Goal: Task Accomplishment & Management: Complete application form

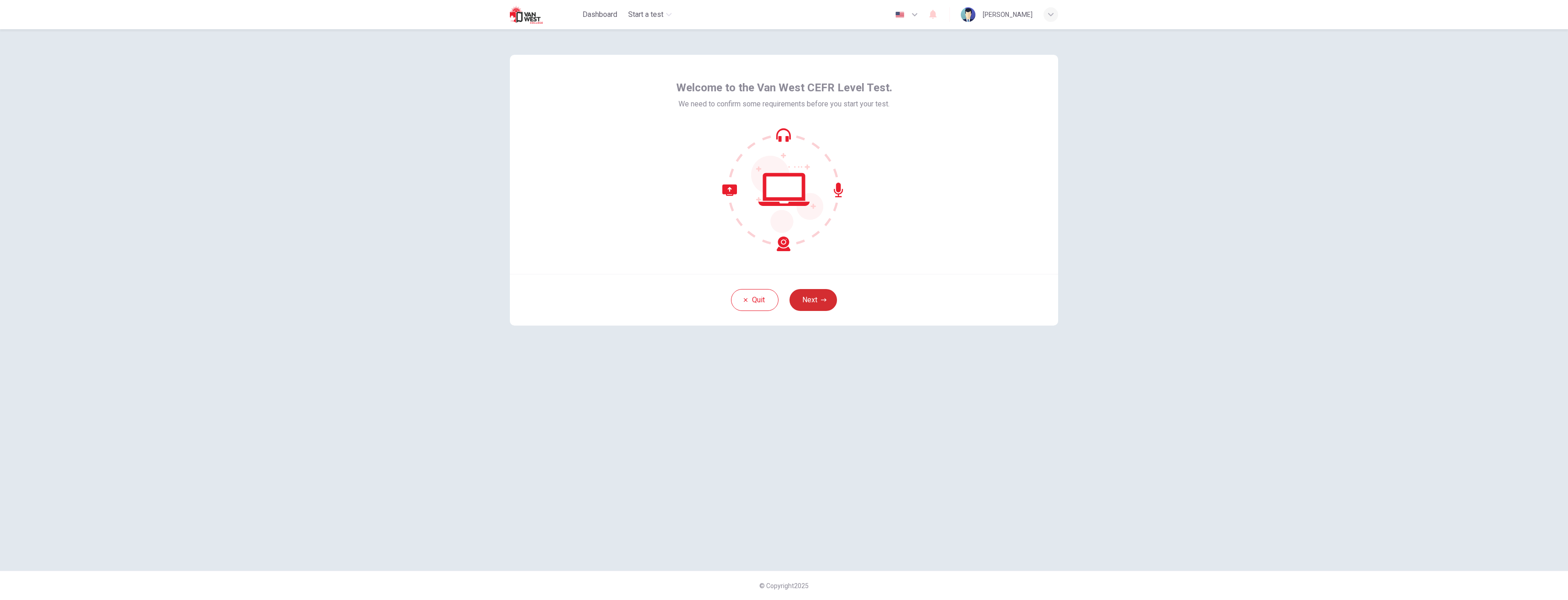
click at [825, 291] on button "Next" at bounding box center [814, 300] width 48 height 22
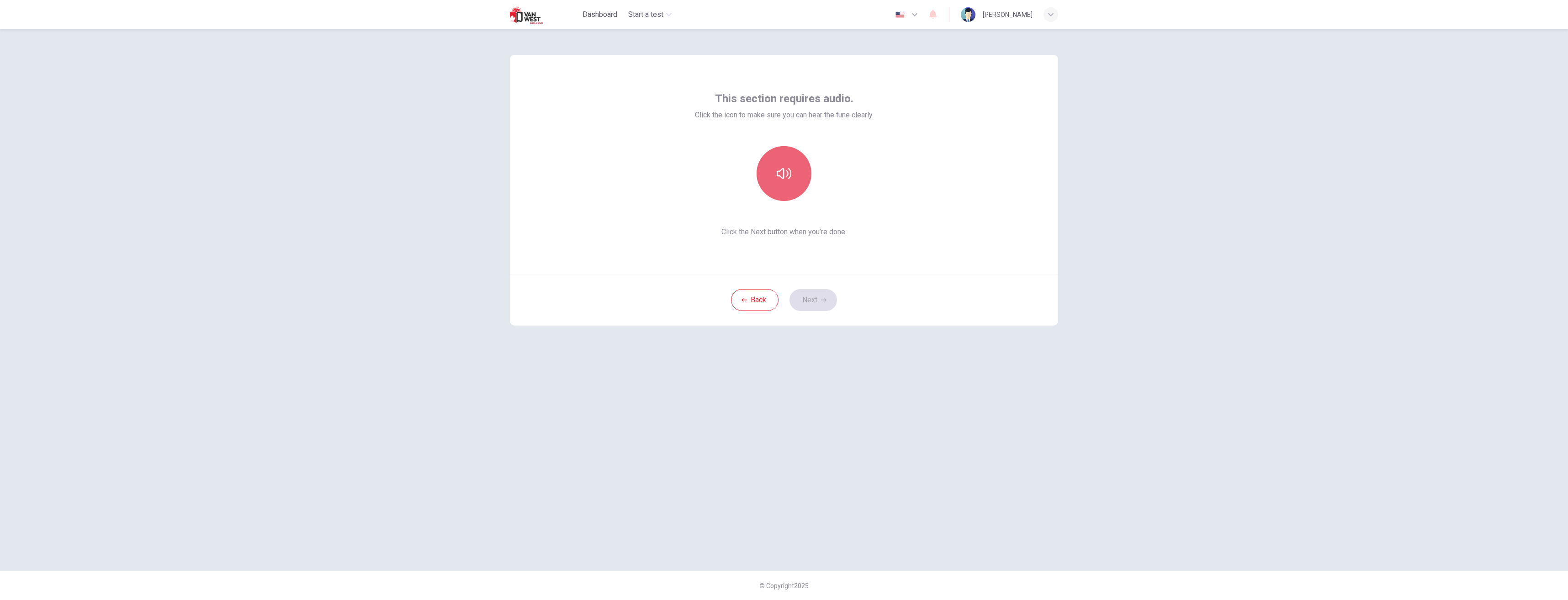
click at [791, 182] on button "button" at bounding box center [784, 173] width 55 height 54
click at [816, 297] on button "Next" at bounding box center [814, 300] width 48 height 22
click at [785, 173] on div at bounding box center [784, 173] width 99 height 54
click at [769, 187] on div "Record" at bounding box center [784, 173] width 55 height 54
click at [809, 293] on div "Back Next" at bounding box center [784, 299] width 548 height 51
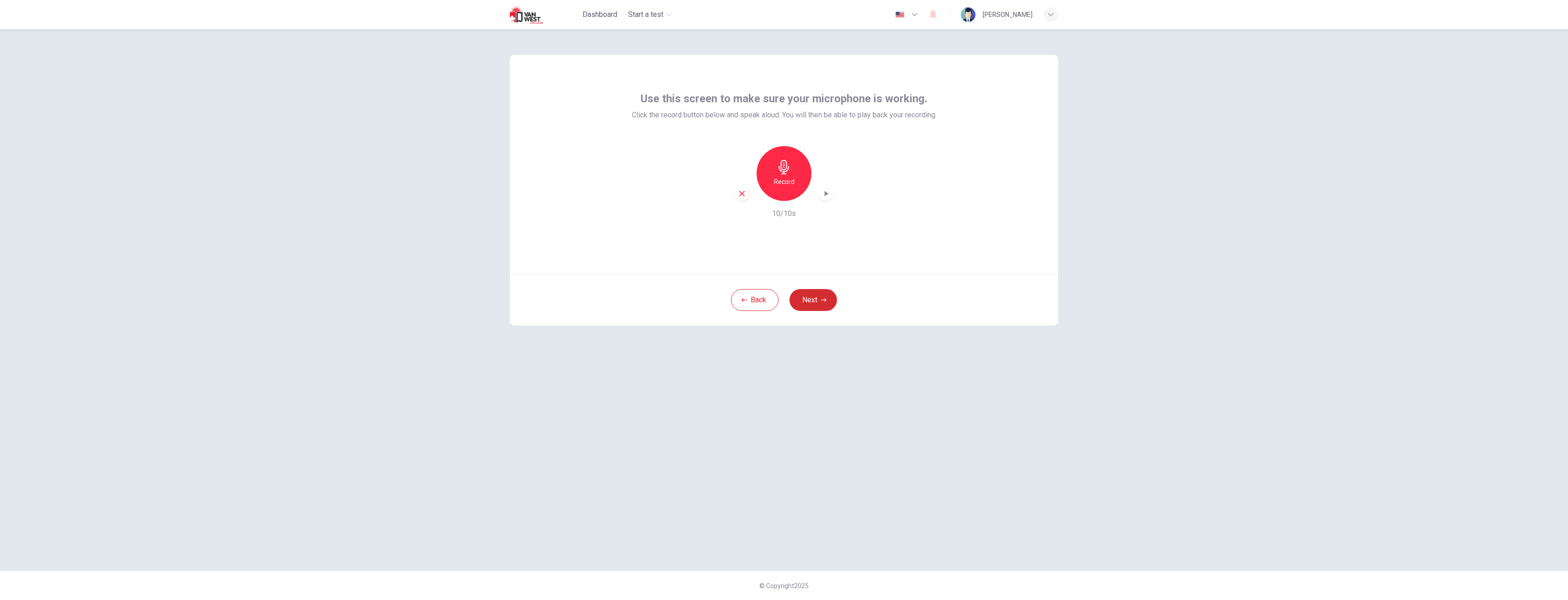
click at [814, 295] on button "Next" at bounding box center [814, 300] width 48 height 22
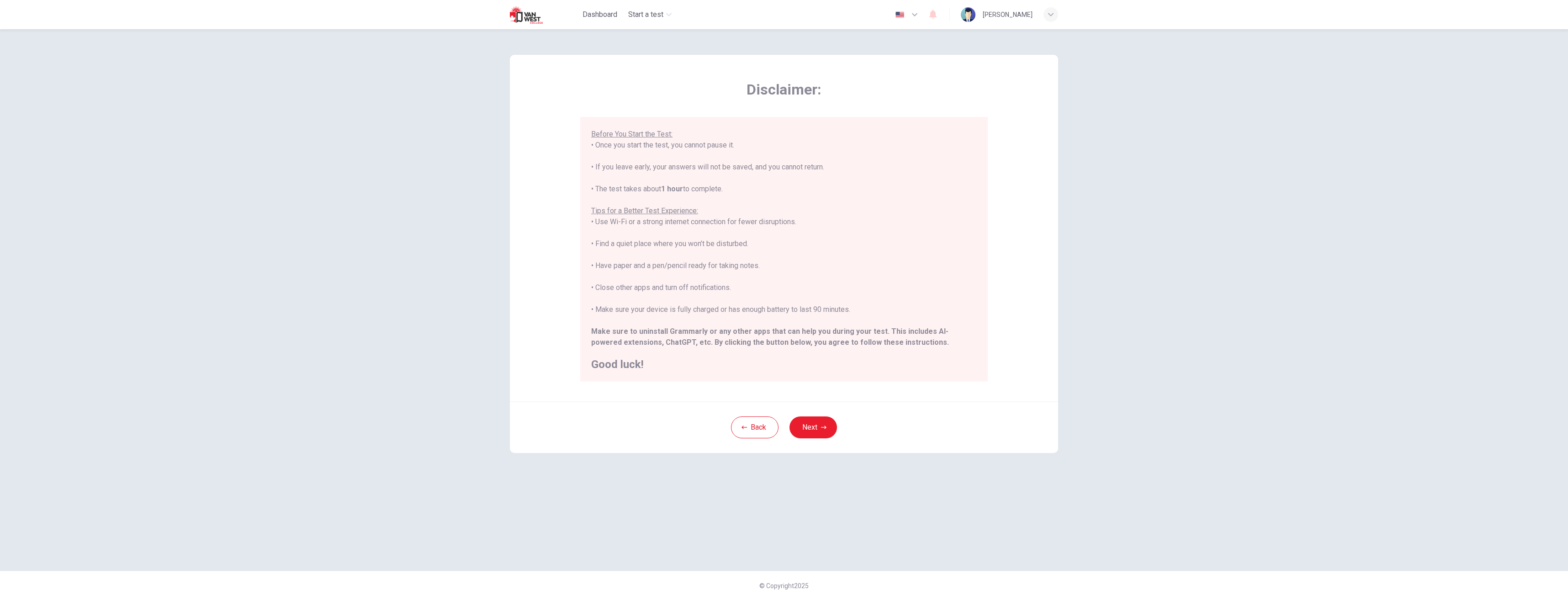
scroll to position [87, 0]
click at [822, 418] on button "Next" at bounding box center [814, 427] width 48 height 22
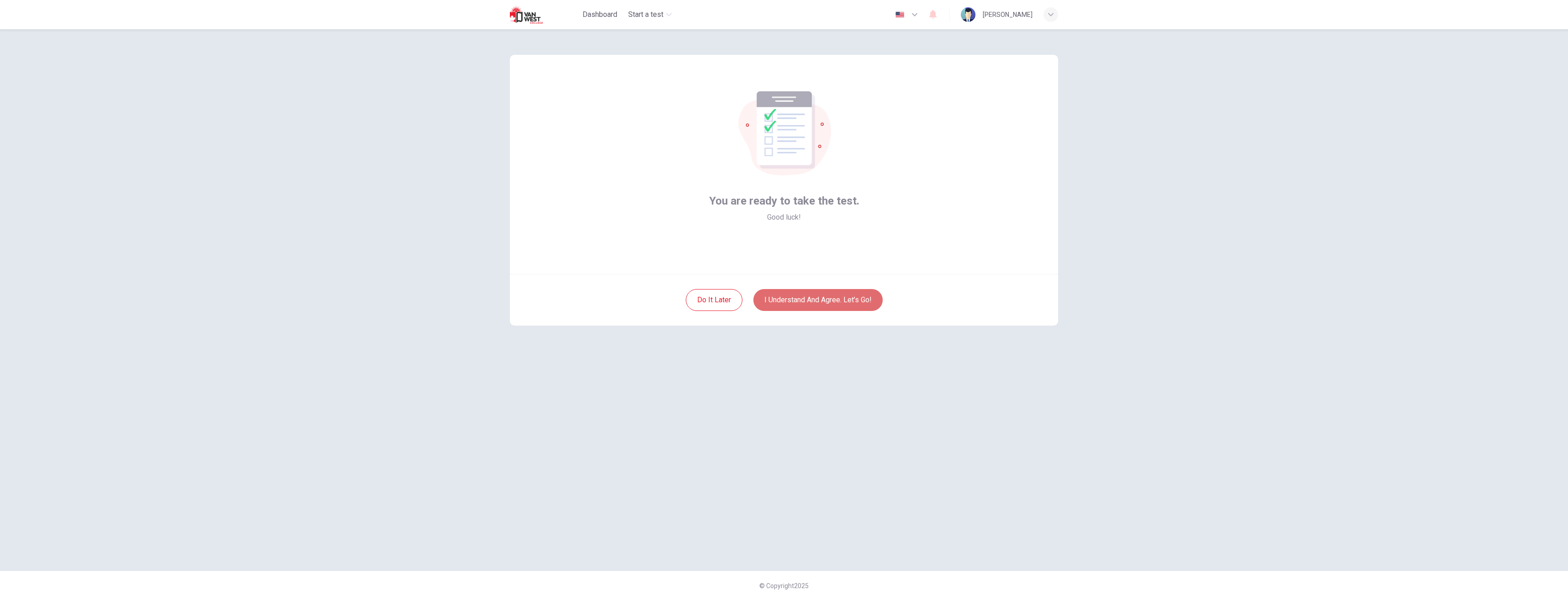
click at [793, 298] on button "I understand and agree. Let’s go!" at bounding box center [818, 300] width 129 height 22
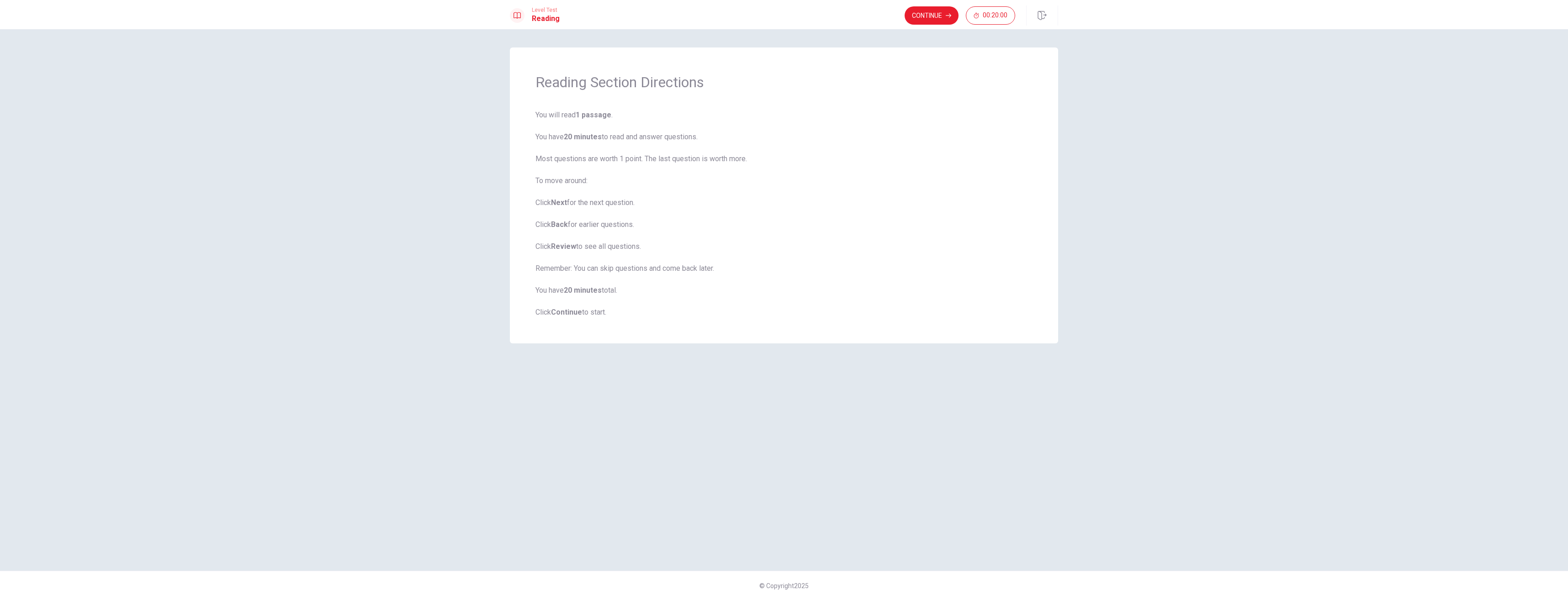
click at [577, 312] on b "Continue" at bounding box center [566, 312] width 31 height 9
click at [913, 2] on div "Level Test Reading Continue 00:20:00" at bounding box center [784, 15] width 1568 height 29
click at [923, 18] on button "Continue" at bounding box center [931, 15] width 54 height 18
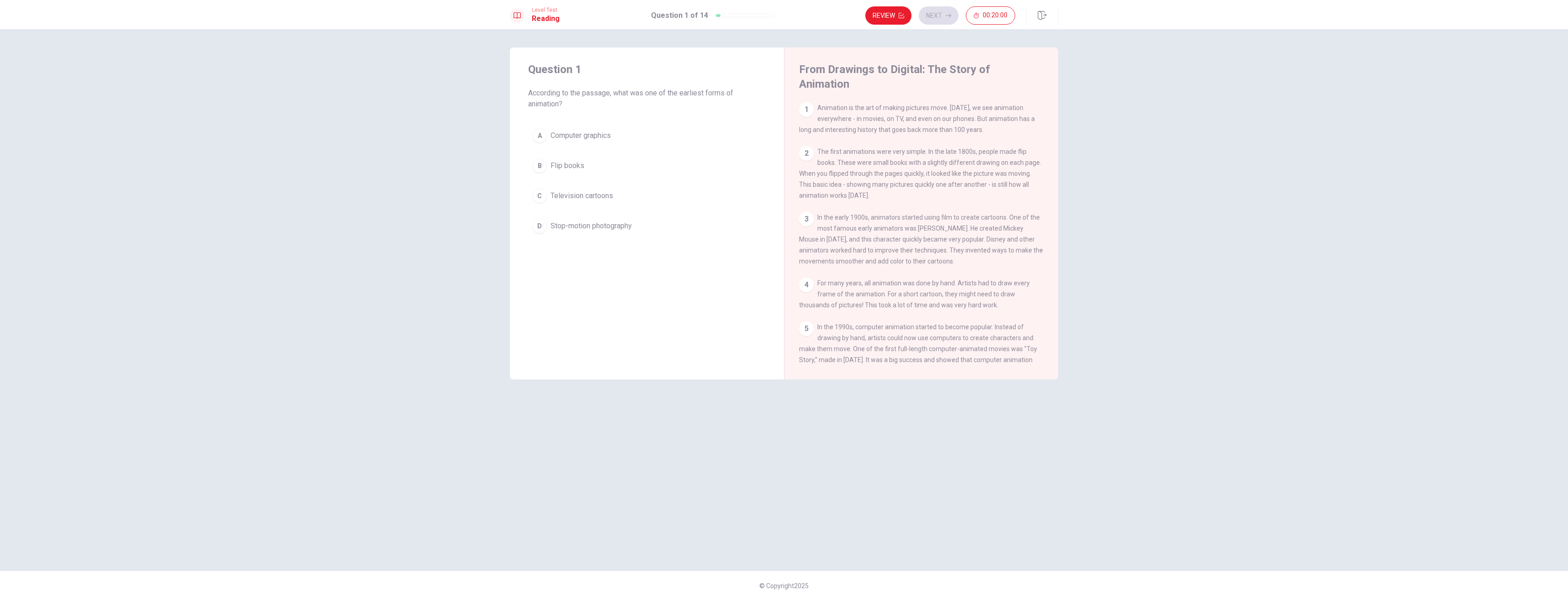
click at [607, 136] on span "Computer graphics" at bounding box center [581, 136] width 60 height 11
click at [941, 17] on button "Next" at bounding box center [939, 15] width 40 height 18
click at [694, 118] on button "A Mickey Mouse" at bounding box center [647, 124] width 238 height 23
click at [936, 17] on button "Next" at bounding box center [939, 15] width 40 height 18
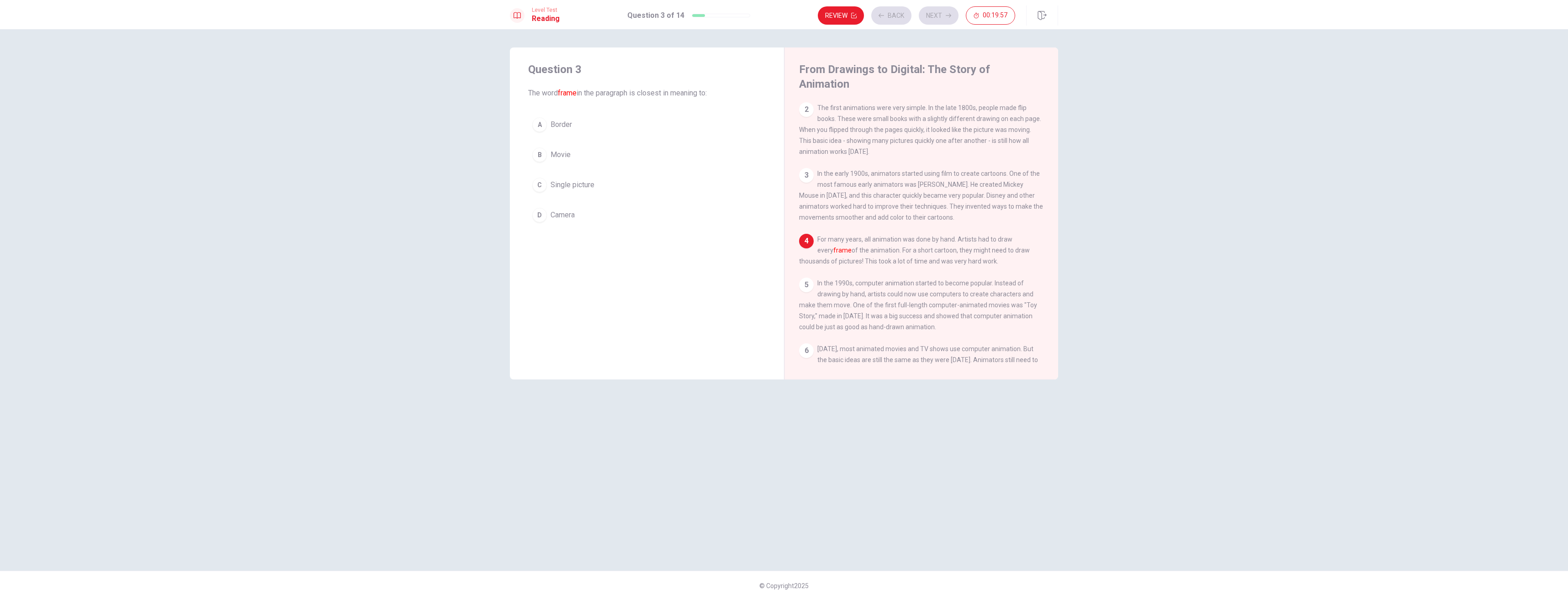
scroll to position [44, 0]
click at [662, 125] on button "A Border" at bounding box center [647, 124] width 238 height 23
click at [939, 13] on button "Next" at bounding box center [939, 15] width 40 height 18
click at [667, 138] on span "It required thousands of drawings for a short cartoon" at bounding box center [635, 136] width 168 height 11
click at [938, 11] on button "Next" at bounding box center [939, 15] width 40 height 18
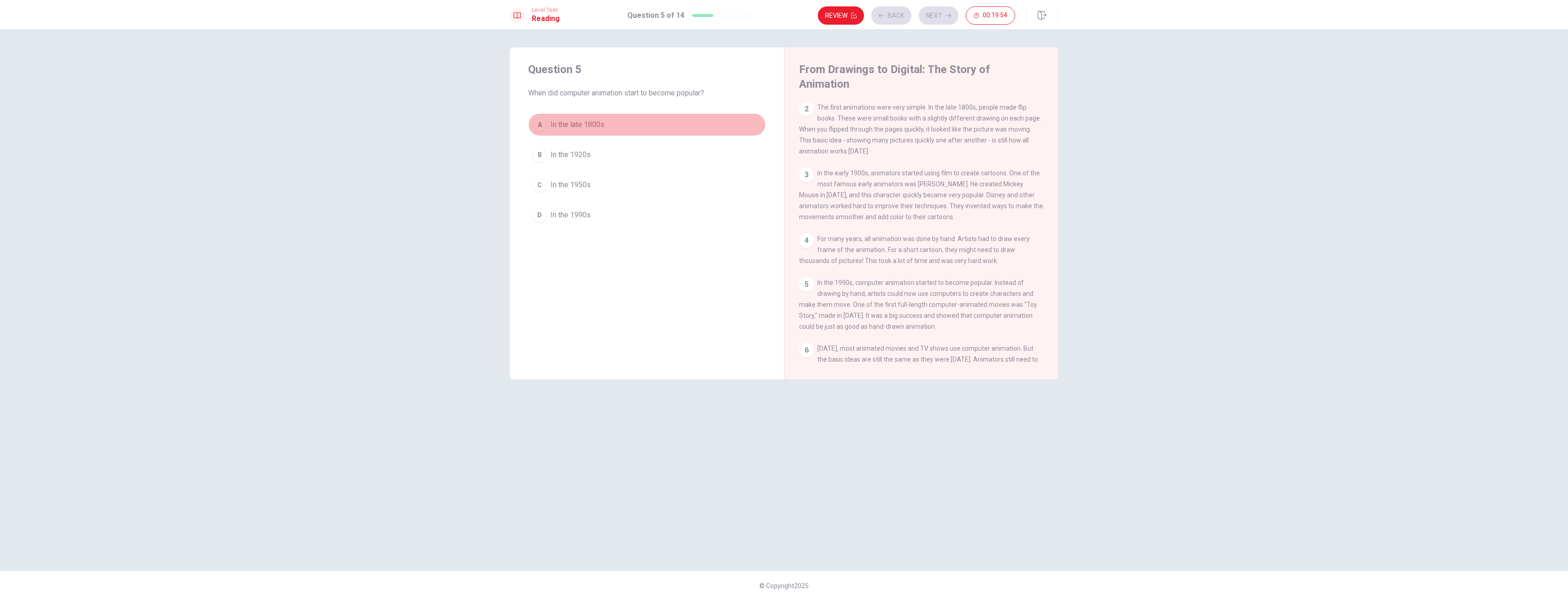
click at [682, 129] on button "A In the late 1800s" at bounding box center [647, 124] width 238 height 23
click at [941, 13] on button "Next" at bounding box center [939, 15] width 40 height 18
click at [689, 132] on button "A Adding color to cartoons" at bounding box center [647, 135] width 238 height 23
click at [929, 12] on button "Next" at bounding box center [939, 15] width 40 height 18
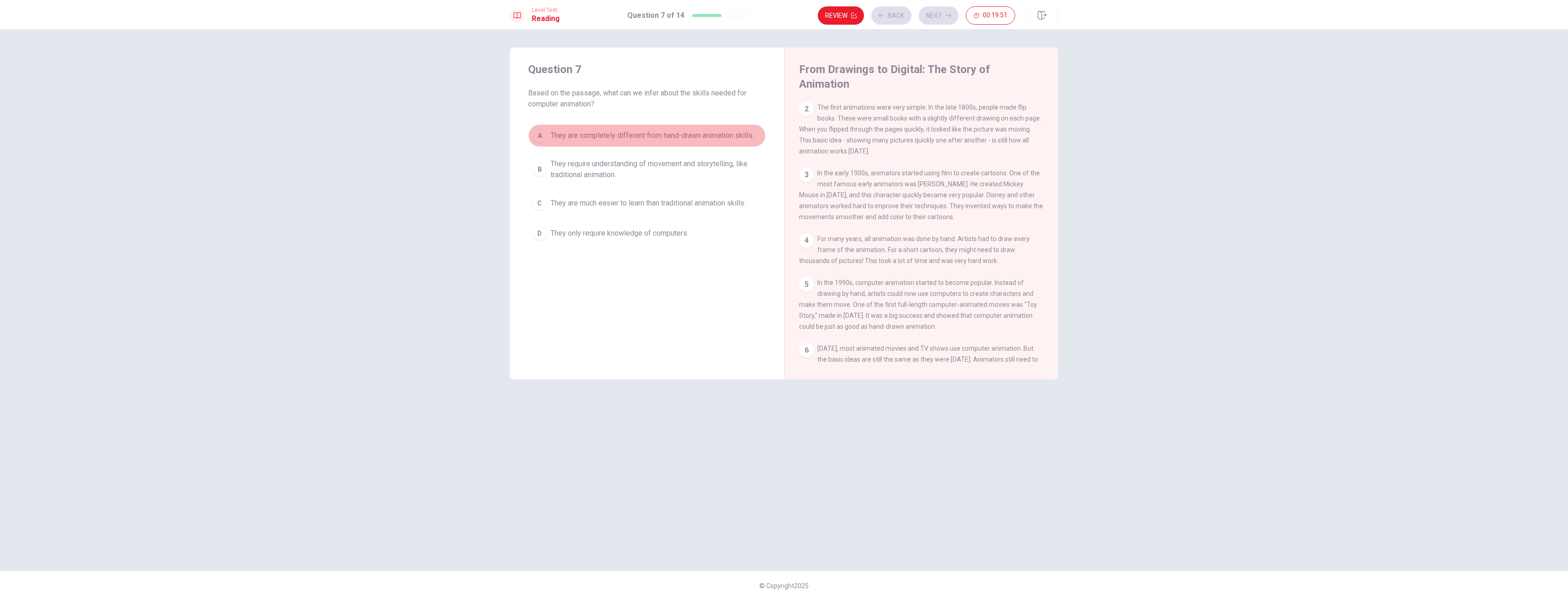
click at [702, 128] on button "A They are completely different from hand-drawn animation skills." at bounding box center [647, 135] width 238 height 23
click at [939, 16] on button "Next" at bounding box center [939, 15] width 40 height 18
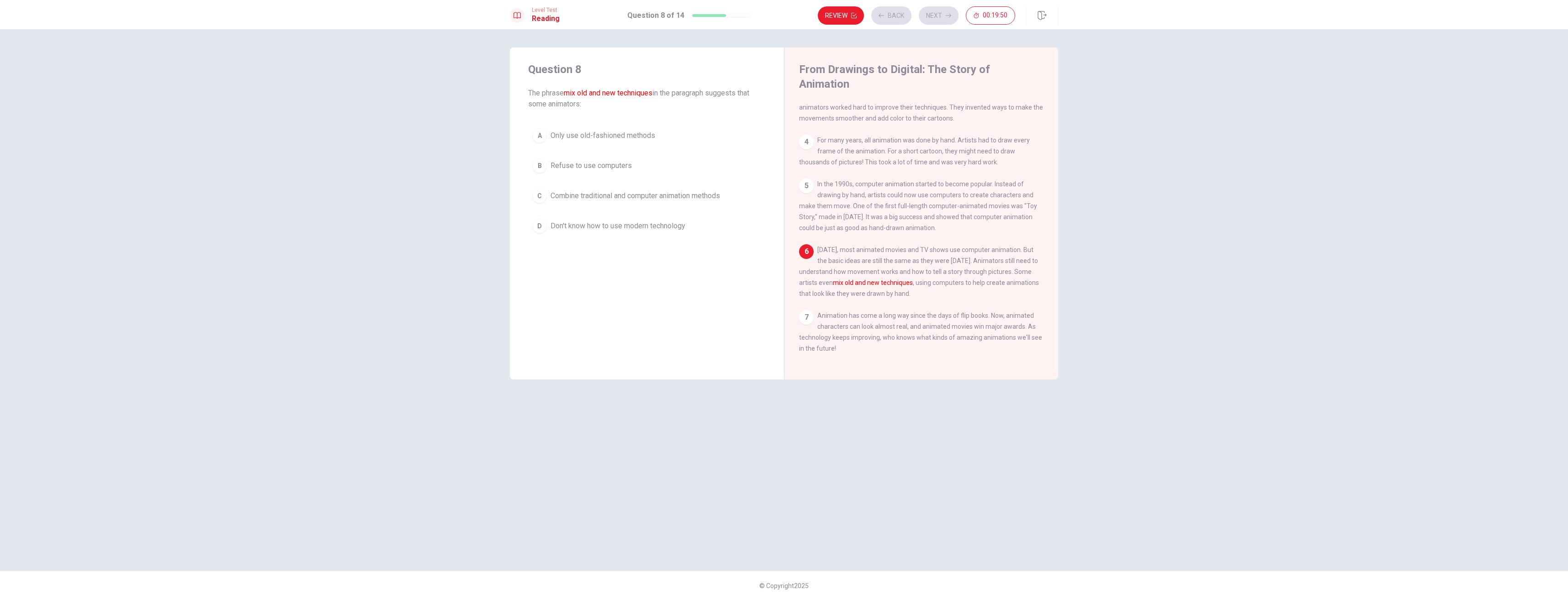
scroll to position [157, 0]
click at [678, 138] on button "A Only use old-fashioned methods" at bounding box center [647, 135] width 238 height 23
click at [937, 13] on button "Next" at bounding box center [939, 15] width 40 height 18
click at [692, 114] on button "A It was the first cartoon ever made" at bounding box center [647, 124] width 238 height 23
click at [938, 12] on button "Next" at bounding box center [939, 15] width 40 height 18
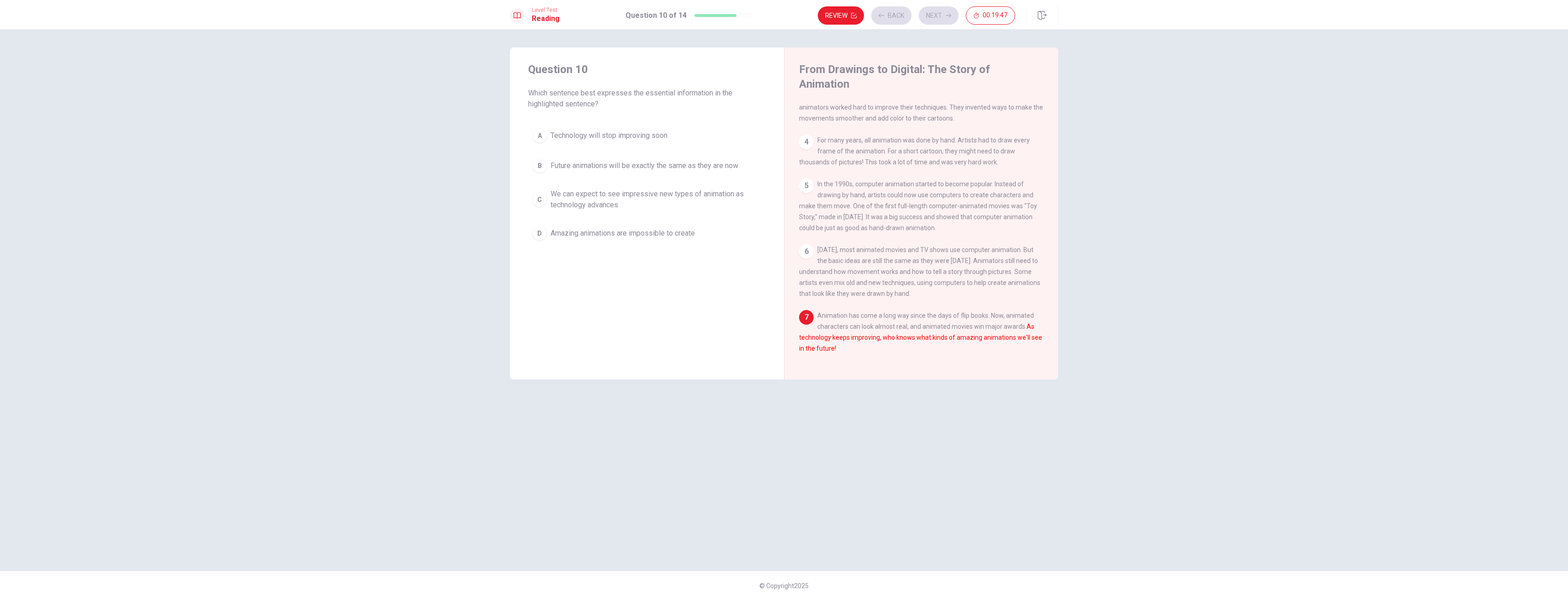
click at [698, 130] on button "A Technology will stop improving soon" at bounding box center [647, 135] width 238 height 23
click at [942, 4] on div "Level Test Reading Question 10 of 14 Review Back Next 00:19:46" at bounding box center [784, 15] width 1568 height 29
click at [941, 13] on button "Next" at bounding box center [939, 15] width 40 height 18
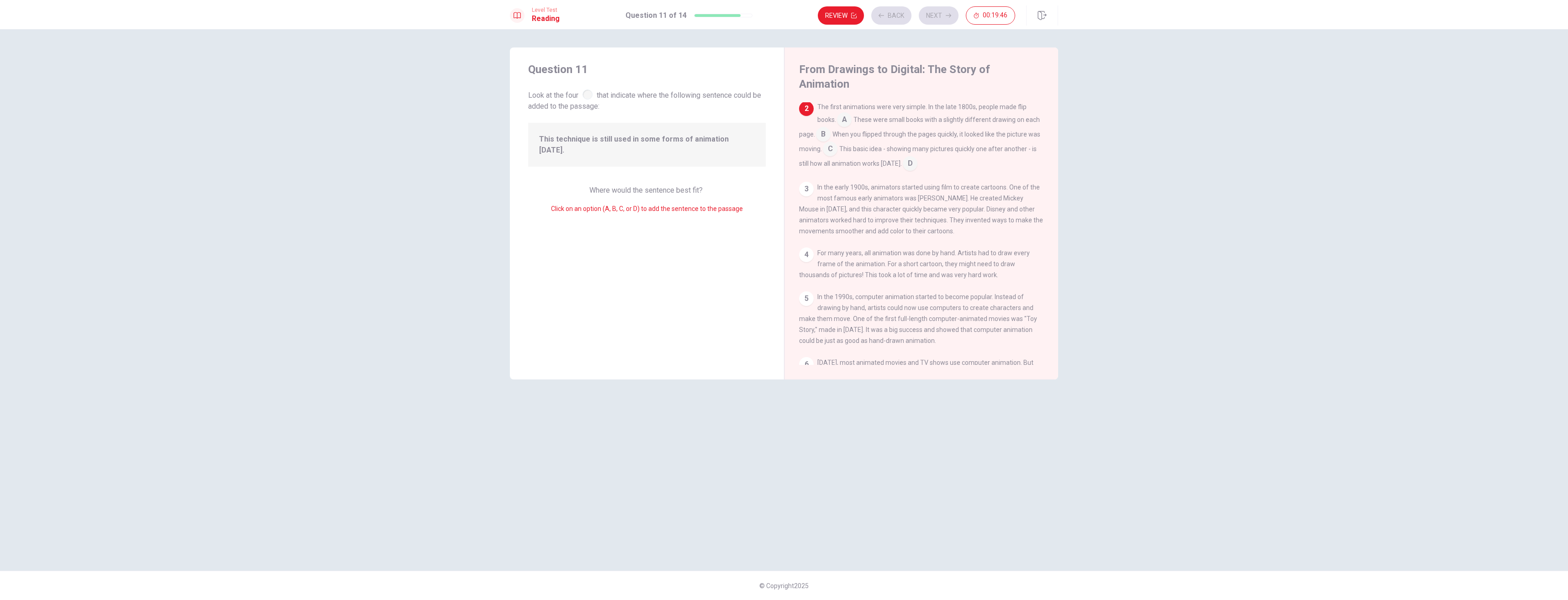
scroll to position [45, 0]
click at [847, 113] on input at bounding box center [844, 120] width 15 height 15
click at [943, 16] on button "Next" at bounding box center [939, 15] width 40 height 18
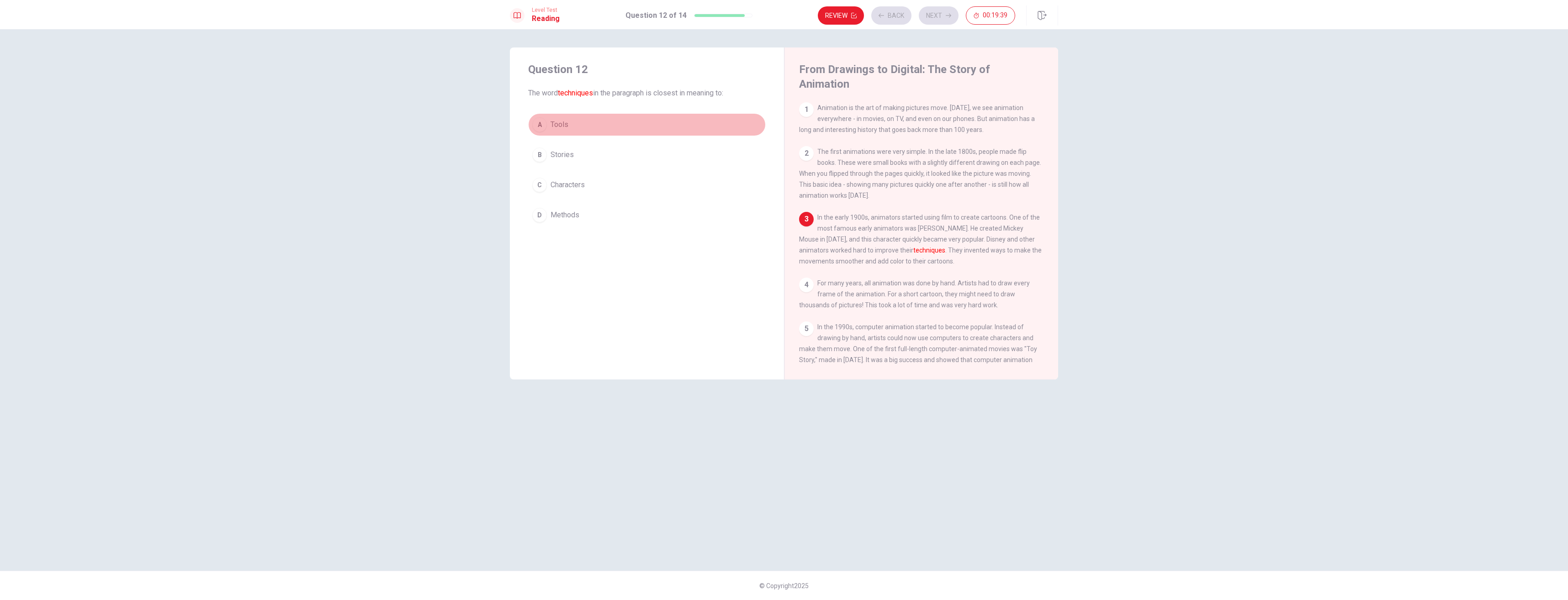
click at [607, 124] on button "A Tools" at bounding box center [647, 124] width 238 height 23
click at [929, 15] on button "Next" at bounding box center [939, 15] width 40 height 18
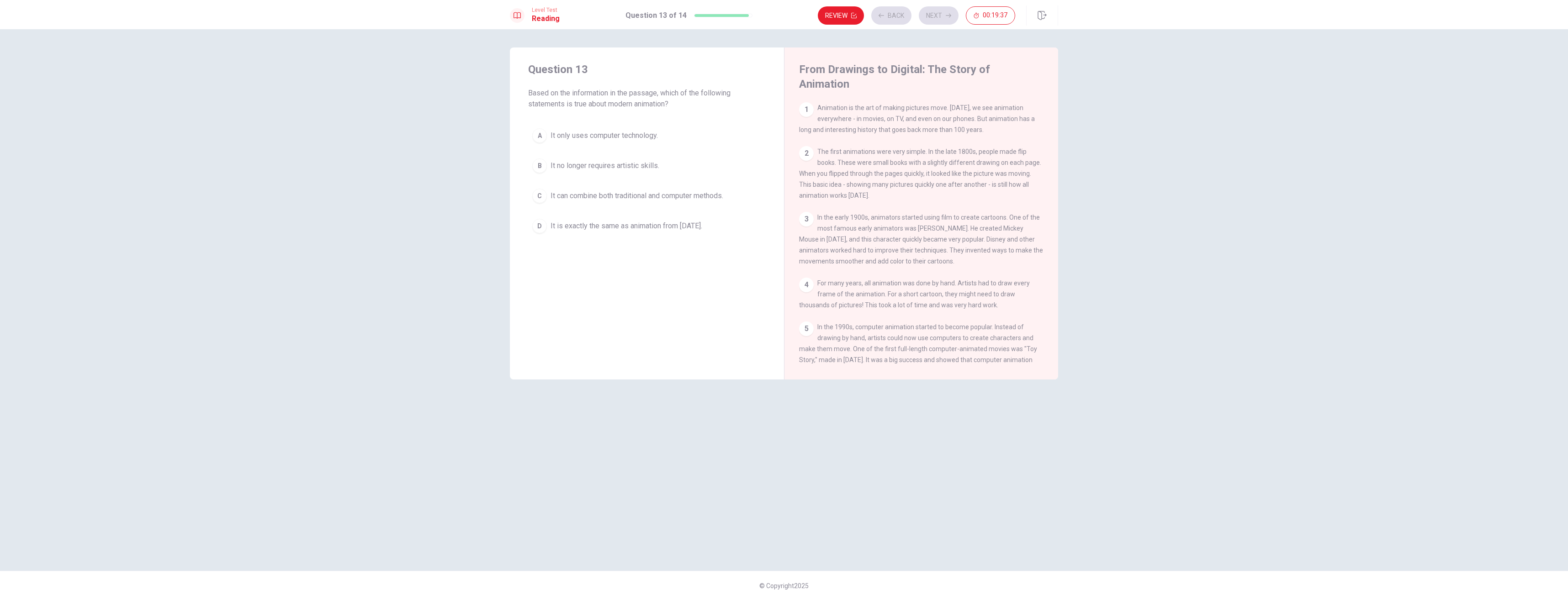
click at [654, 132] on span "It only uses computer technology." at bounding box center [604, 136] width 107 height 11
click at [939, 15] on button "Next" at bounding box center [939, 15] width 40 height 18
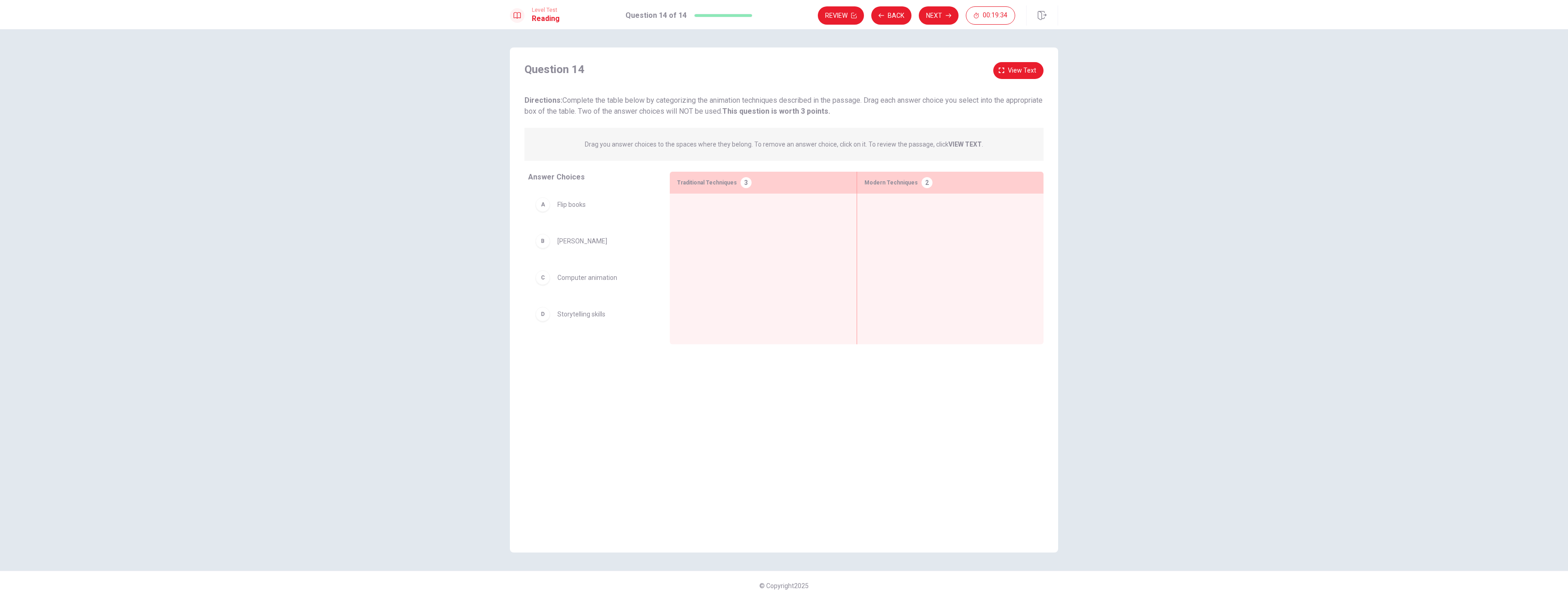
click at [580, 206] on span "Flip books" at bounding box center [572, 204] width 28 height 11
click at [557, 214] on div "A Flip books" at bounding box center [591, 204] width 127 height 29
click at [542, 208] on div "A" at bounding box center [543, 204] width 15 height 15
drag, startPoint x: 588, startPoint y: 214, endPoint x: 778, endPoint y: 230, distance: 190.7
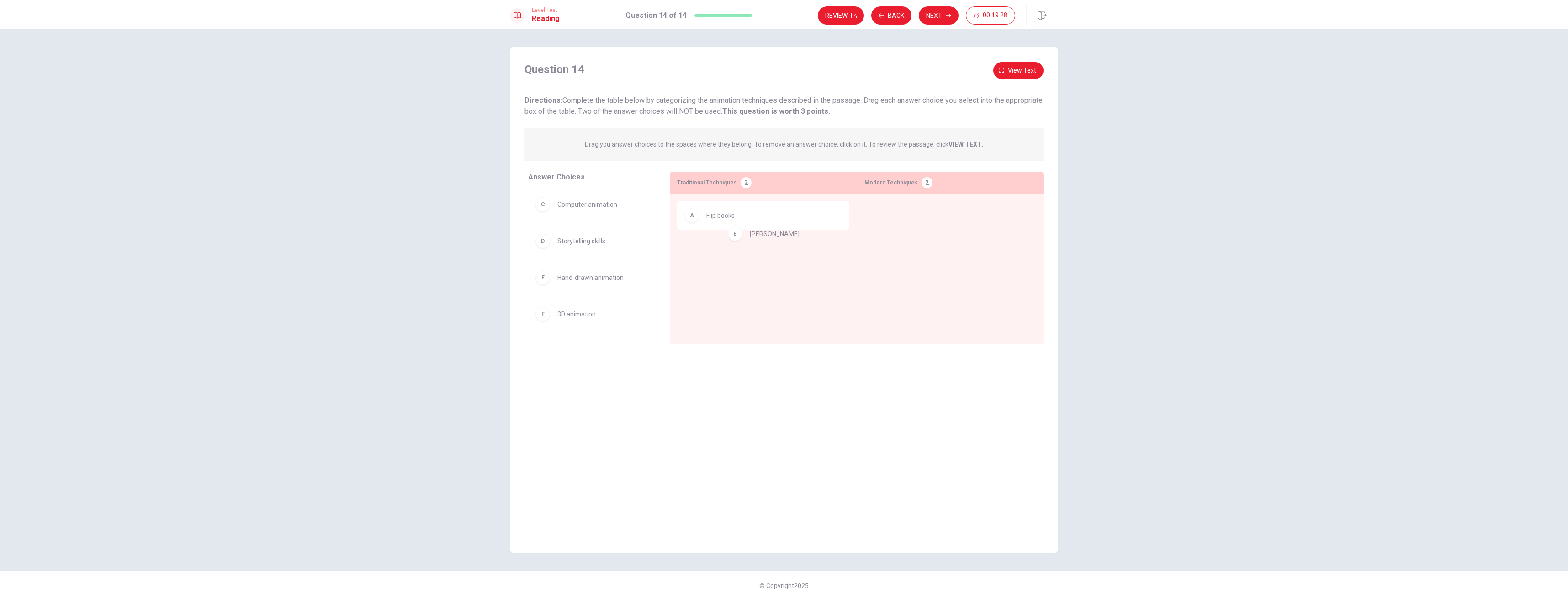
drag, startPoint x: 579, startPoint y: 208, endPoint x: 740, endPoint y: 239, distance: 164.0
drag, startPoint x: 583, startPoint y: 207, endPoint x: 768, endPoint y: 279, distance: 198.5
drag, startPoint x: 576, startPoint y: 202, endPoint x: 904, endPoint y: 225, distance: 328.8
drag, startPoint x: 617, startPoint y: 202, endPoint x: 1005, endPoint y: 253, distance: 391.3
drag, startPoint x: 585, startPoint y: 209, endPoint x: 975, endPoint y: 280, distance: 396.4
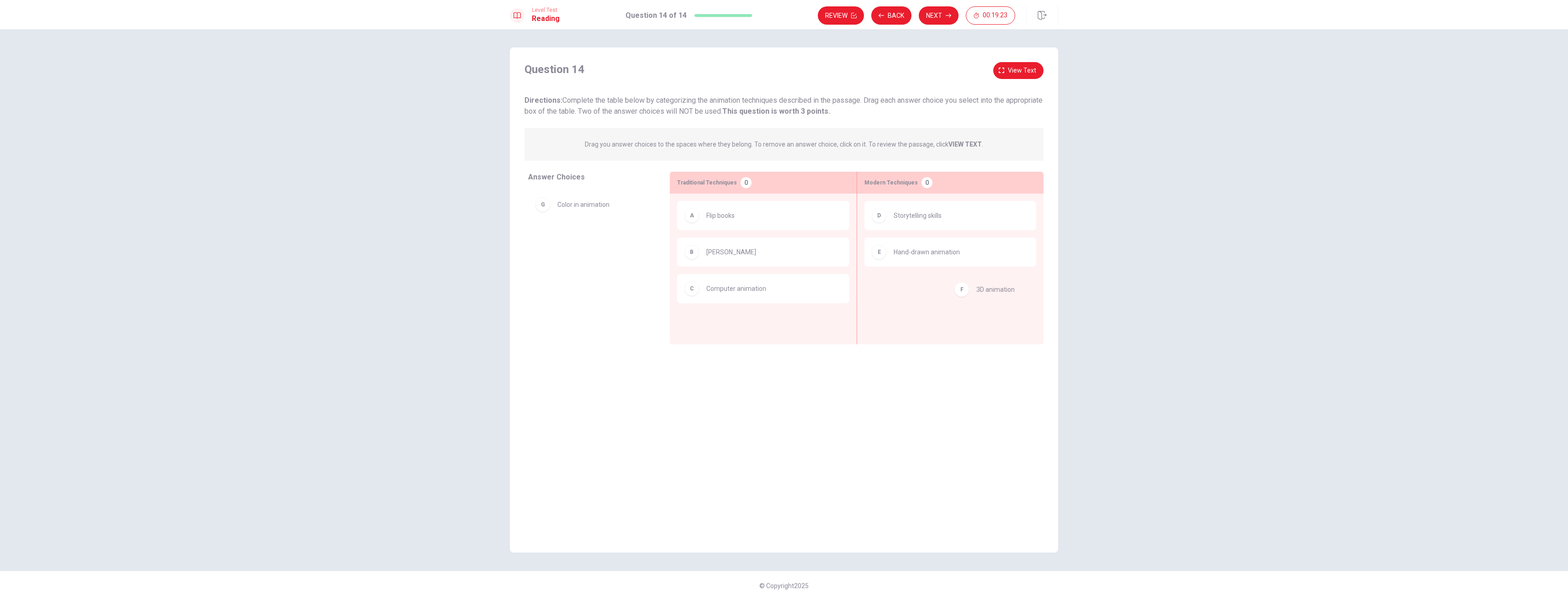
drag, startPoint x: 564, startPoint y: 209, endPoint x: 986, endPoint y: 294, distance: 430.5
drag, startPoint x: 591, startPoint y: 236, endPoint x: 956, endPoint y: 293, distance: 369.4
click at [942, 17] on button "Next" at bounding box center [939, 15] width 40 height 18
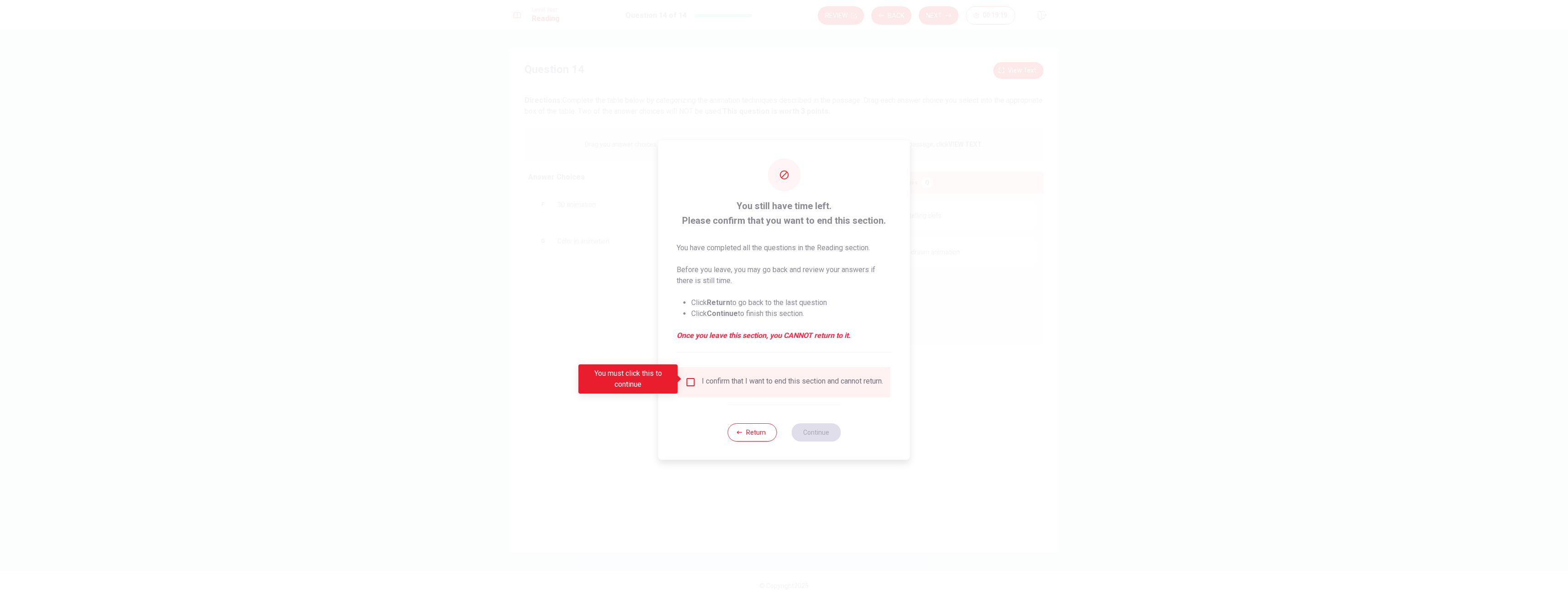
click at [706, 386] on div "I confirm that I want to end this section and cannot return." at bounding box center [792, 382] width 181 height 11
click at [692, 377] on input "You must click this to continue" at bounding box center [691, 382] width 11 height 11
click at [811, 429] on button "Continue" at bounding box center [816, 432] width 50 height 18
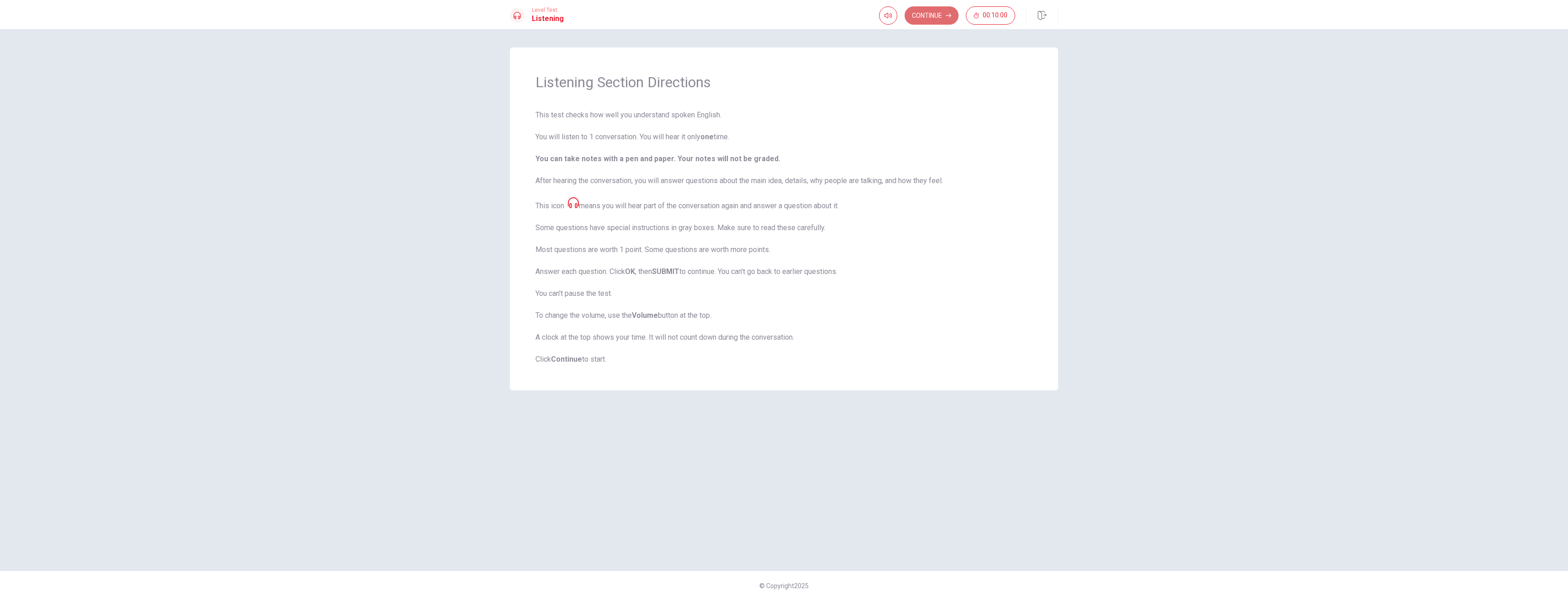
click at [944, 17] on button "Continue" at bounding box center [931, 15] width 54 height 18
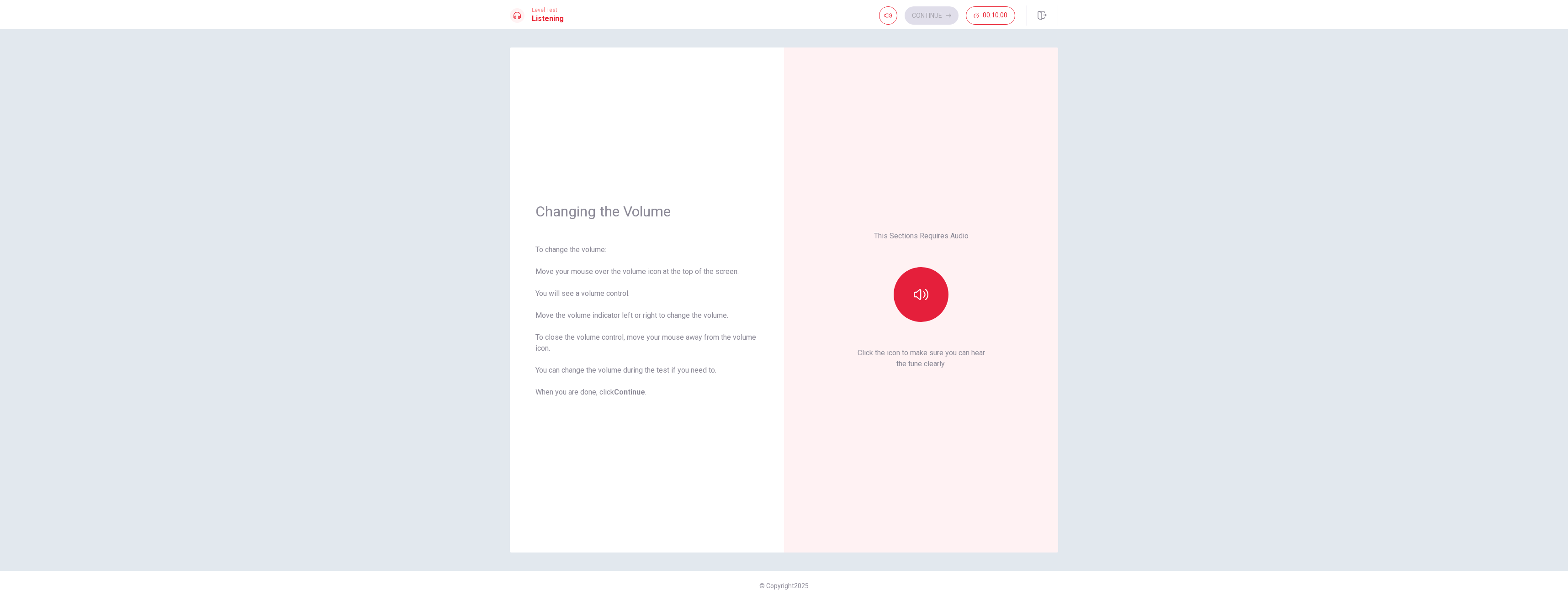
click at [937, 297] on button "button" at bounding box center [921, 294] width 55 height 54
click at [919, 15] on button "Continue" at bounding box center [931, 15] width 54 height 18
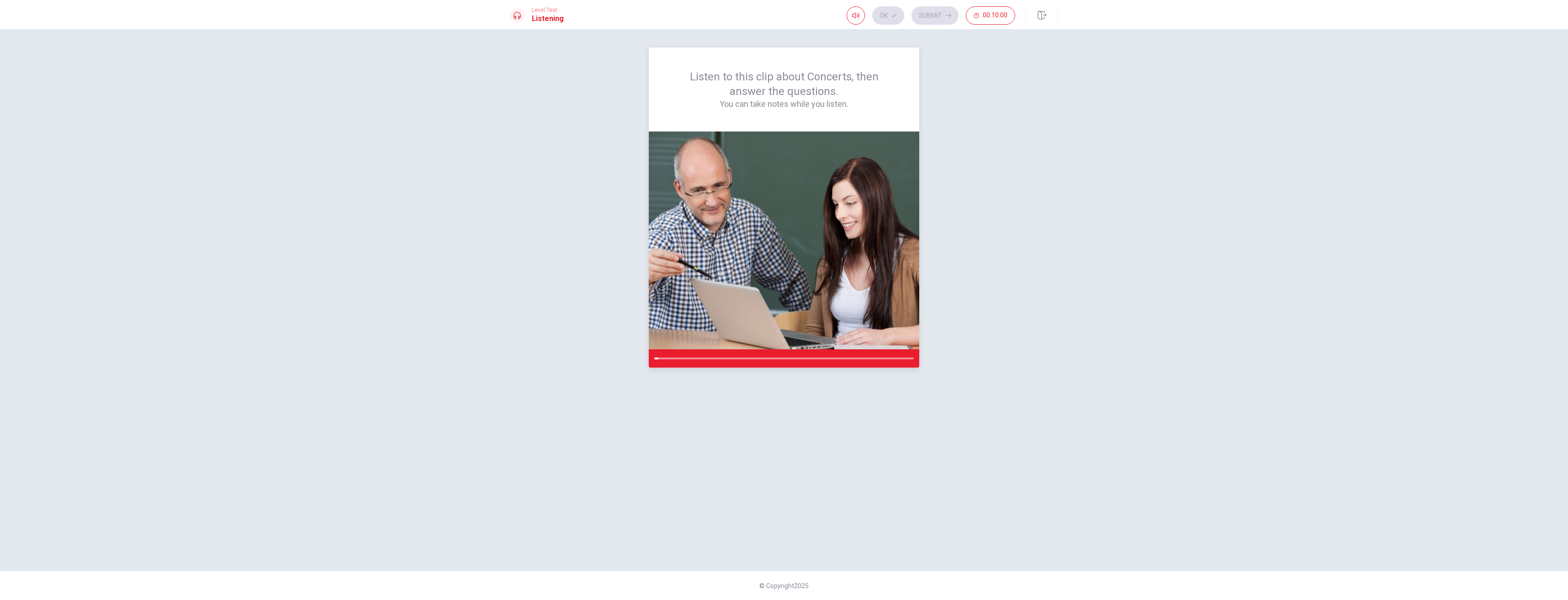
drag, startPoint x: 662, startPoint y: 358, endPoint x: 748, endPoint y: 358, distance: 86.0
click at [745, 358] on div at bounding box center [784, 358] width 260 height 2
click at [886, 11] on div "Ok Submit 00:10:00" at bounding box center [931, 15] width 169 height 18
drag, startPoint x: 722, startPoint y: 358, endPoint x: 800, endPoint y: 358, distance: 78.0
click at [800, 357] on div at bounding box center [784, 358] width 270 height 18
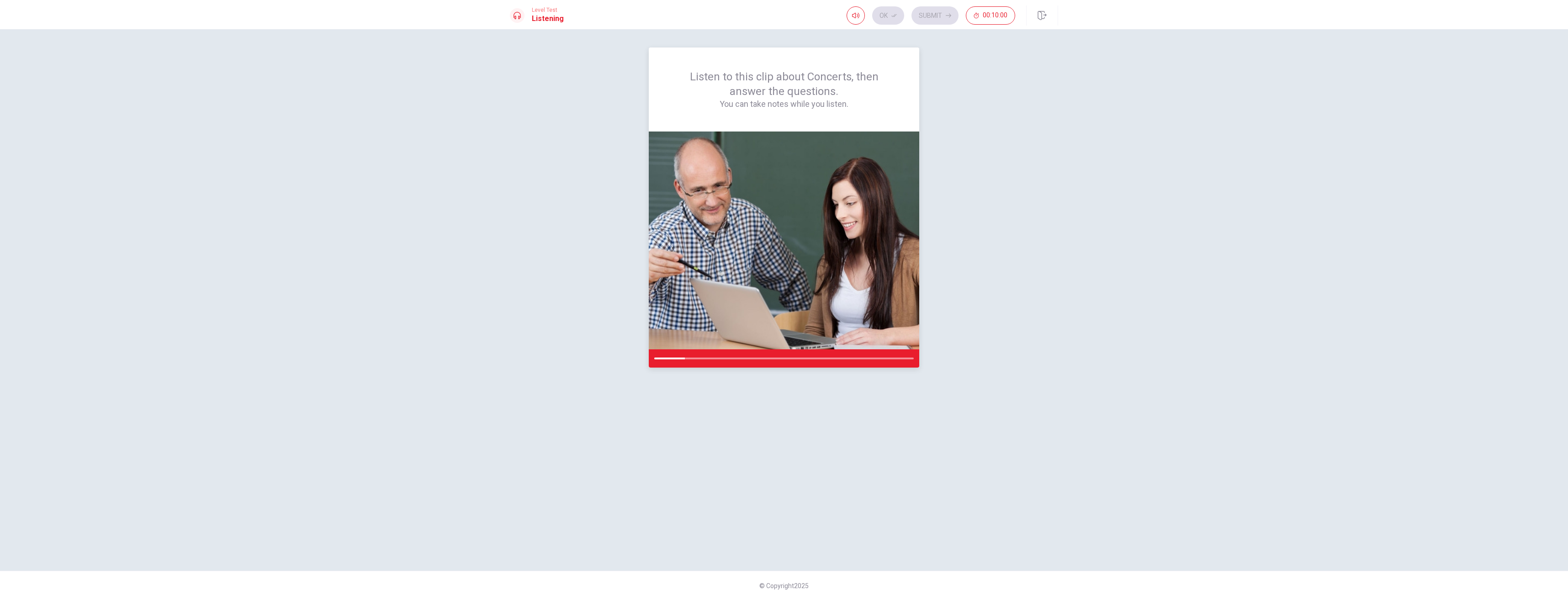
click at [722, 354] on div at bounding box center [784, 358] width 270 height 18
drag, startPoint x: 730, startPoint y: 356, endPoint x: 761, endPoint y: 362, distance: 31.6
click at [740, 361] on div at bounding box center [784, 358] width 270 height 18
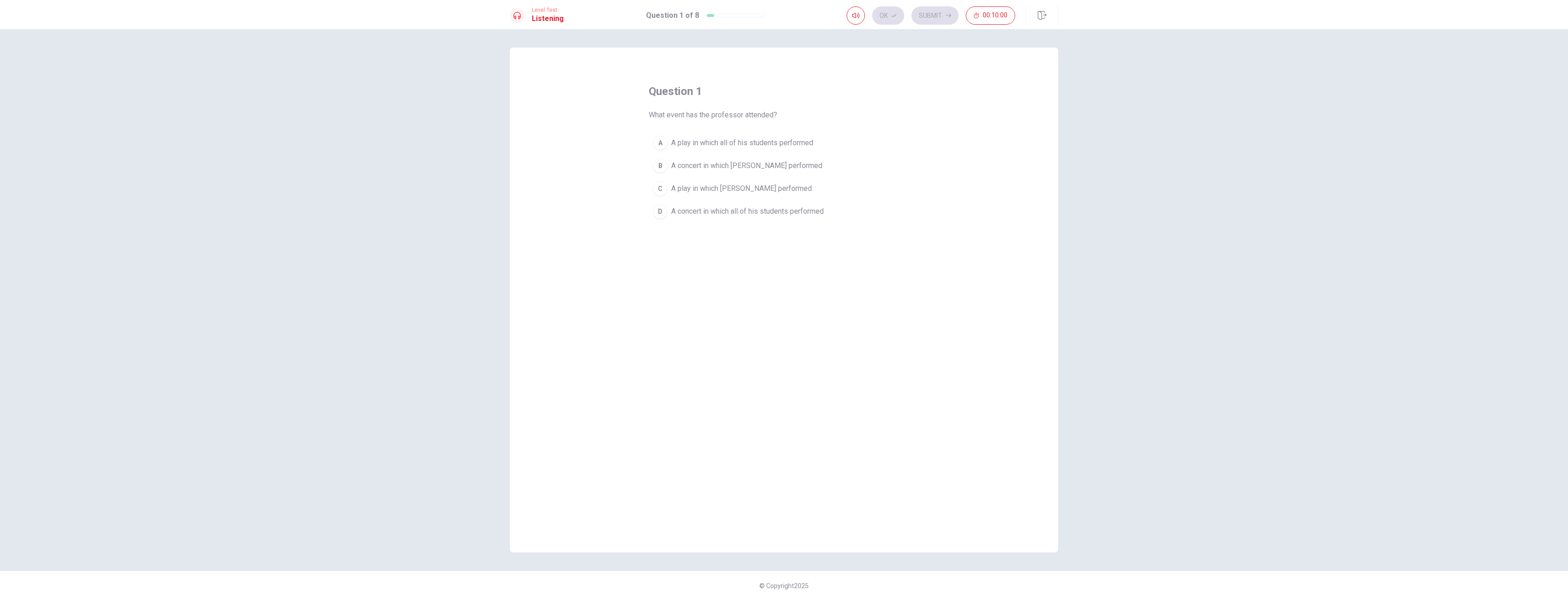
click at [706, 142] on span "A play in which all of his students performed" at bounding box center [742, 143] width 142 height 11
click at [896, 13] on icon "button" at bounding box center [894, 15] width 6 height 6
click at [939, 12] on button "Submit" at bounding box center [935, 15] width 47 height 18
click at [791, 157] on span "Passion is more important than job security" at bounding box center [740, 154] width 138 height 11
click at [866, 10] on div "Ok Submit 00:09:57" at bounding box center [931, 15] width 169 height 18
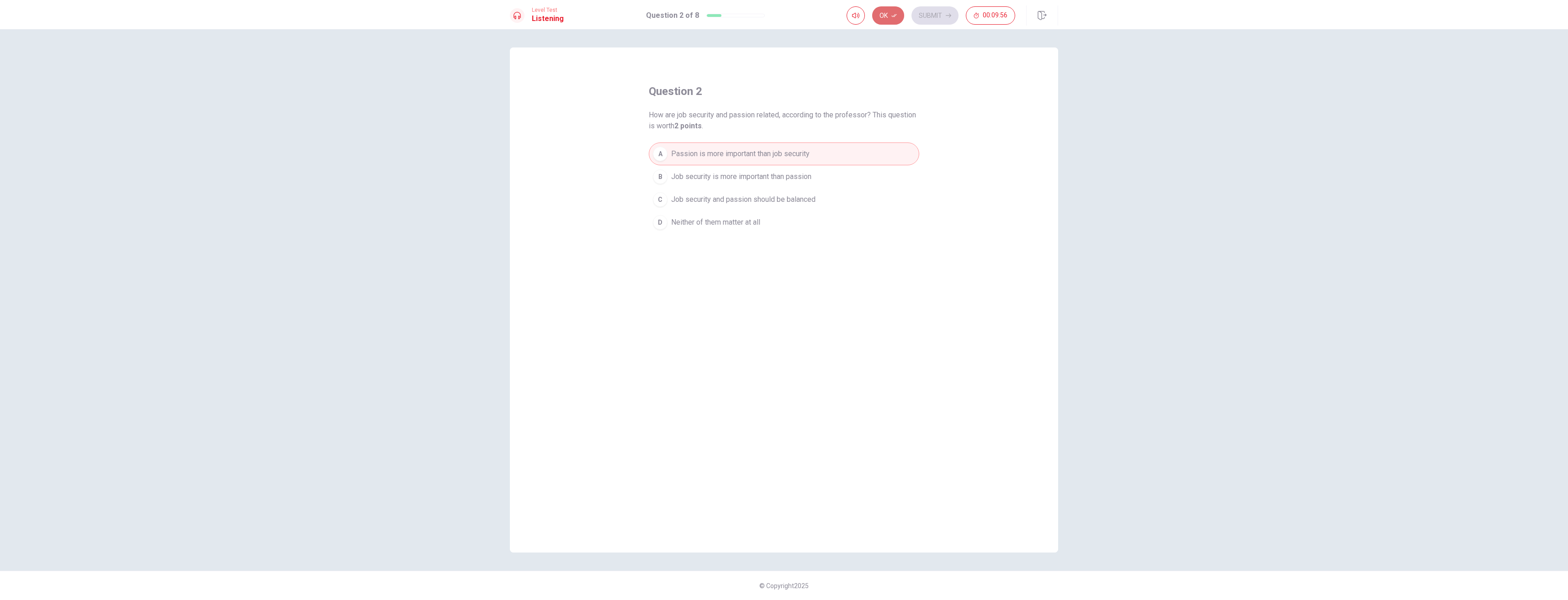
click at [881, 9] on button "Ok" at bounding box center [888, 15] width 32 height 18
click at [931, 14] on button "Submit" at bounding box center [935, 15] width 47 height 18
click at [881, 12] on div "Ok Submit 00:09:56" at bounding box center [931, 15] width 169 height 18
click at [831, 133] on button "A That she moves to [GEOGRAPHIC_DATA] and tries to get a record deal" at bounding box center [784, 143] width 270 height 23
click at [831, 136] on button "A That she moves to [GEOGRAPHIC_DATA] and tries to get a record deal" at bounding box center [784, 143] width 270 height 23
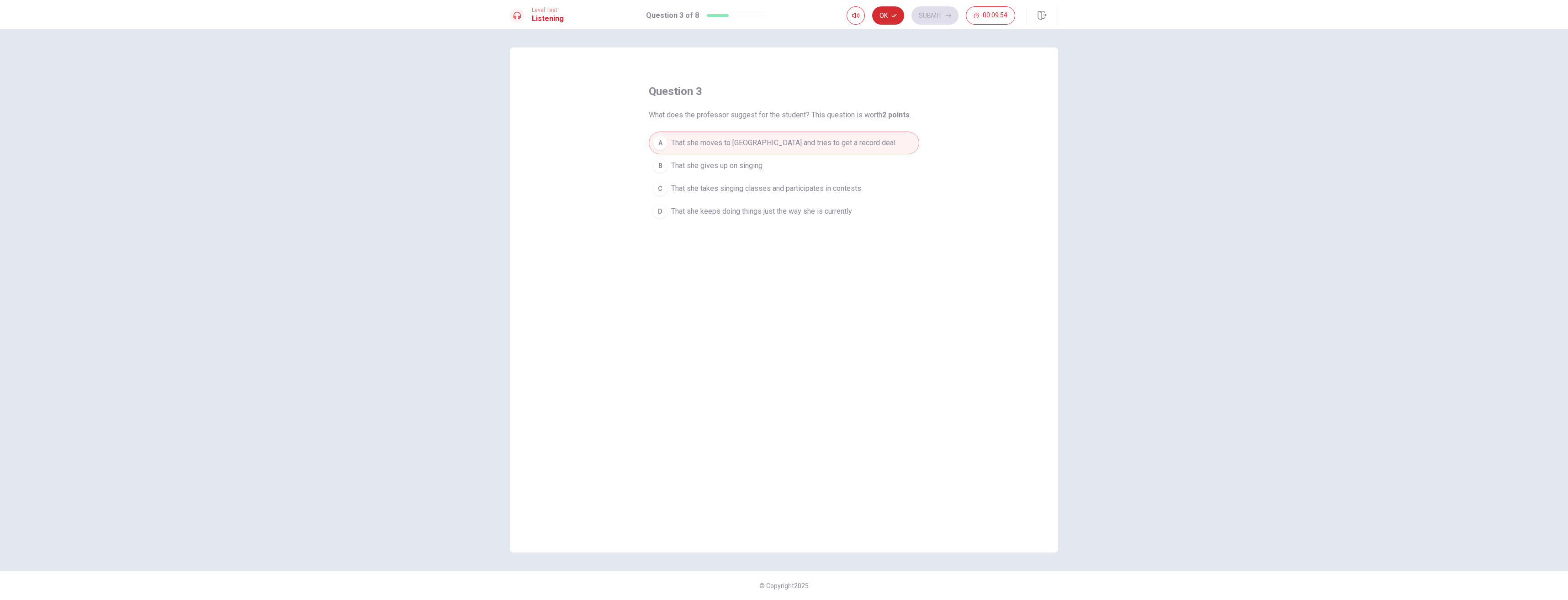
click at [887, 10] on button "Ok" at bounding box center [888, 15] width 32 height 18
click at [947, 18] on icon "button" at bounding box center [949, 15] width 6 height 6
click at [845, 150] on span "It has dissuaded her from trying to pursue singing as a career" at bounding box center [769, 154] width 196 height 11
click at [896, 18] on icon "button" at bounding box center [894, 15] width 6 height 6
click at [922, 19] on button "Submit" at bounding box center [935, 15] width 47 height 18
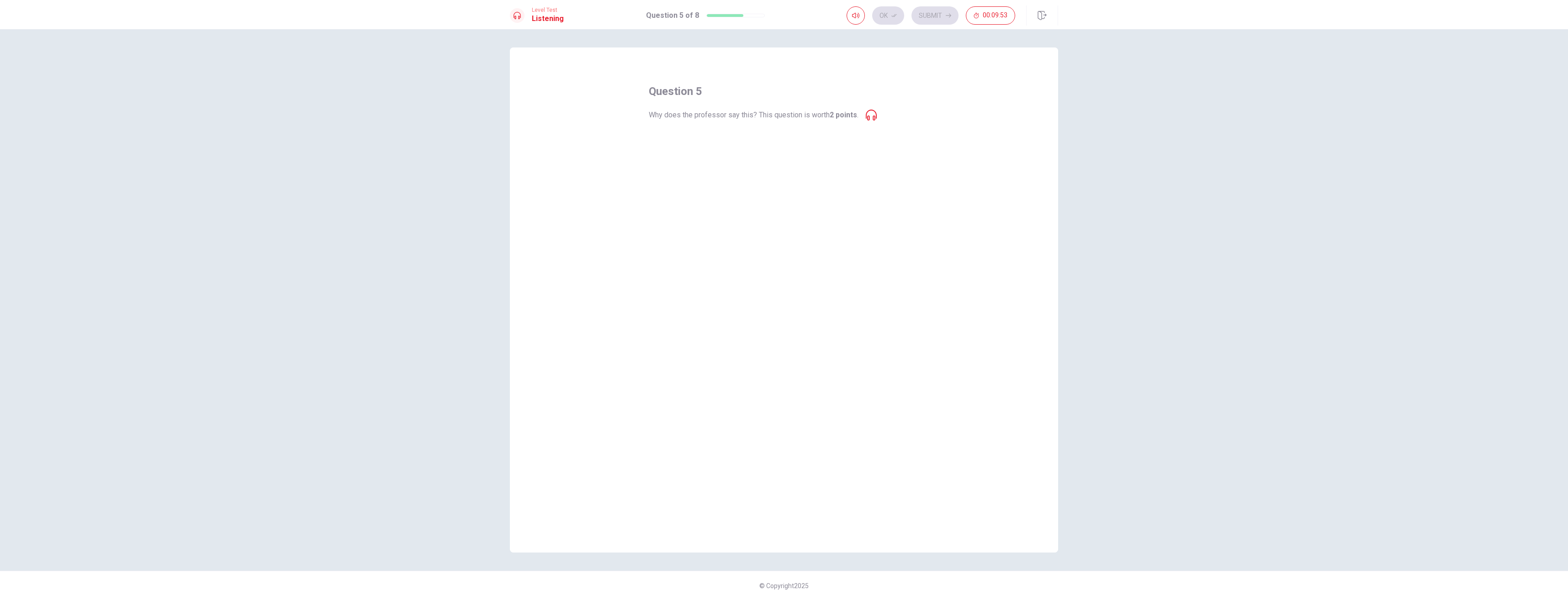
click at [874, 115] on icon at bounding box center [871, 115] width 11 height 11
click at [755, 140] on span "He is trying to make sure that he gets credit" at bounding box center [741, 143] width 140 height 11
click at [890, 13] on button "Ok" at bounding box center [888, 15] width 32 height 18
click at [939, 17] on button "Submit" at bounding box center [935, 15] width 47 height 18
click at [702, 144] on span "Positively" at bounding box center [687, 143] width 32 height 11
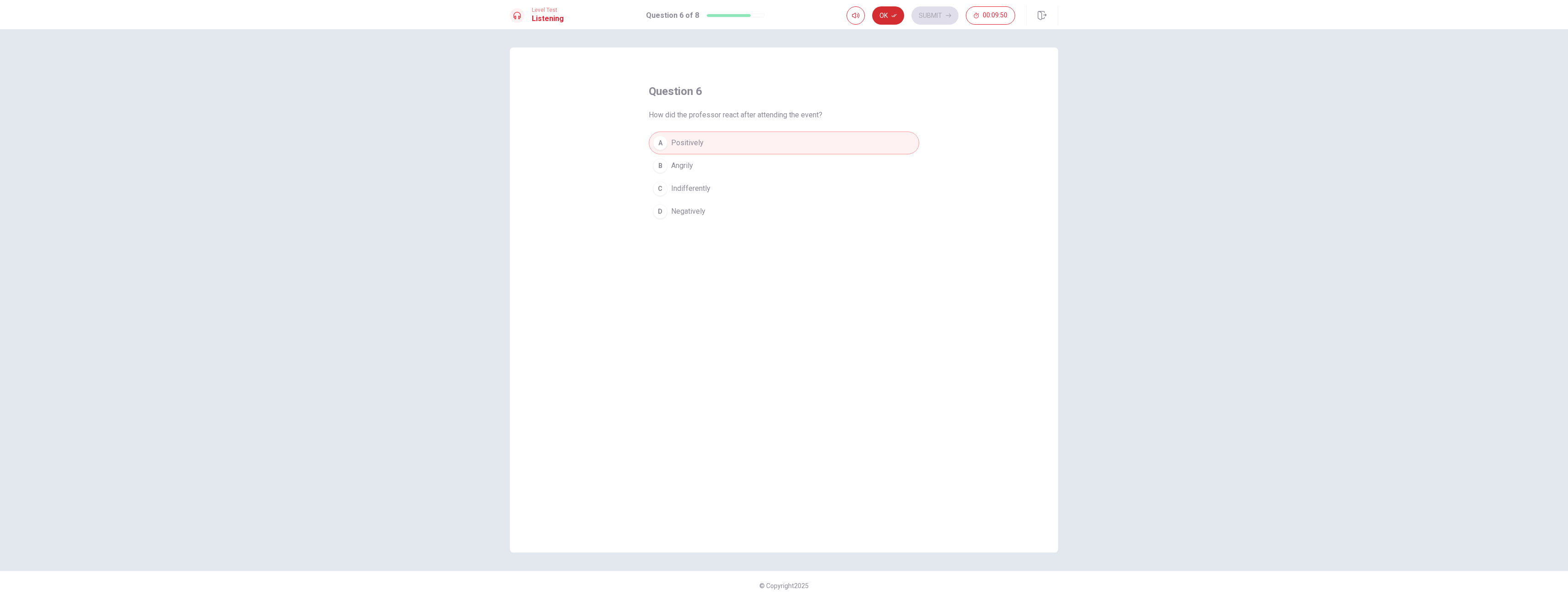
click at [891, 12] on button "Ok" at bounding box center [888, 15] width 32 height 18
click at [926, 12] on button "Submit" at bounding box center [935, 15] width 47 height 18
click at [747, 133] on button "A Because she loves singing" at bounding box center [784, 143] width 270 height 23
click at [890, 15] on button "Ok" at bounding box center [888, 15] width 32 height 18
click at [928, 17] on button "Submit" at bounding box center [935, 15] width 47 height 18
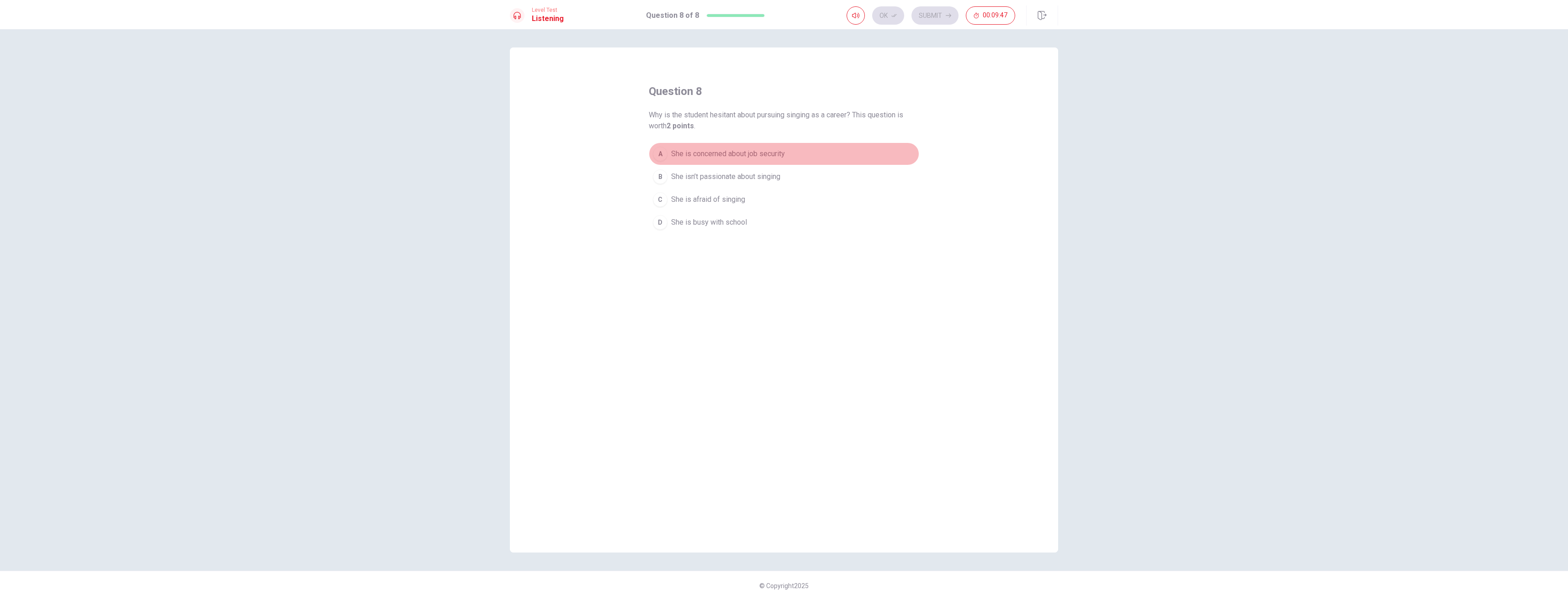
click at [738, 148] on button "A She is concerned about job security" at bounding box center [784, 154] width 270 height 23
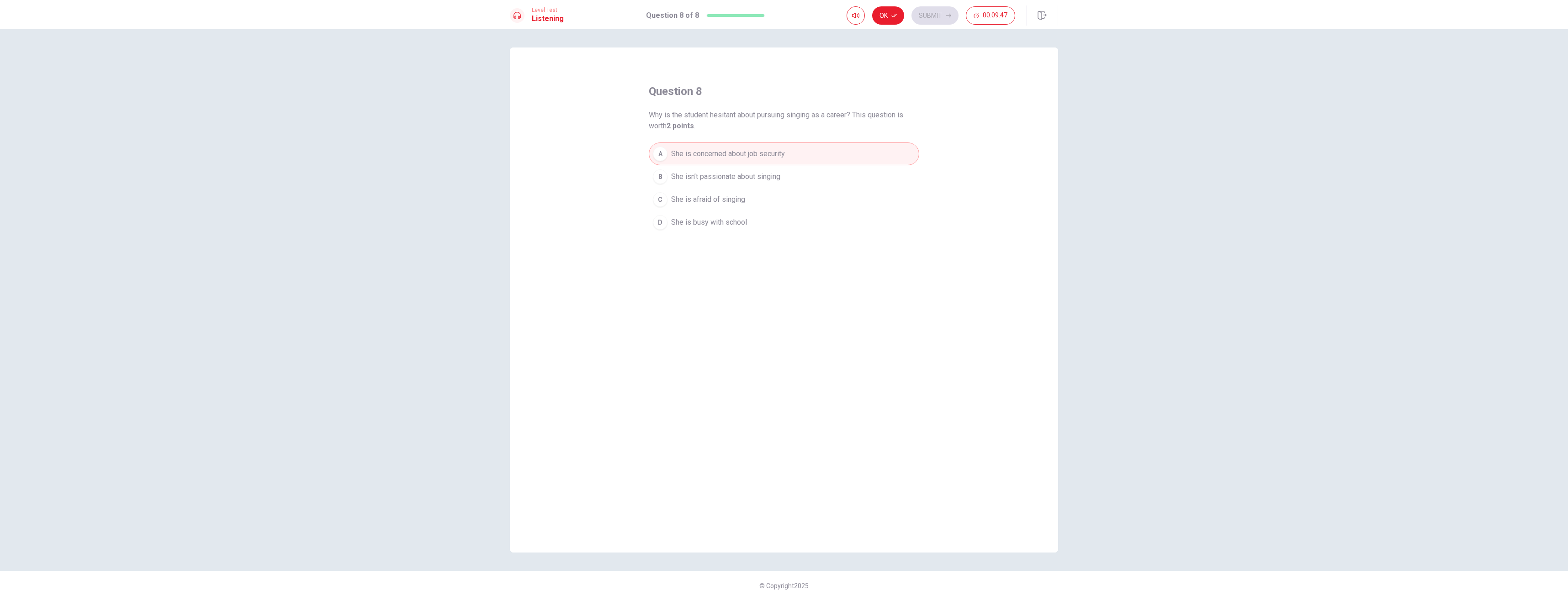
click at [891, 6] on div "Ok Submit 00:09:47" at bounding box center [952, 15] width 211 height 20
click at [895, 10] on button "Ok" at bounding box center [888, 15] width 32 height 18
click at [923, 13] on button "Submit" at bounding box center [935, 15] width 47 height 18
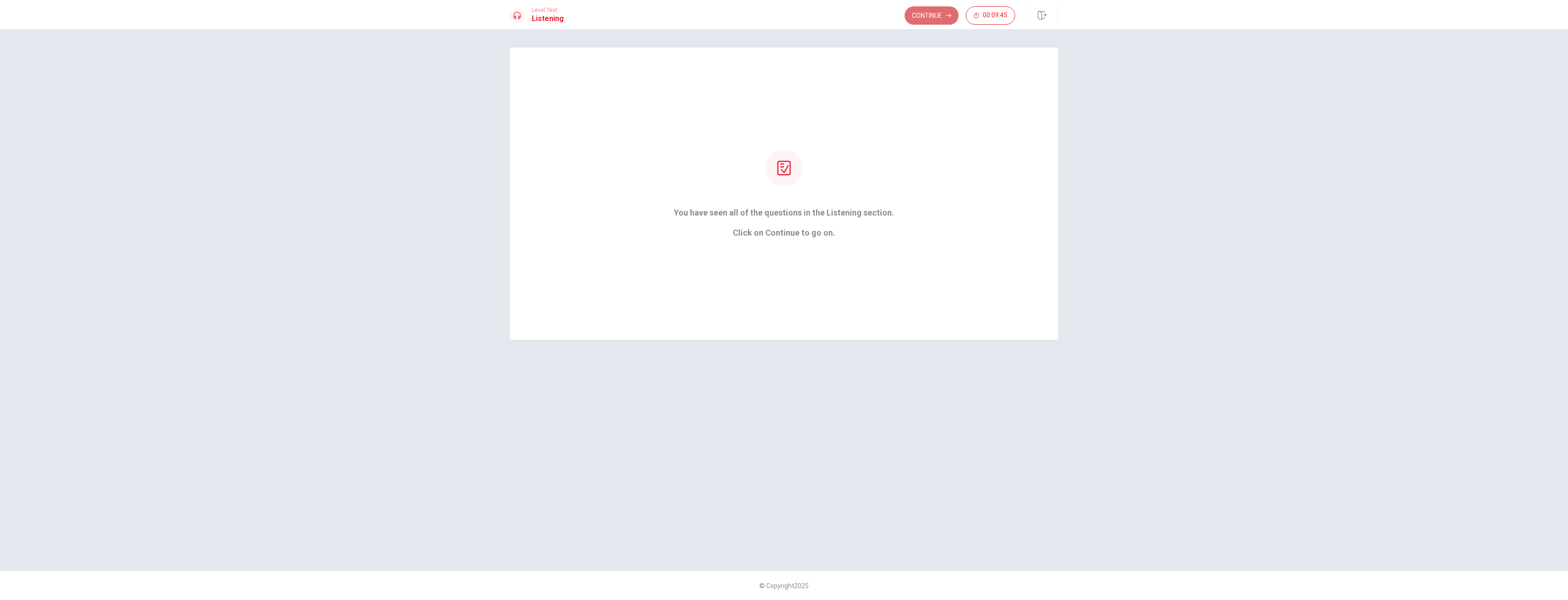
click at [920, 8] on button "Continue" at bounding box center [931, 15] width 54 height 18
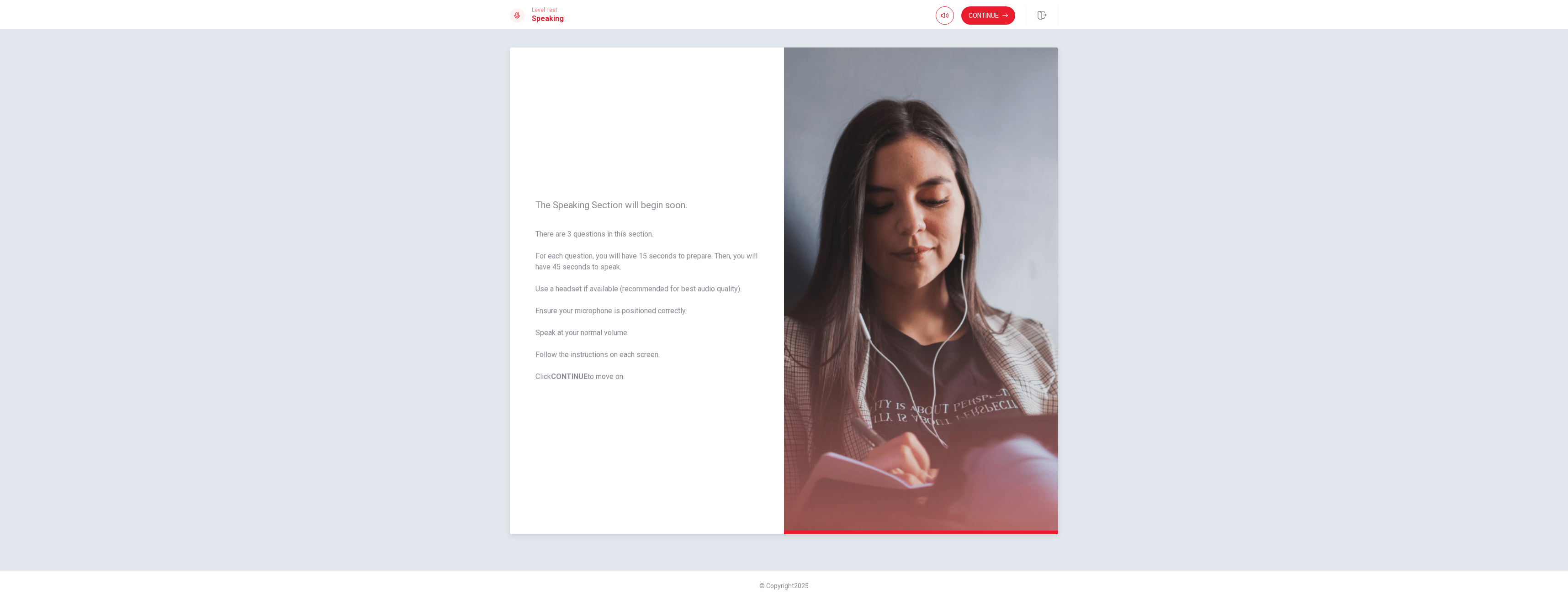
click at [566, 380] on b "CONTINUE" at bounding box center [569, 377] width 37 height 9
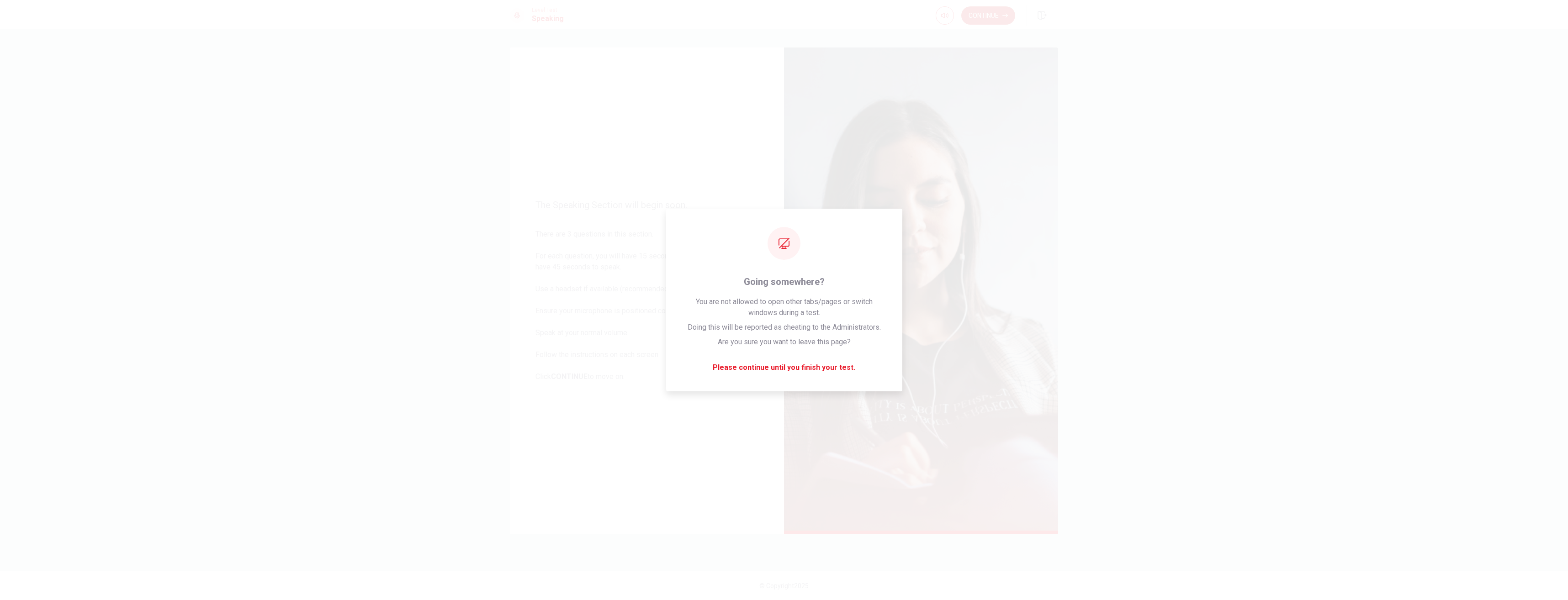
click at [990, 17] on button "Continue" at bounding box center [988, 15] width 54 height 18
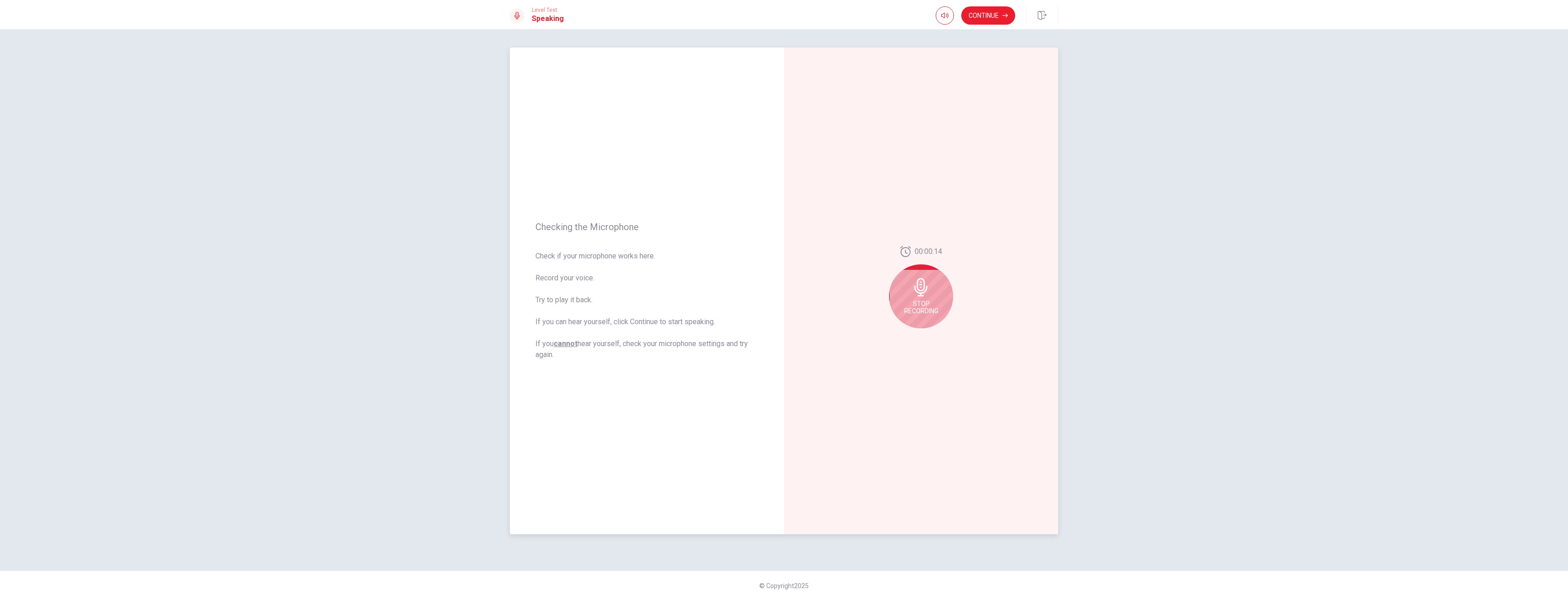
click at [926, 290] on icon at bounding box center [921, 287] width 13 height 18
click at [986, 15] on button "Continue" at bounding box center [988, 15] width 54 height 18
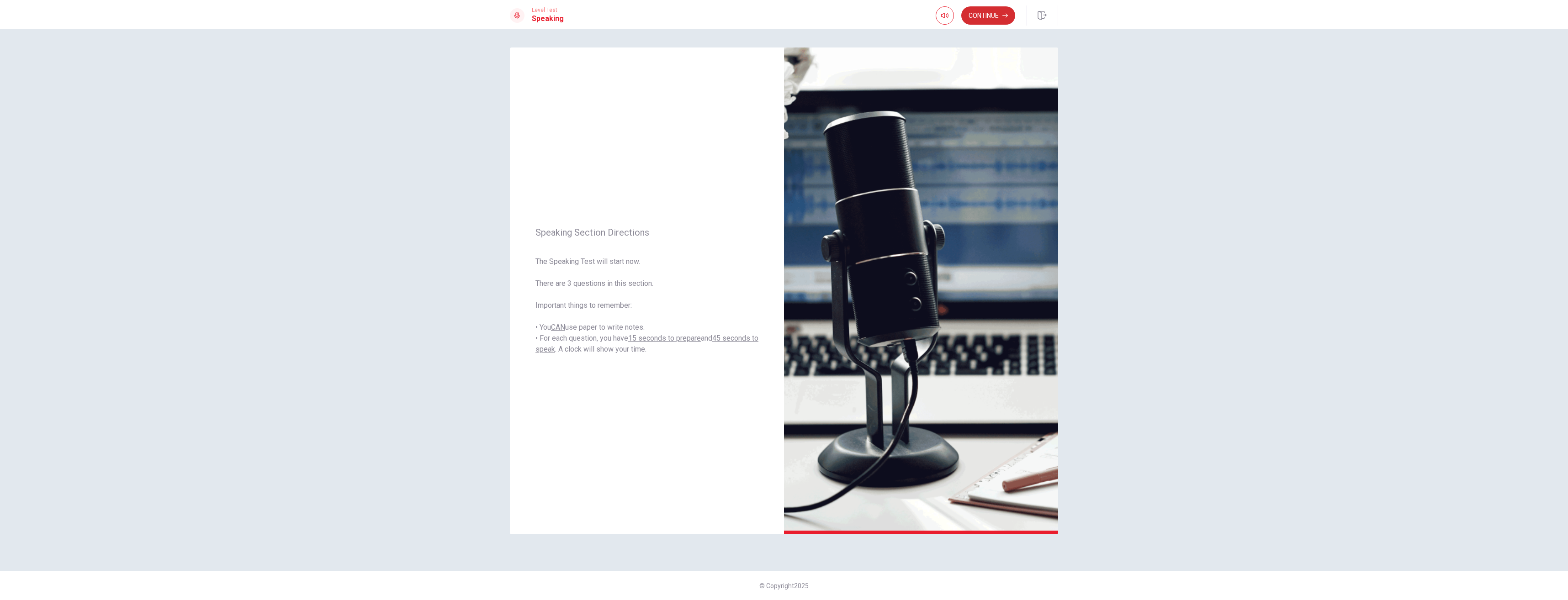
click at [978, 10] on button "Continue" at bounding box center [988, 15] width 54 height 18
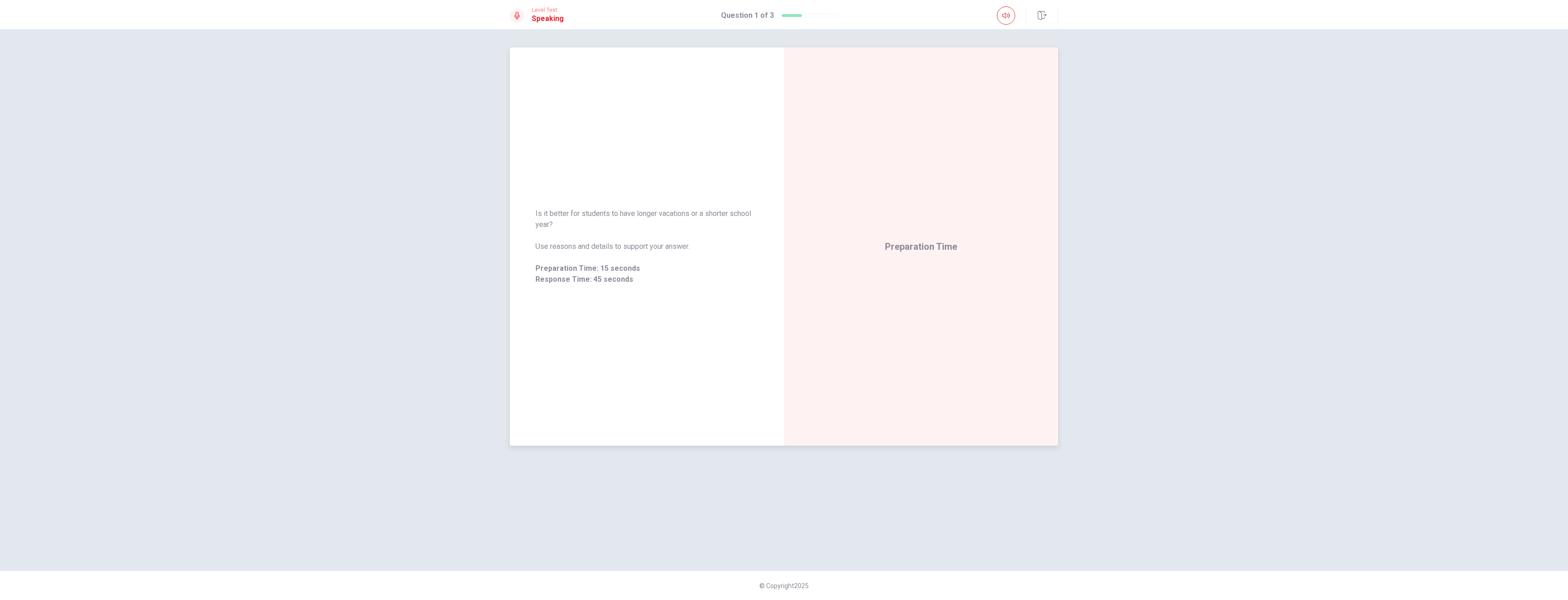
drag, startPoint x: 596, startPoint y: 267, endPoint x: 645, endPoint y: 266, distance: 49.0
click at [645, 266] on span "Preparation Time: 15 seconds" at bounding box center [647, 269] width 223 height 11
click at [912, 234] on icon at bounding box center [921, 234] width 18 height 18
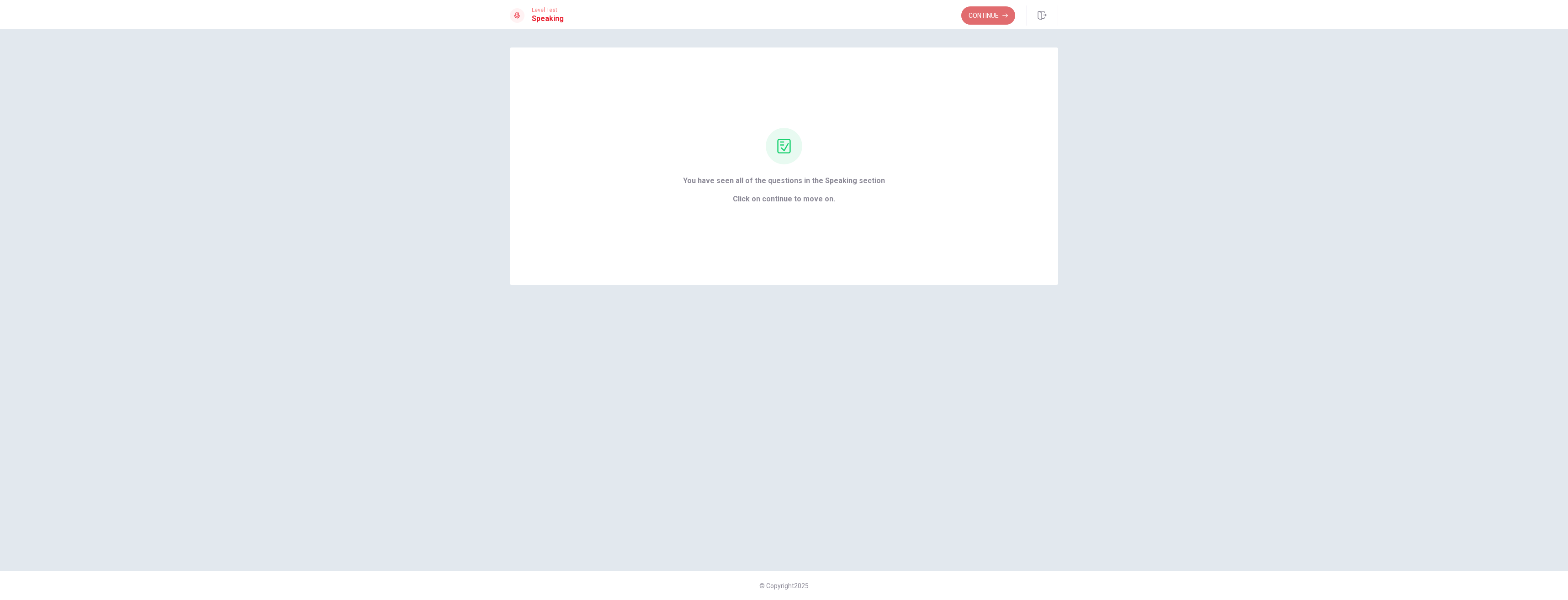
click at [975, 8] on button "Continue" at bounding box center [988, 15] width 54 height 18
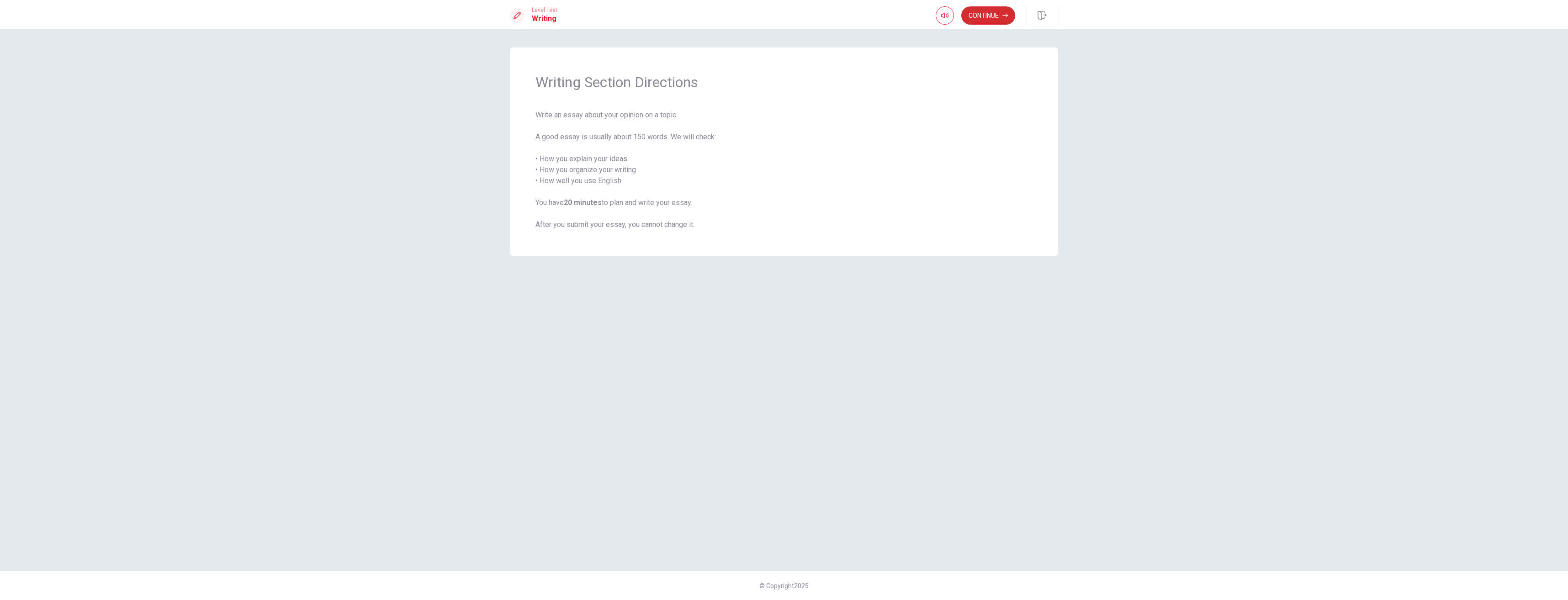
click at [980, 13] on button "Continue" at bounding box center [988, 15] width 54 height 18
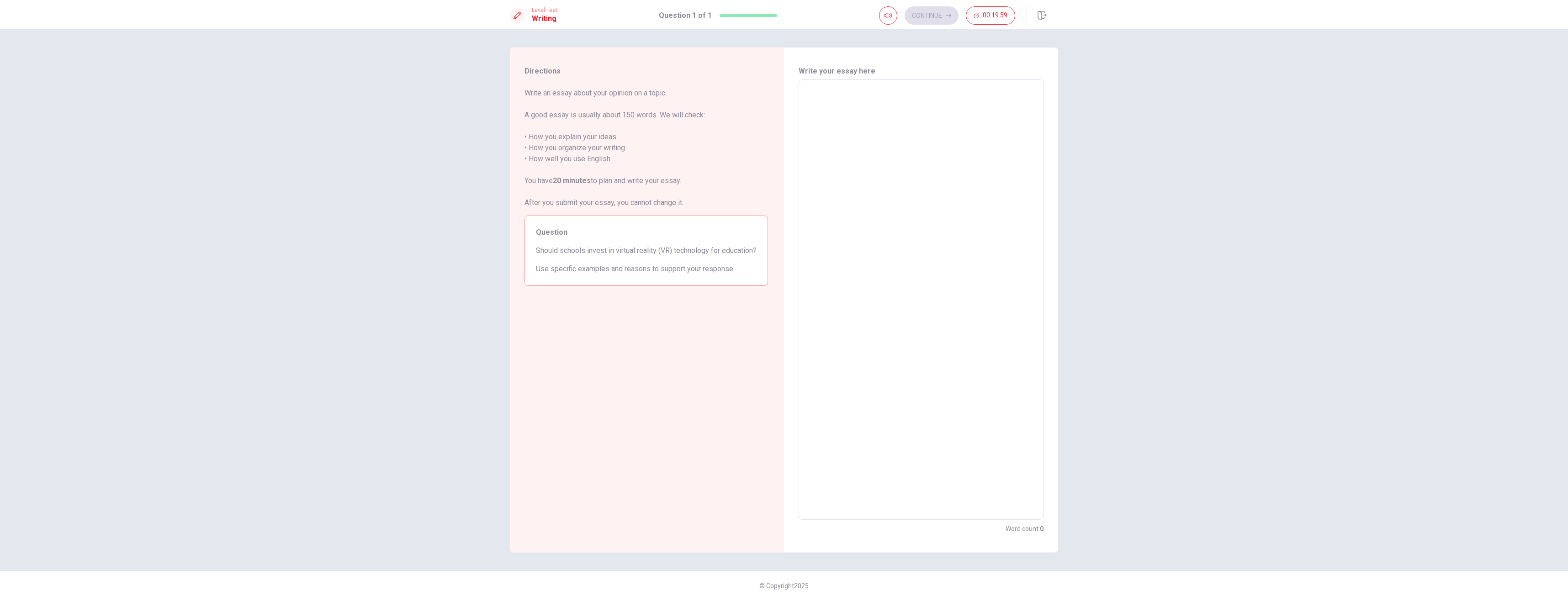
click at [947, 107] on textarea at bounding box center [921, 299] width 232 height 425
click at [1129, 152] on div "Directions Write an essay about your opinion on a topic. A good essay is usuall…" at bounding box center [784, 315] width 1568 height 571
drag, startPoint x: 532, startPoint y: 249, endPoint x: 557, endPoint y: 249, distance: 25.0
click at [700, 273] on div "Question Should schools invest in virtual reality (VR) technology for education…" at bounding box center [646, 250] width 243 height 70
drag, startPoint x: 537, startPoint y: 252, endPoint x: 711, endPoint y: 275, distance: 175.5
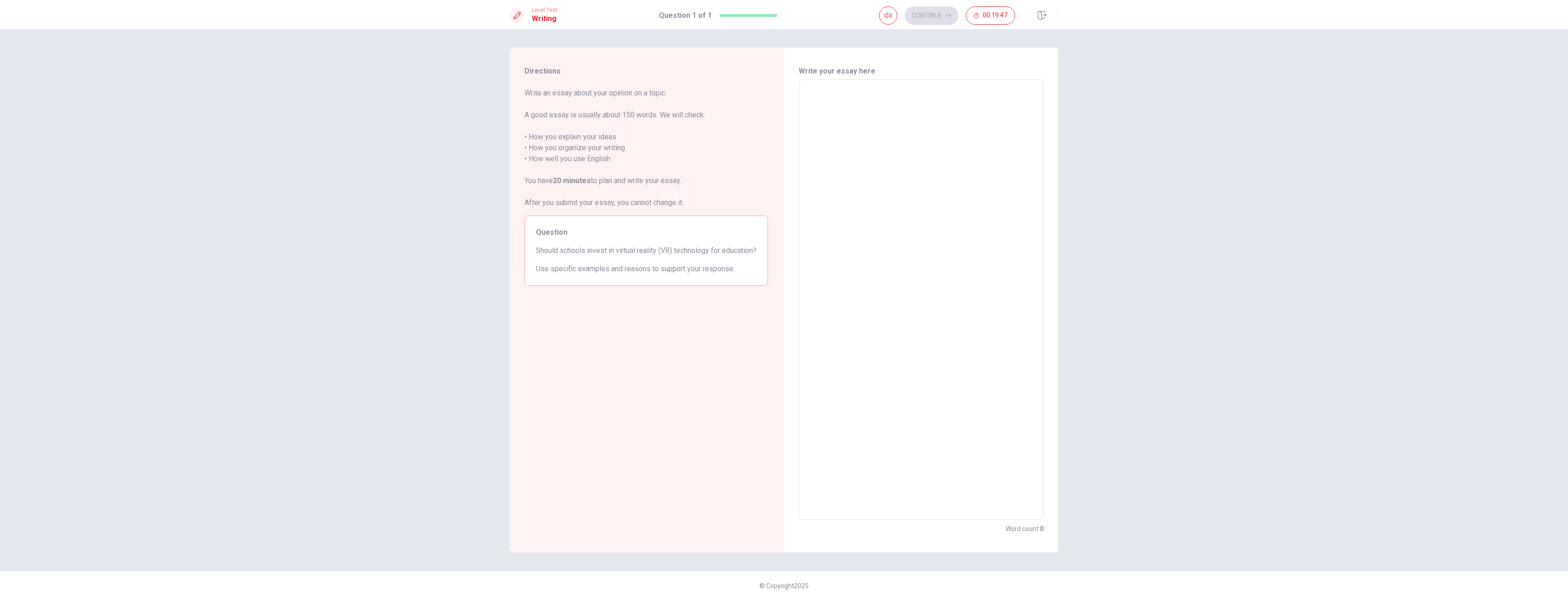
click at [711, 275] on div "Question Should schools invest in virtual reality (VR) technology for education…" at bounding box center [646, 250] width 243 height 70
drag, startPoint x: 727, startPoint y: 281, endPoint x: 748, endPoint y: 283, distance: 21.1
click at [748, 274] on span "Use specific examples and reasons to support your response." at bounding box center [646, 269] width 221 height 11
click at [874, 182] on textarea at bounding box center [921, 299] width 232 height 425
click at [937, 13] on div "Continue 00:19:40" at bounding box center [947, 15] width 136 height 18
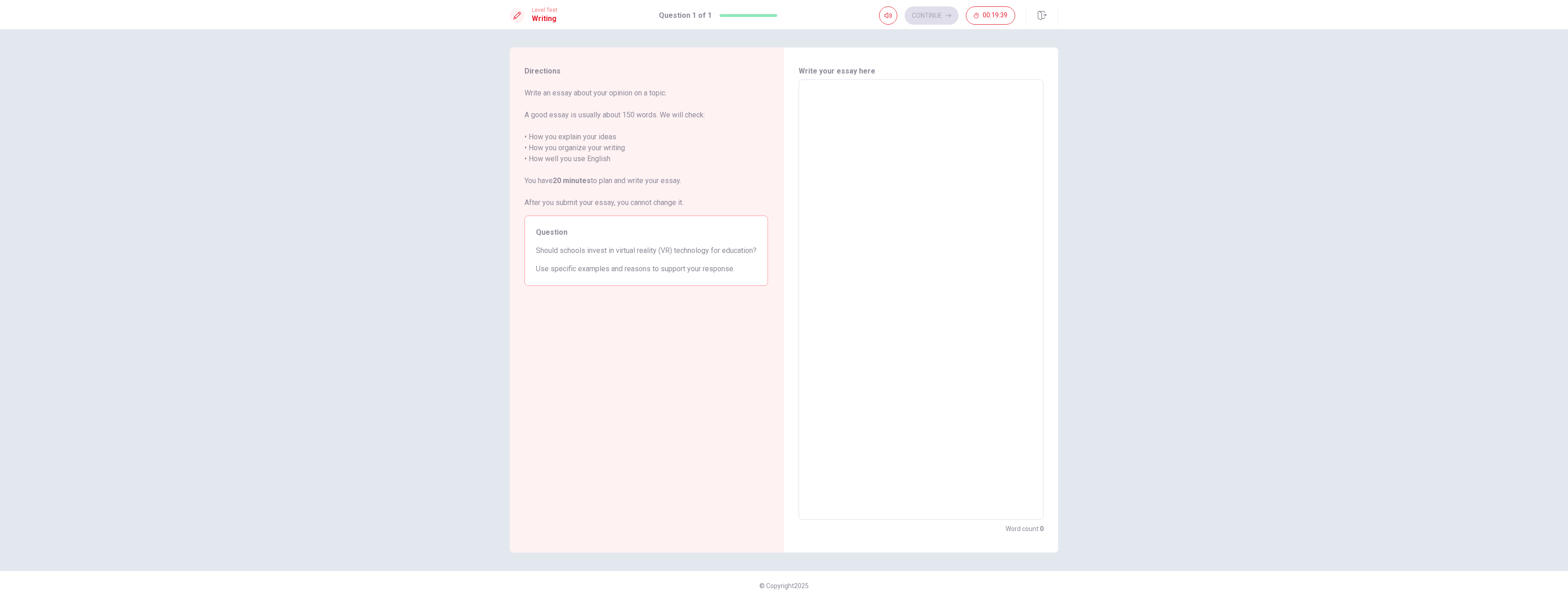
click at [865, 107] on textarea at bounding box center [921, 299] width 232 height 425
type textarea "ㄴ"
type textarea "x"
type textarea "ㄴㅁ"
type textarea "x"
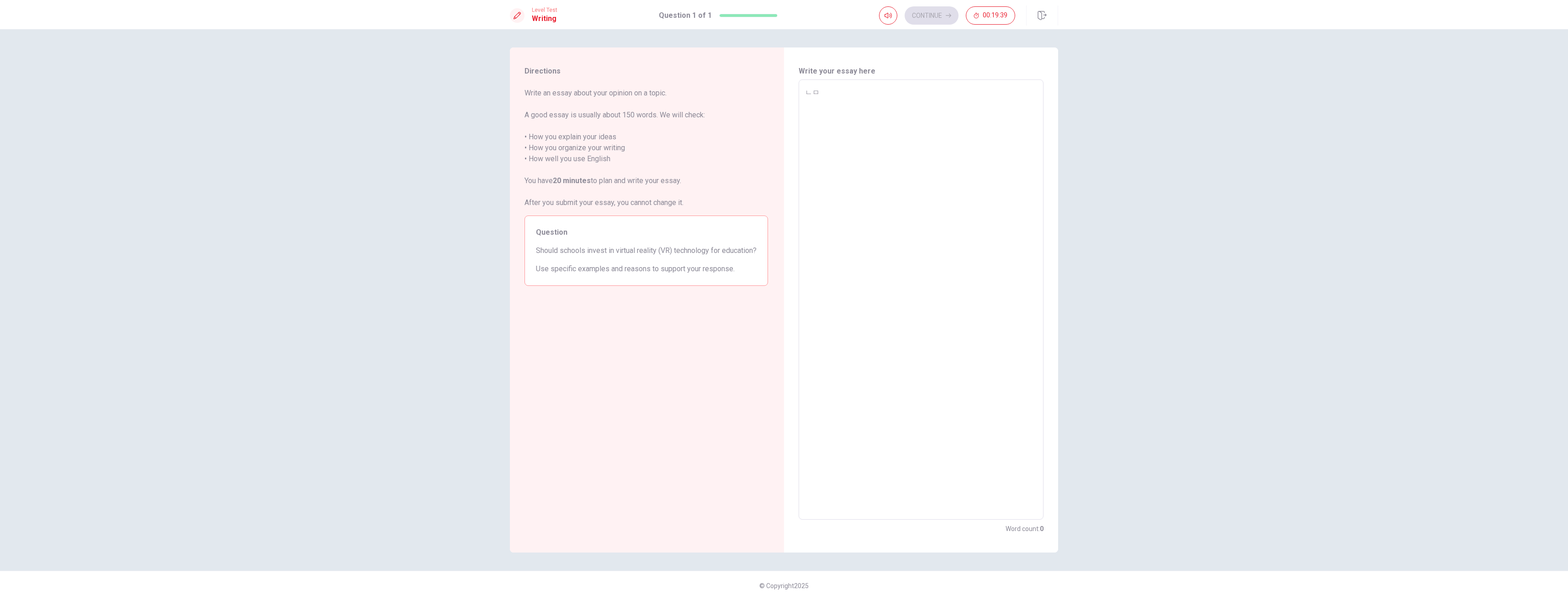
type textarea "ㄴㅁㅇ"
type textarea "x"
type textarea "ㄴㅁㅇㄴ"
type textarea "x"
type textarea "ㄴㅁㅇㄴㅁ"
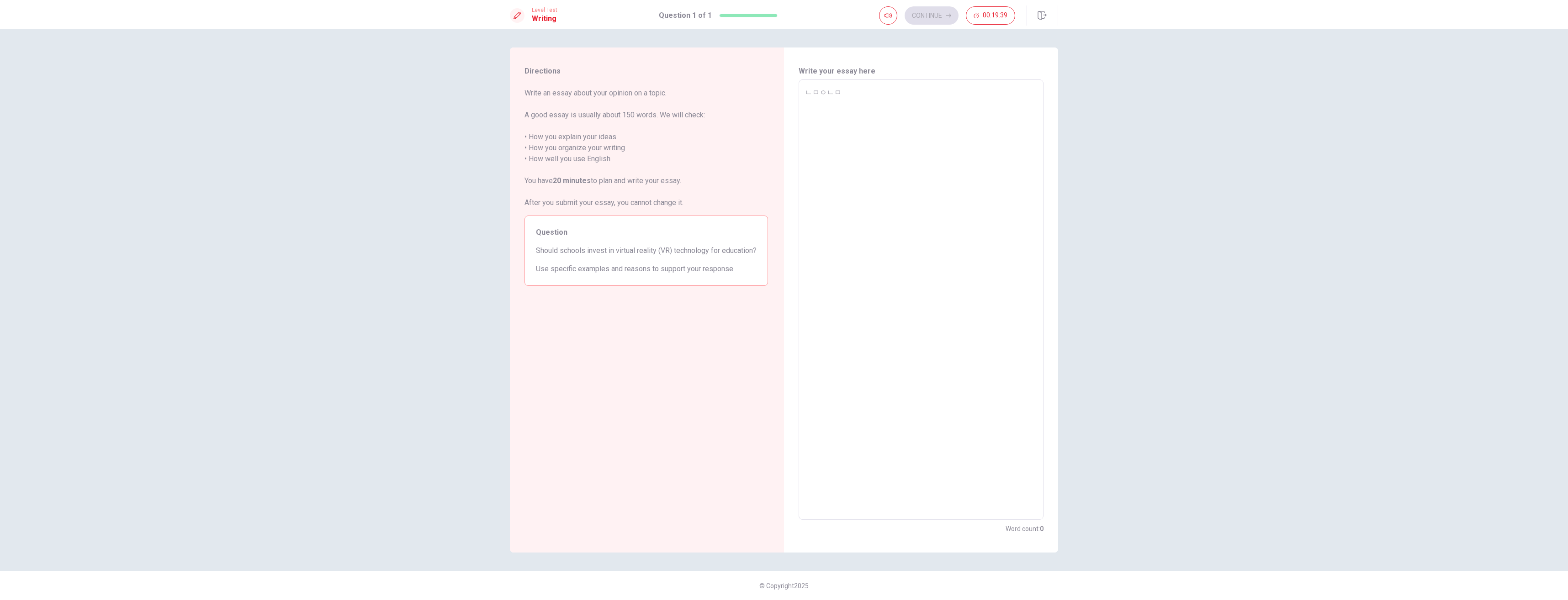
type textarea "x"
type textarea "ㄴㅁㅇㄴㅁㅇ"
type textarea "x"
type textarea "ㄴㅁㅇㄴㅁㅇㅁㄴ"
type textarea "x"
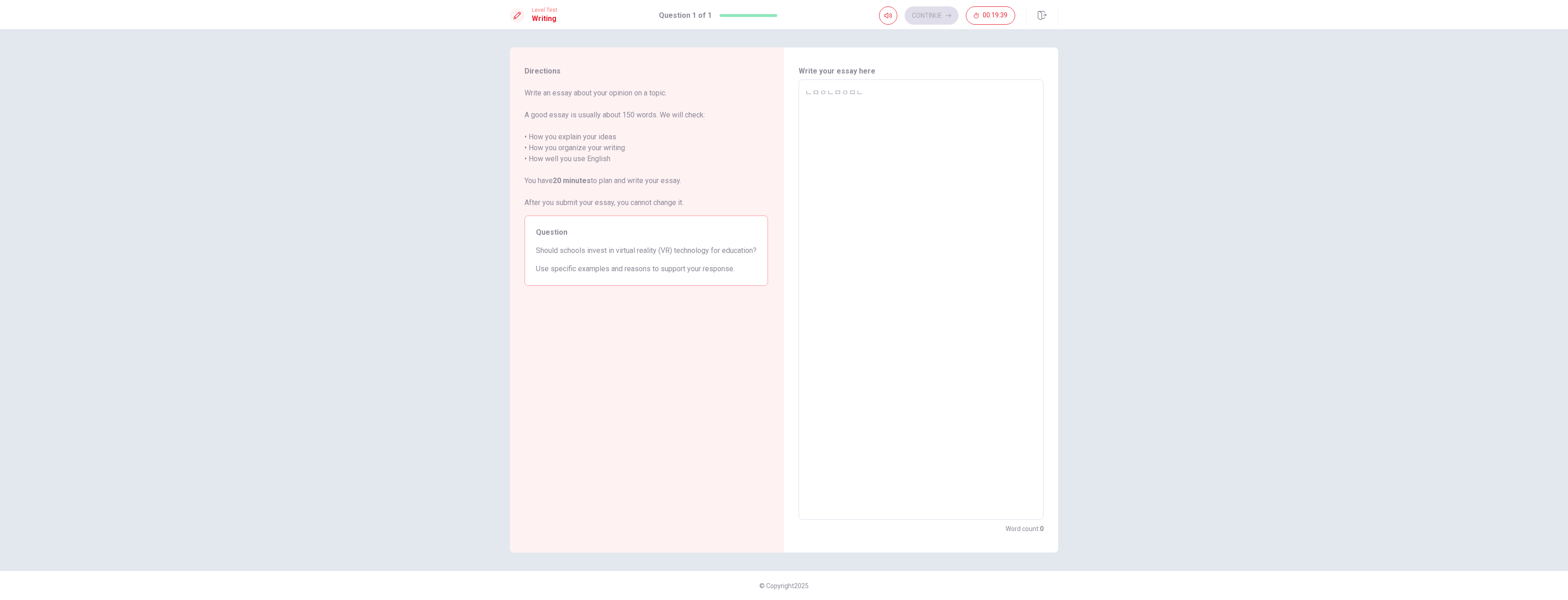
type textarea "ㄴㅁㅇㄴㅁㅇㅁㄴㅇ"
type textarea "x"
type textarea "ㄴㅁㅇㄴㅁㅇㅁㄴ"
type textarea "x"
type textarea "ㄴㅁㅇㄴㅁㅇㅁ"
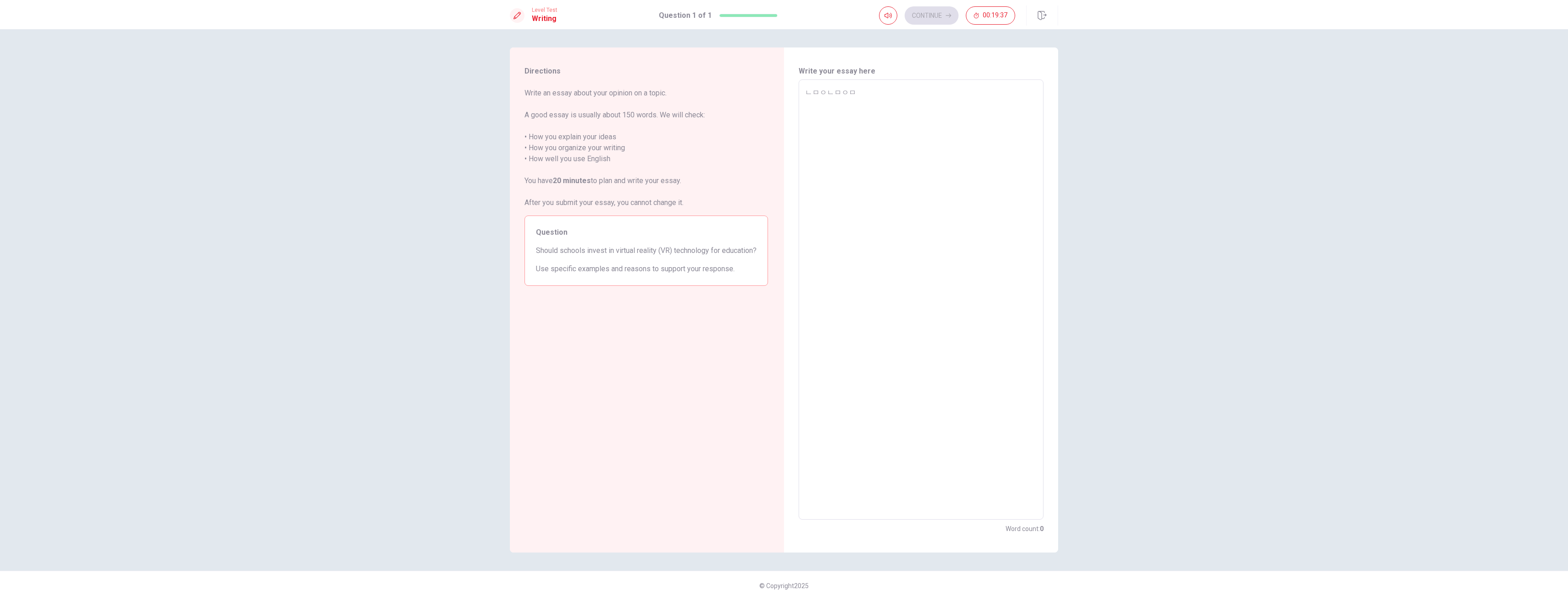
type textarea "x"
type textarea "ㄴㅁㅇㄴㅁㅇ"
type textarea "x"
type textarea "ㄴㅁㅇㄴㅁ"
type textarea "x"
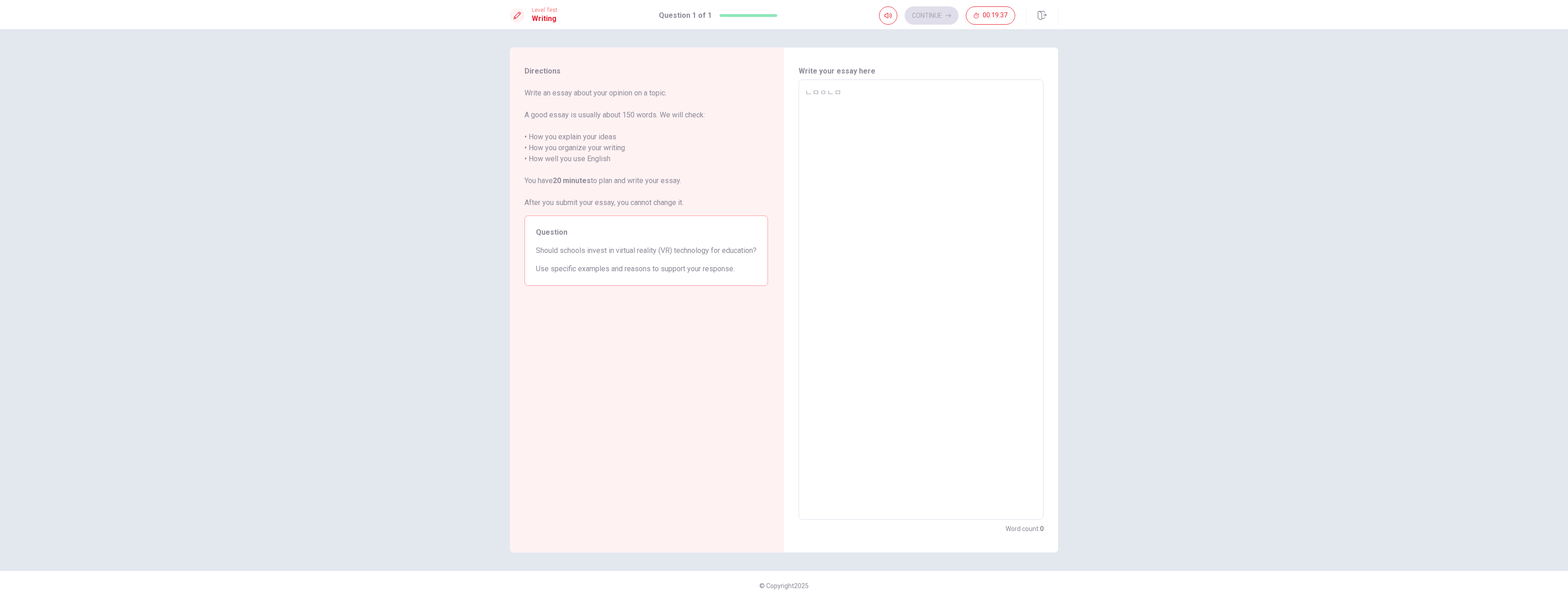
type textarea "ㄴㅁㅇㄴ"
type textarea "x"
type textarea "ㄴㅁㅇ"
type textarea "x"
type textarea "ㄴㅁ"
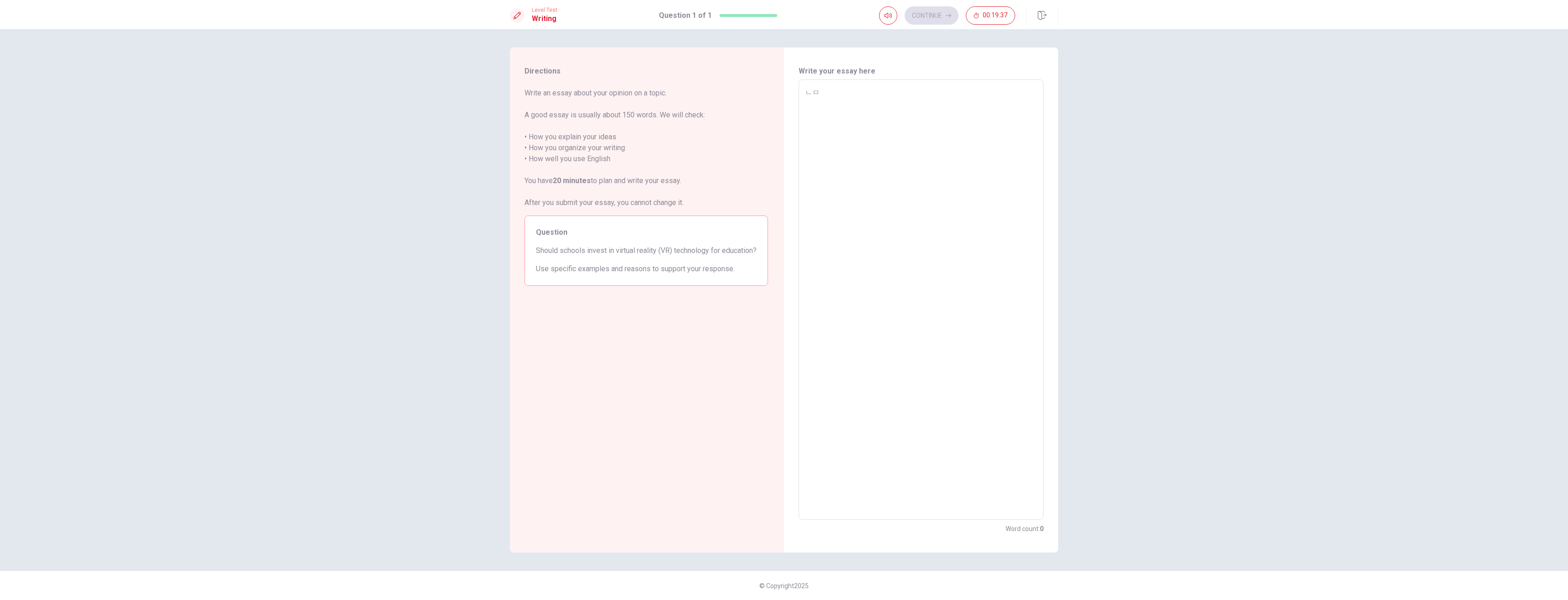
type textarea "x"
type textarea "ㄴ"
type textarea "x"
type textarea "s"
type textarea "x"
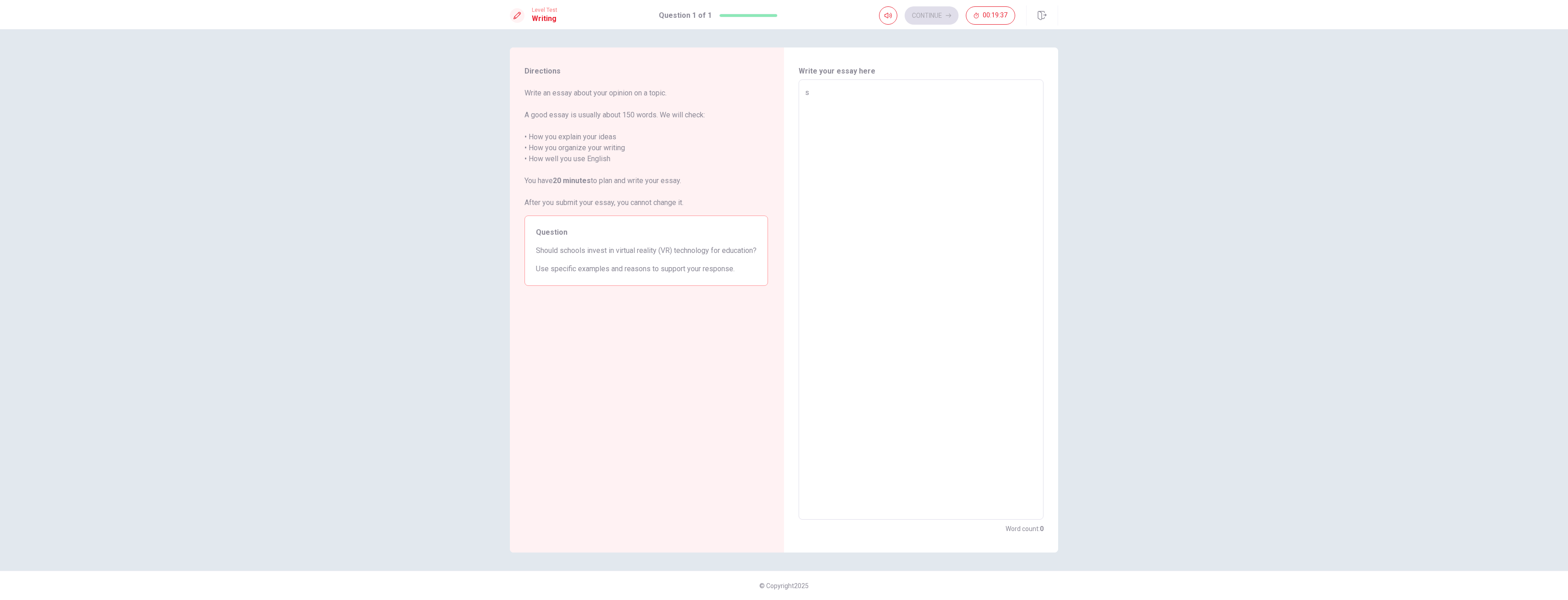
type textarea "sa"
type textarea "x"
type textarea "sad"
type textarea "x"
type textarea "sads"
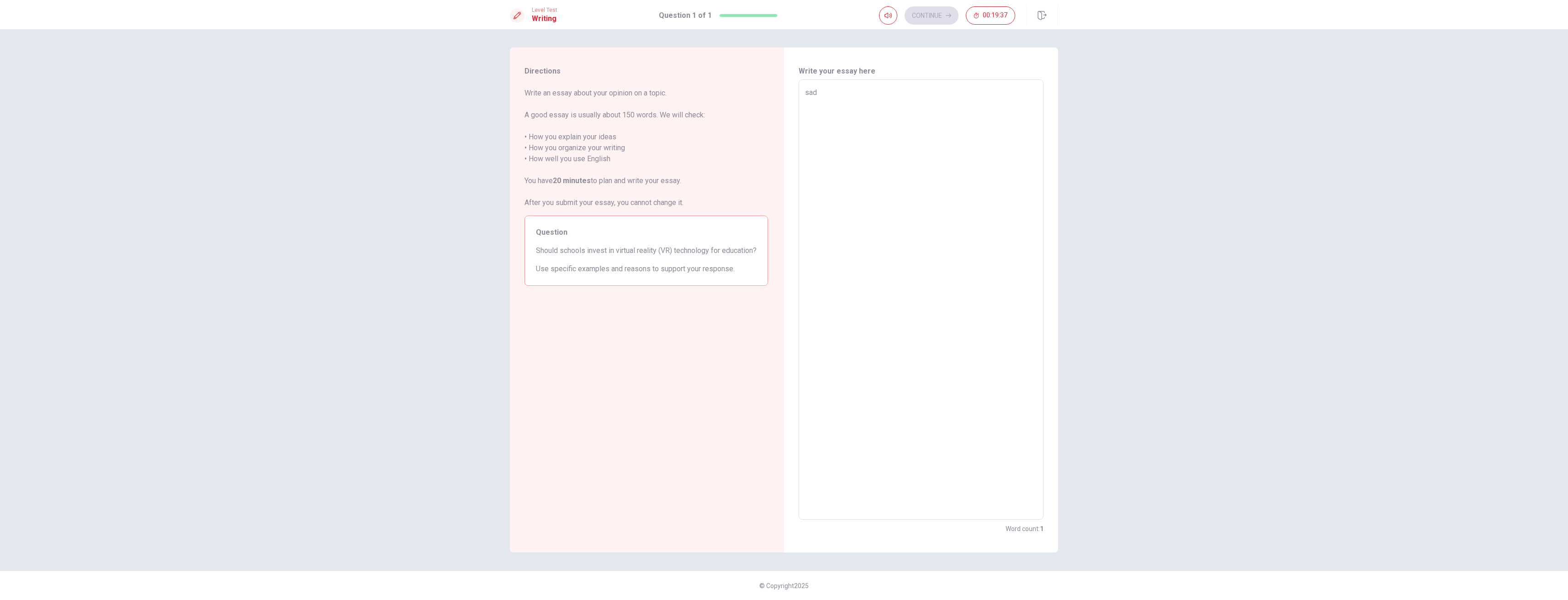
type textarea "x"
type textarea "sadsa"
type textarea "x"
type textarea "sadsad"
type textarea "x"
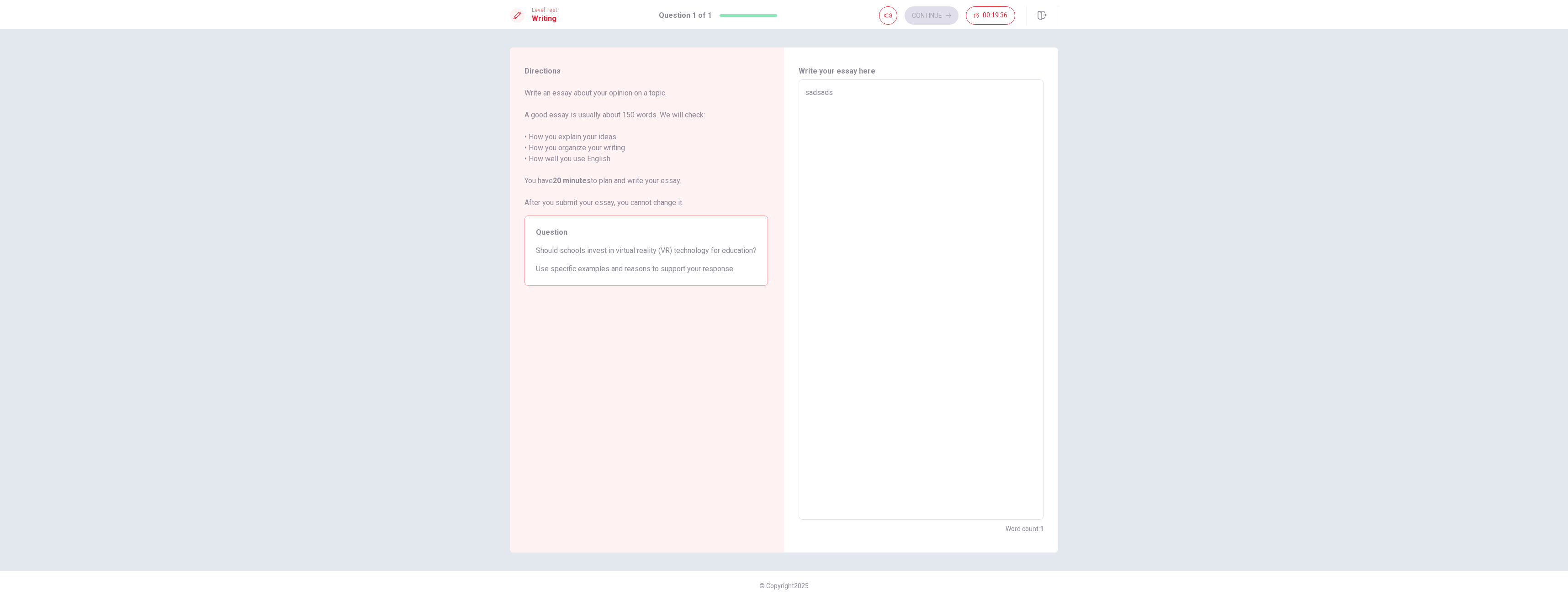
type textarea "sadsadsa"
type textarea "x"
type textarea "sadsadsad"
type textarea "x"
type textarea "sadsadsadd"
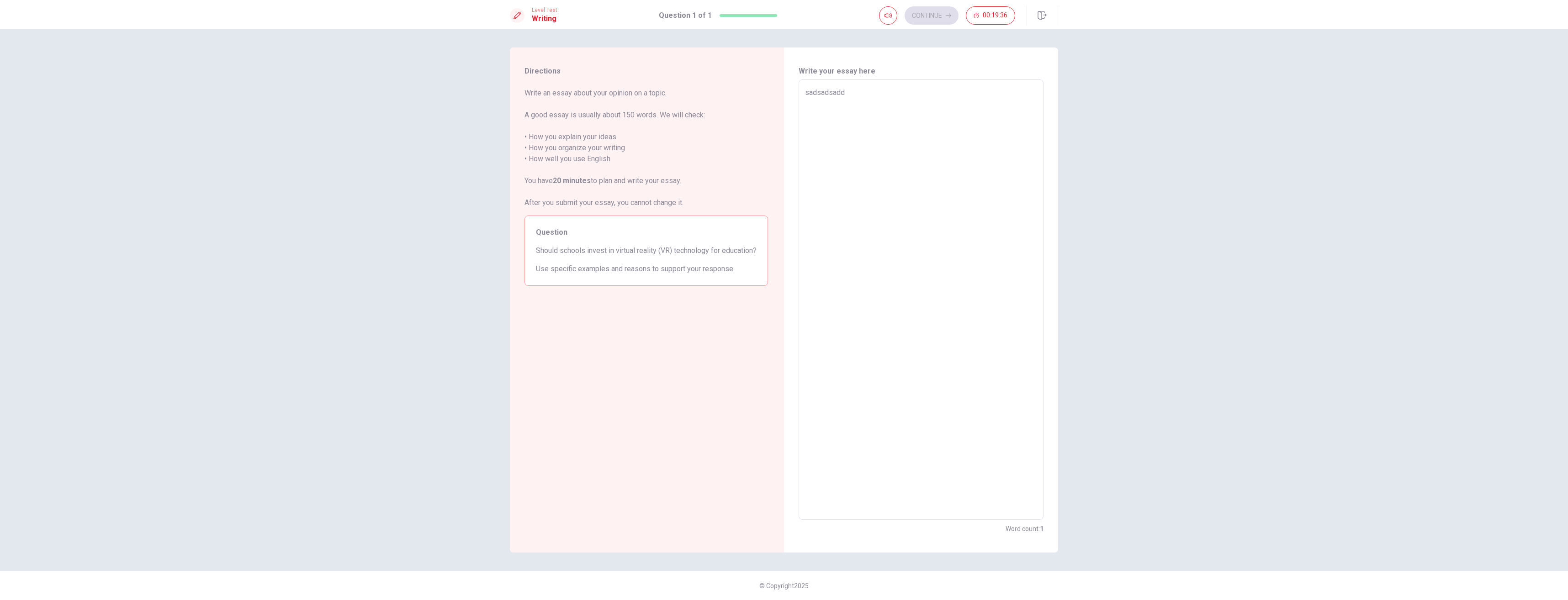
type textarea "x"
type textarea "sadsadsaddd"
type textarea "x"
type textarea "sadsadsadddd"
type textarea "x"
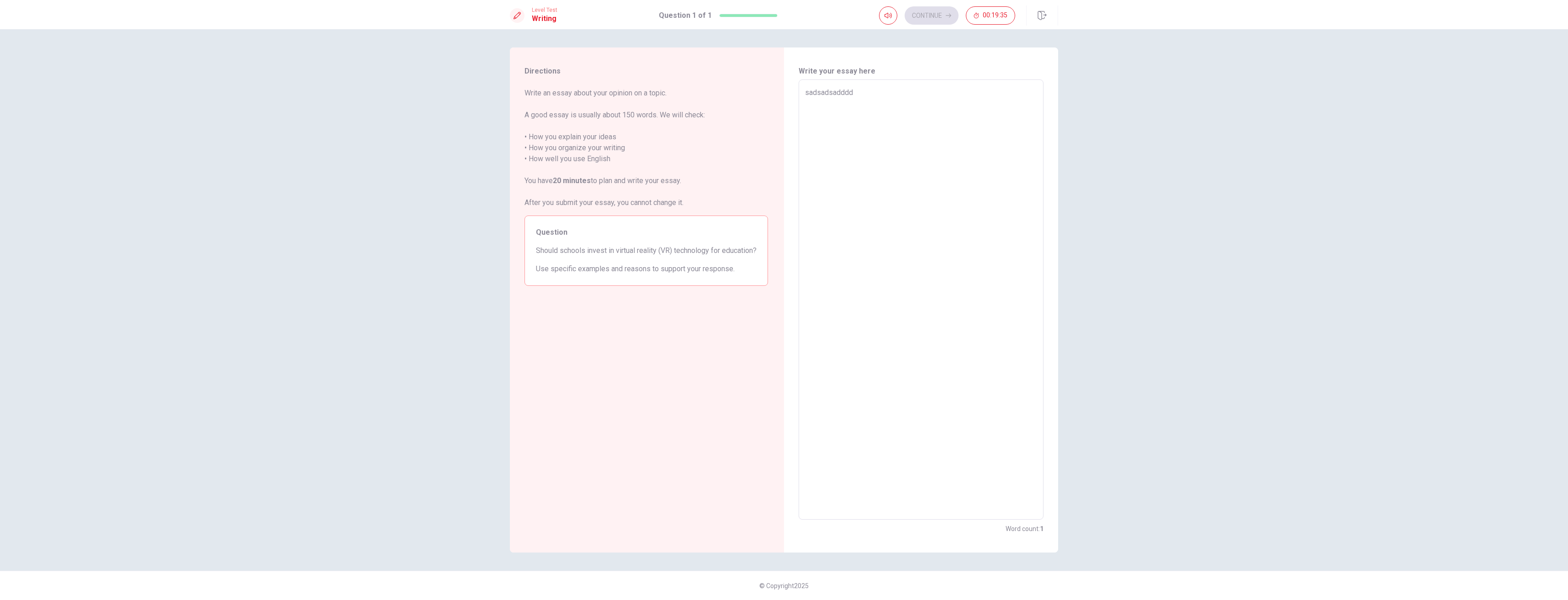
type textarea "sadsadsaddddd"
type textarea "x"
type textarea "sadsadsadddddd"
type textarea "x"
type textarea "sadsadsaddddddd"
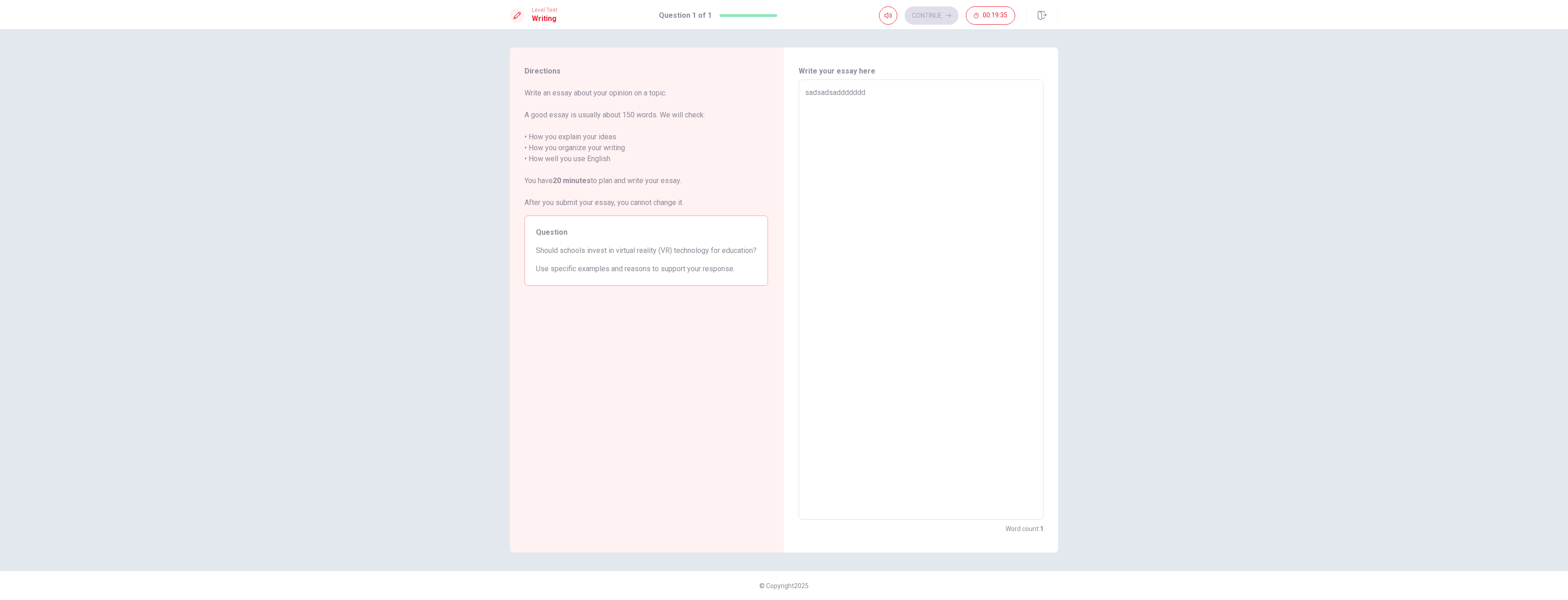
type textarea "x"
type textarea "sadsadsadddddddd"
type textarea "x"
type textarea "sadsadsaddddddddd"
type textarea "x"
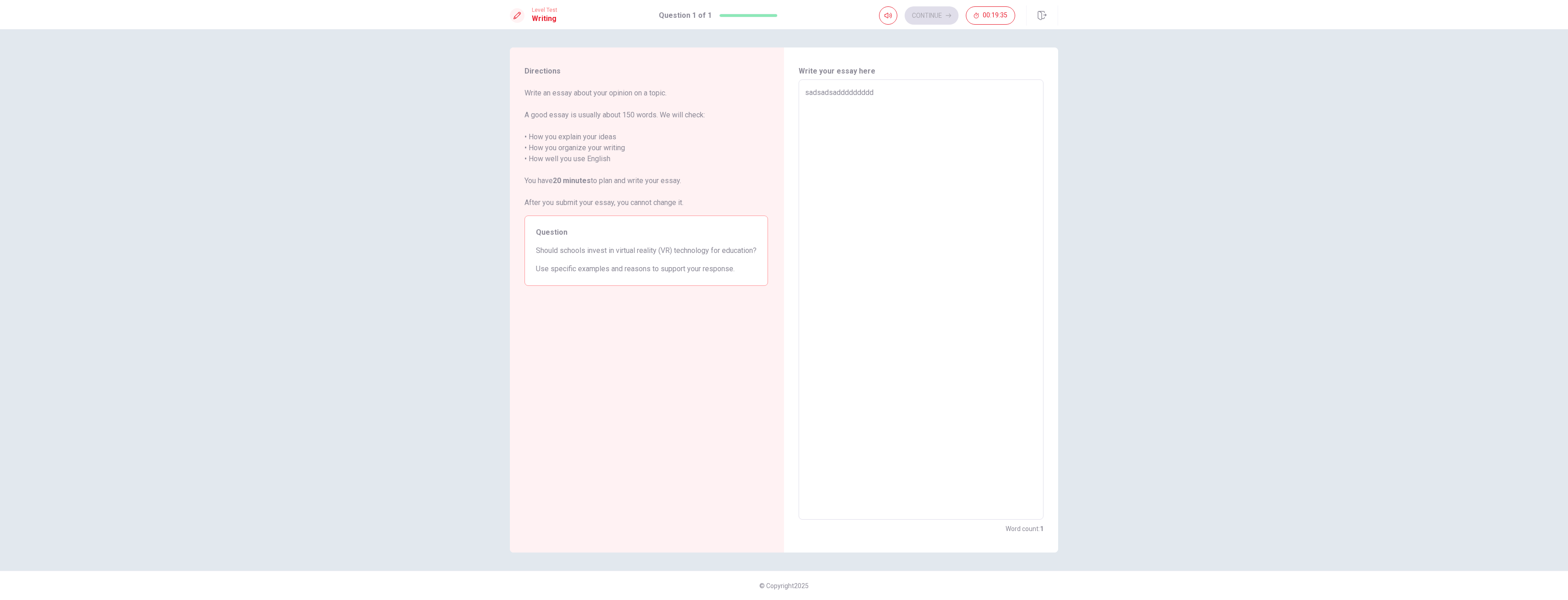
type textarea "sadsadsadddddddddd"
type textarea "x"
type textarea "sadsadsaddddddddddd"
type textarea "x"
type textarea "sadsadsadddddddddddd"
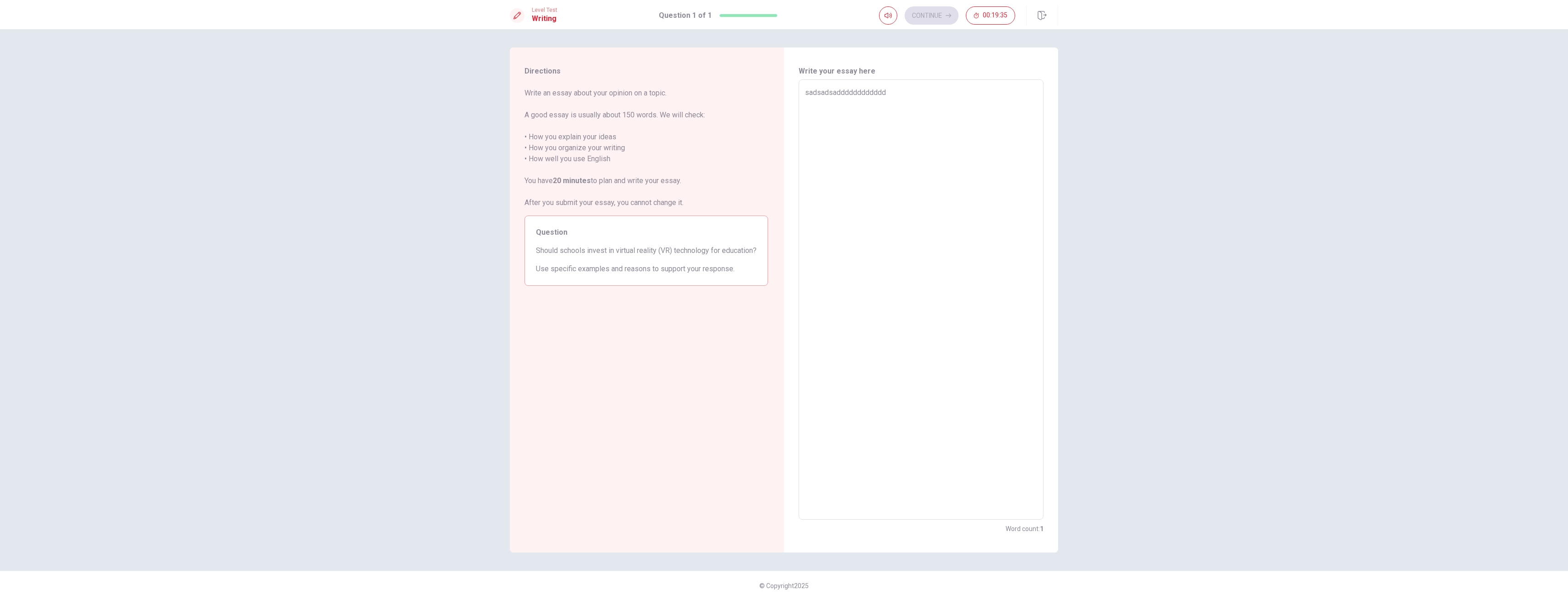
type textarea "x"
type textarea "sadsadsaddddddddddddd"
type textarea "x"
type textarea "sadsadsadddddddddddddd"
type textarea "x"
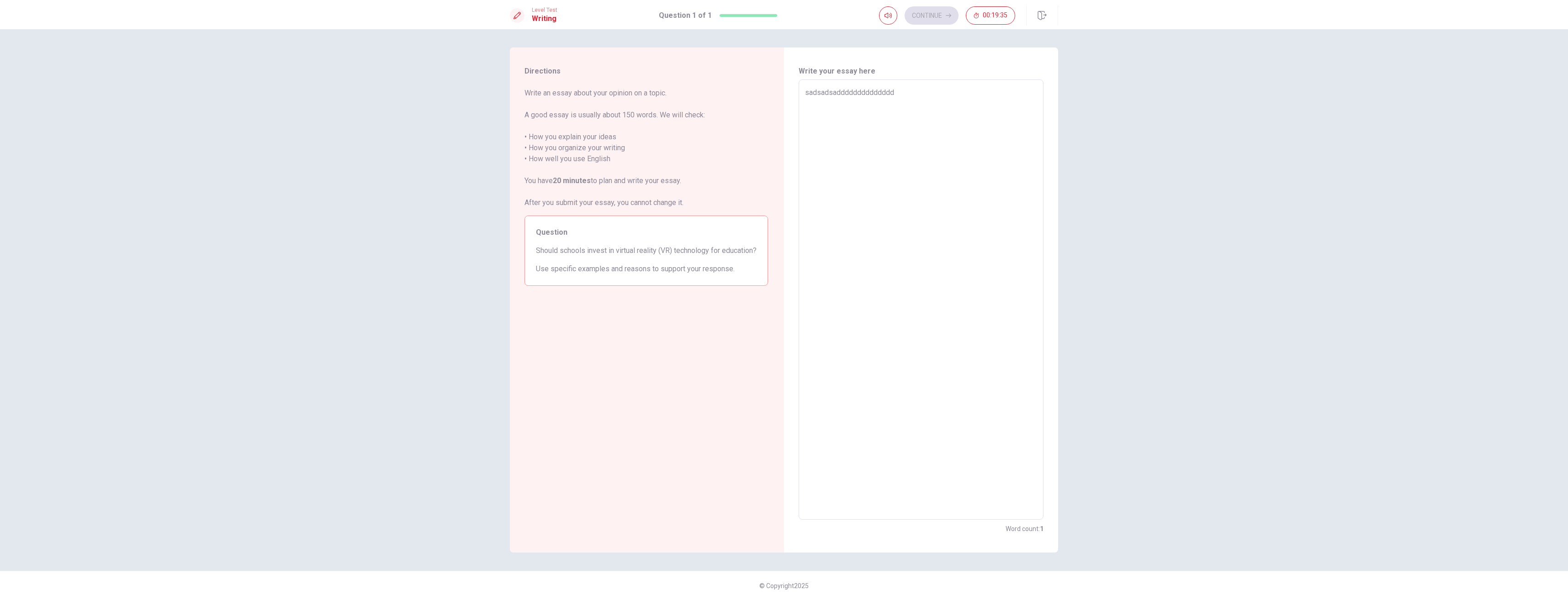
type textarea "sadsadsaddddddddddddddd"
type textarea "x"
type textarea "sadsadsadddddddddddddddd"
type textarea "x"
type textarea "sadsadsaddddddddddddddddd"
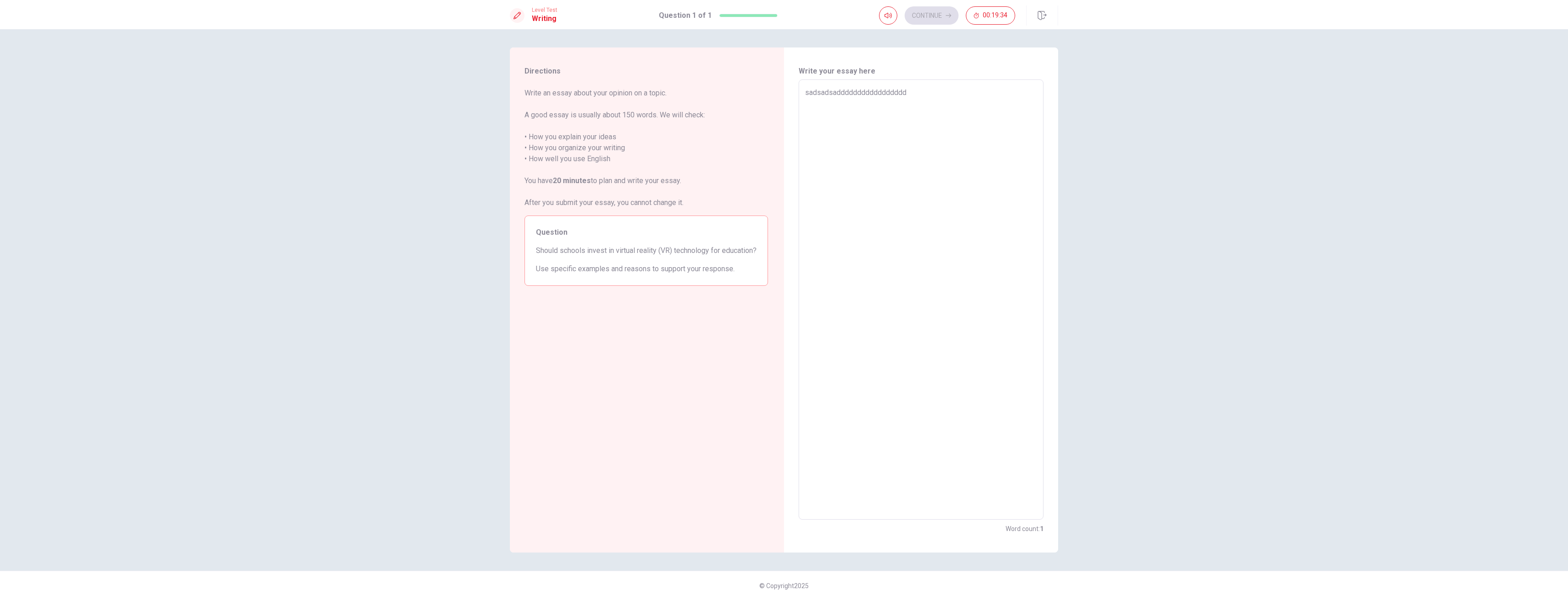
type textarea "x"
type textarea "sadsadsadddddddddddddddddd"
type textarea "x"
type textarea "sadsadsaddddddddddddddddddd"
type textarea "x"
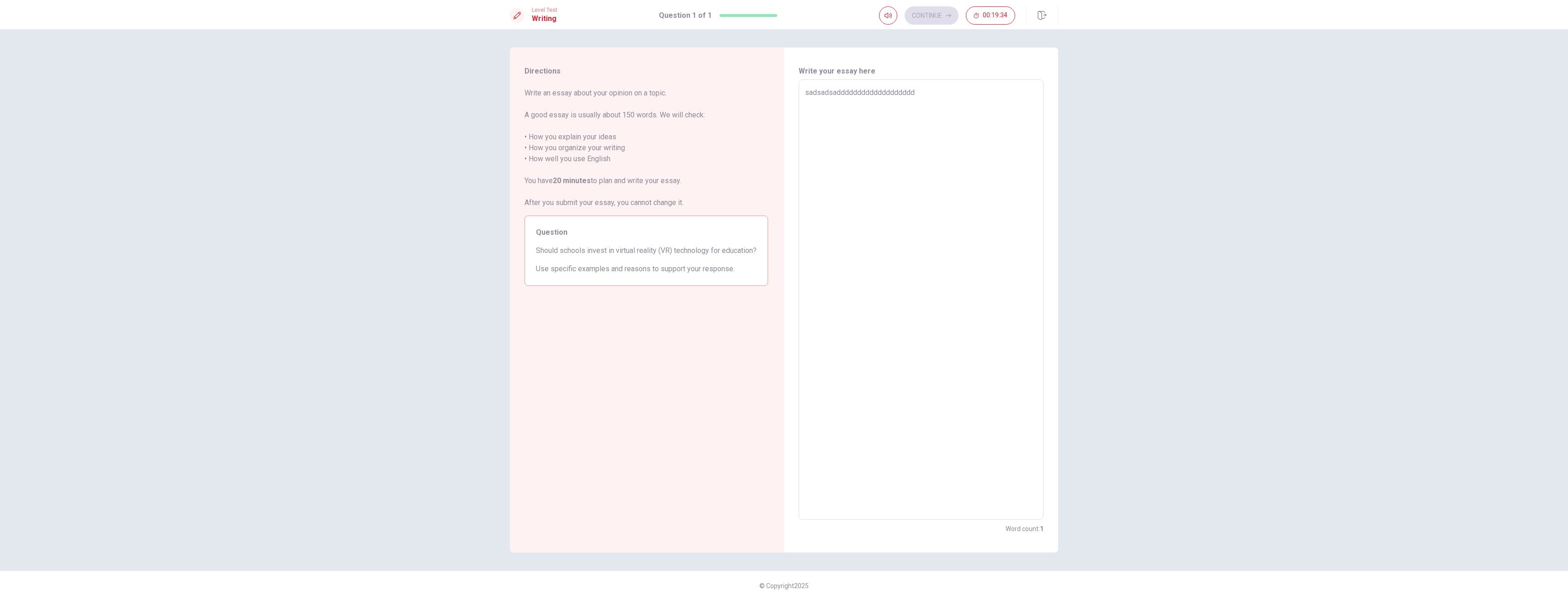
type textarea "sadsadsadddddddddddddddddddd"
type textarea "x"
type textarea "sadsadsaddddddddddddddddddddd"
type textarea "x"
type textarea "sadsadsadddddddddddddddddddddd"
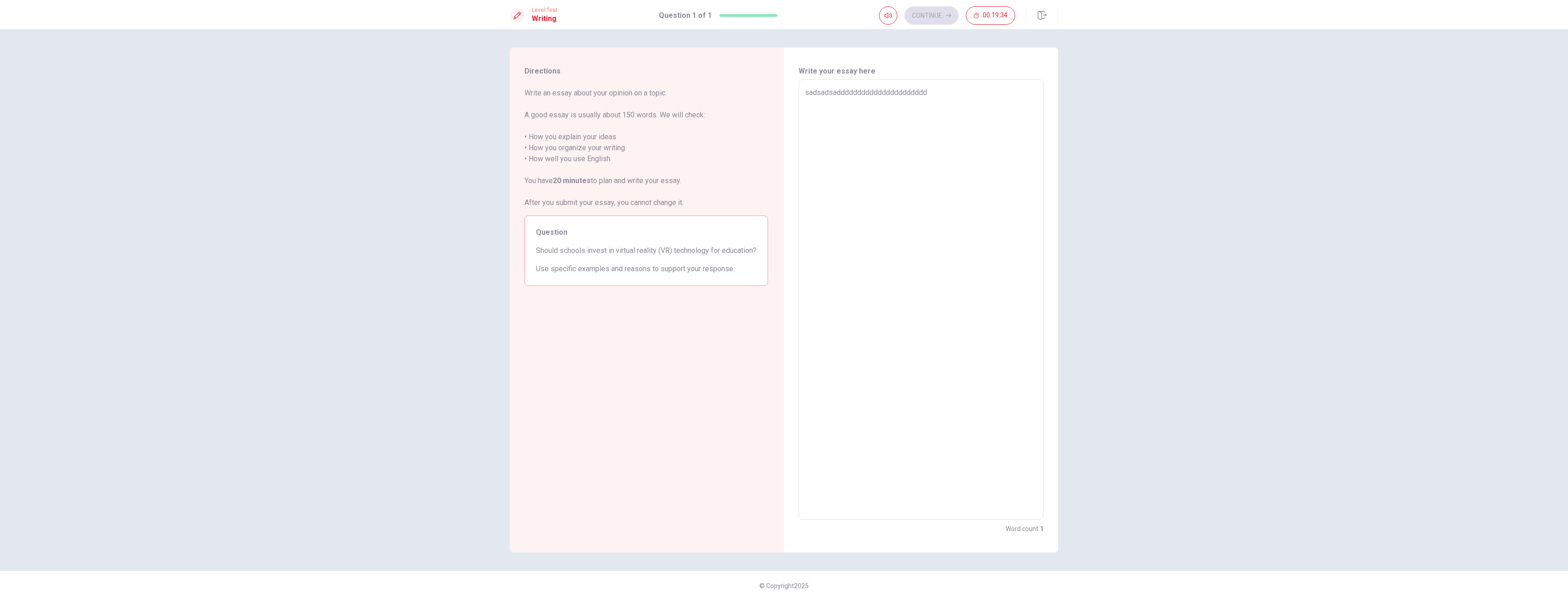
type textarea "x"
type textarea "sadsadsaddddddddddddddddddddddd"
type textarea "x"
type textarea "sadsadsadddddddddddddddddddddddd"
type textarea "x"
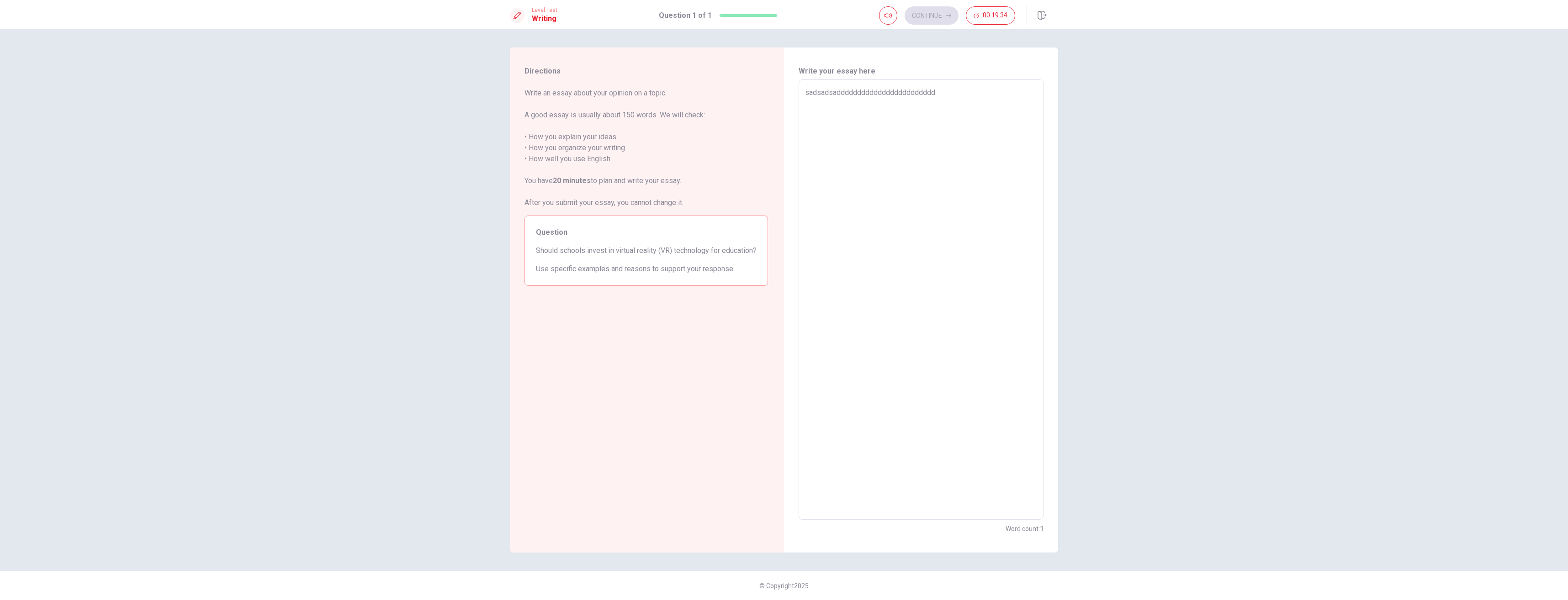
type textarea "sadsadsaddddddddddddddddddddddddd"
type textarea "x"
type textarea "sadsadsadddddddddddddddddddddddddd"
type textarea "x"
type textarea "sadsadsaddddddddddddddddddddddddddd"
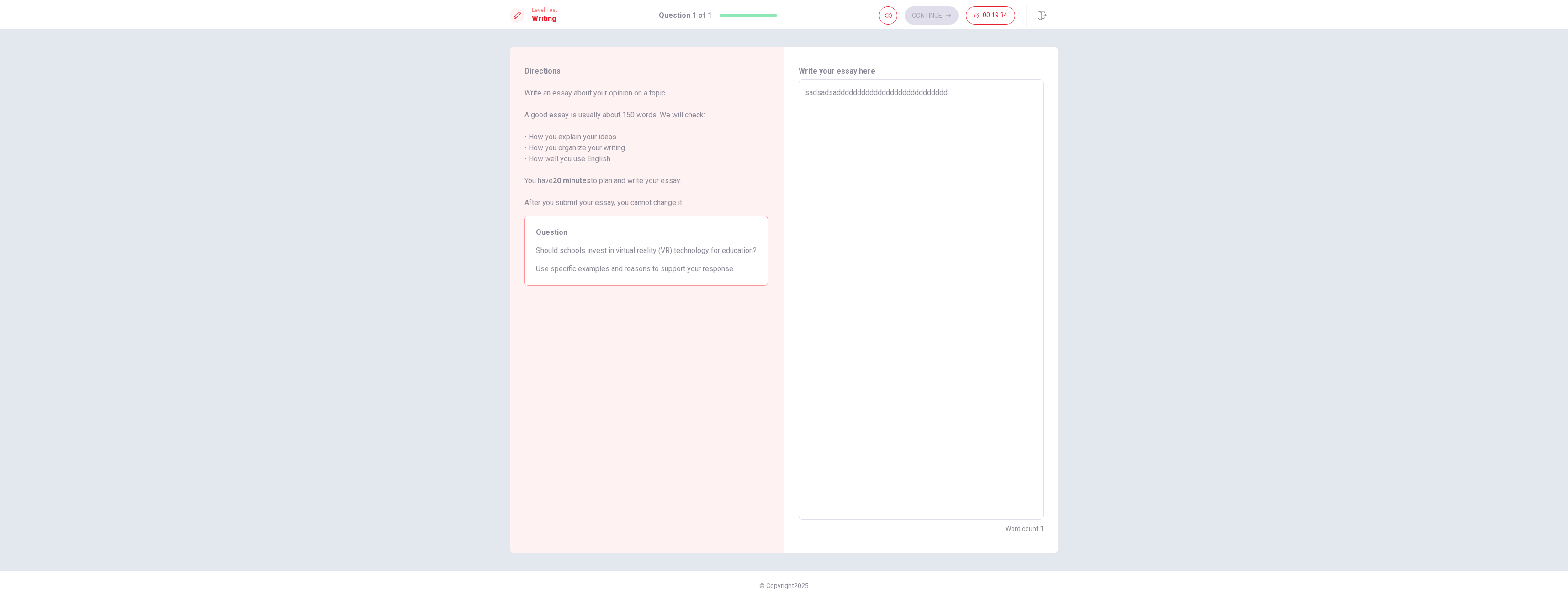
type textarea "x"
type textarea "sadsadsadddddddddddddddddddddddddddd"
type textarea "x"
type textarea "sadsadsaddddddddddddddddddddddddddddd"
type textarea "x"
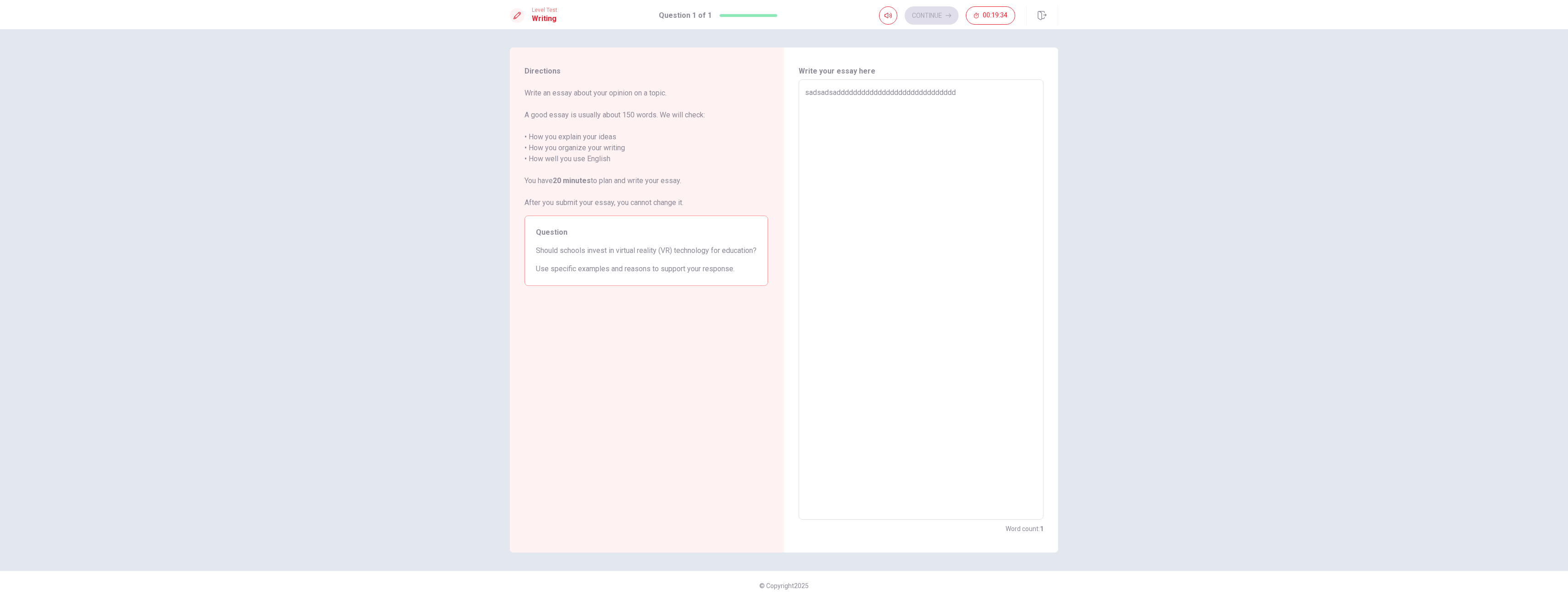
type textarea "sadsadsadddddddddddddddddddddddddddddd"
type textarea "x"
type textarea "sadsadsaddddddddddddddddddddddddddddddd"
type textarea "x"
type textarea "sadsadsadddddddddddddddddddddddddddddddd"
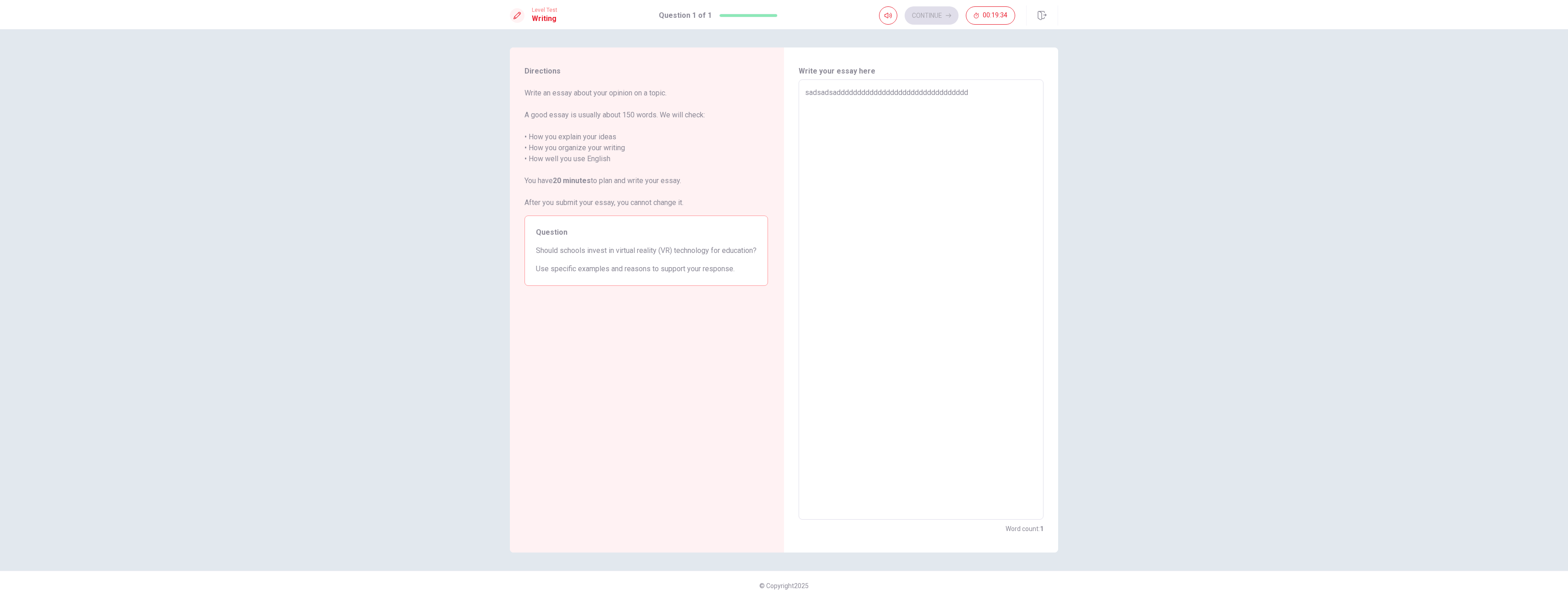
type textarea "x"
type textarea "sadsadsaddddddddddddddddddddddddddddddddd"
type textarea "x"
type textarea "sadsadsadddddddddddddddddddddddddddddddddd"
type textarea "x"
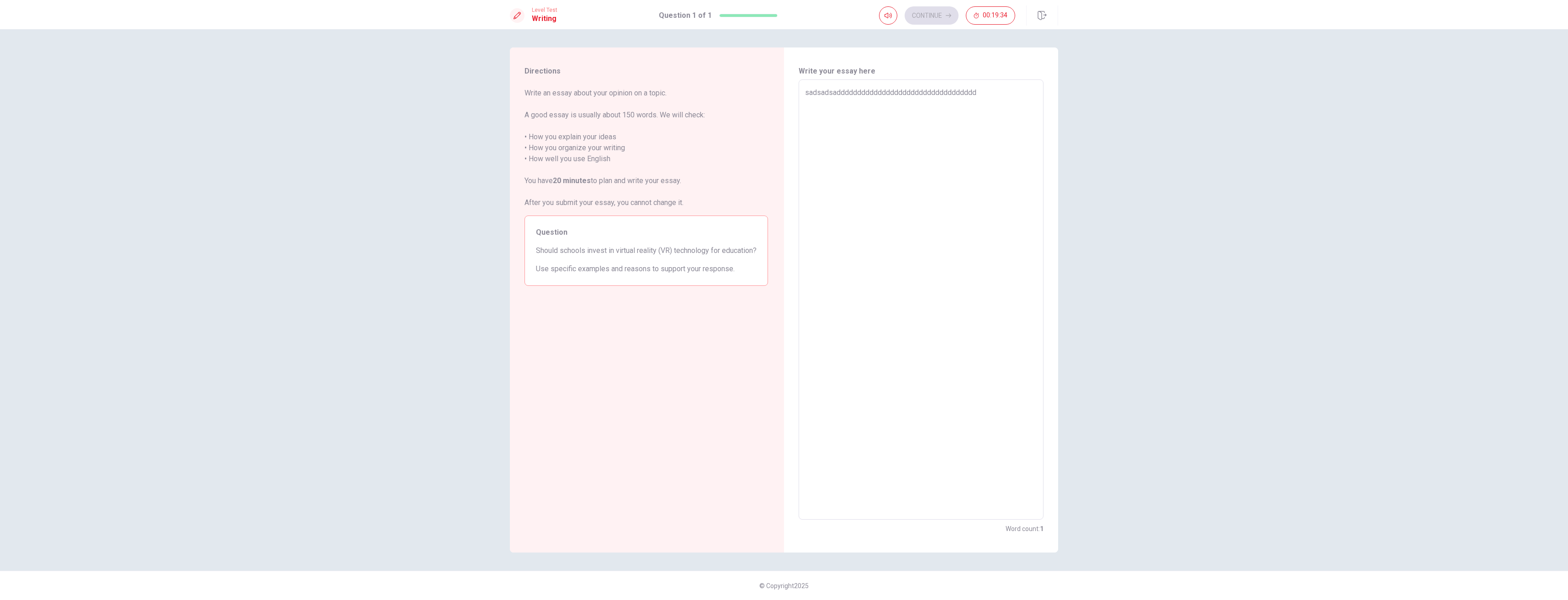
type textarea "sadsadsaddddddddddddddddddddddddddddddddddd"
type textarea "x"
type textarea "sadsadsadddddddddddddddddddddddddddddddddddd"
type textarea "x"
type textarea "sadsadsaddddddddddddddddddddddddddddddddddddd"
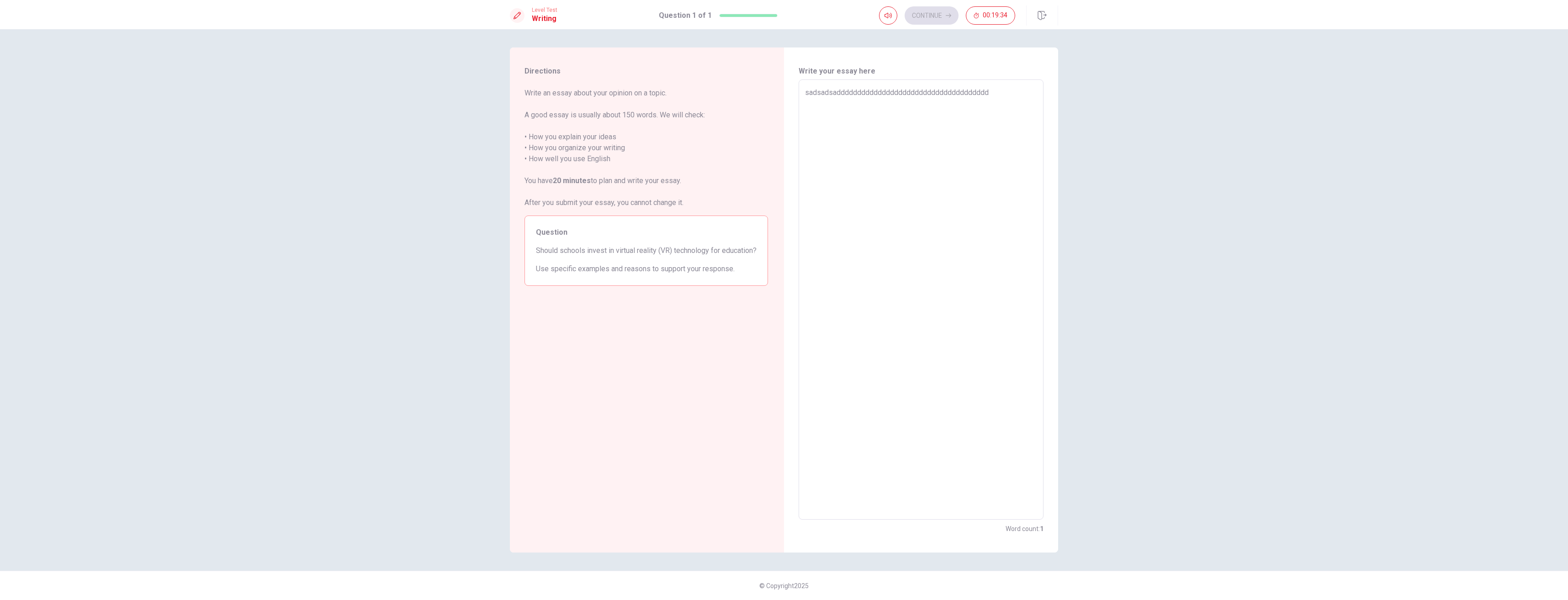
type textarea "x"
type textarea "sadsadsadddddddddddddddddddddddddddddddddddddd"
type textarea "x"
type textarea "sadsadsaddddddddddddddddddddddddddddddddddddddd"
type textarea "x"
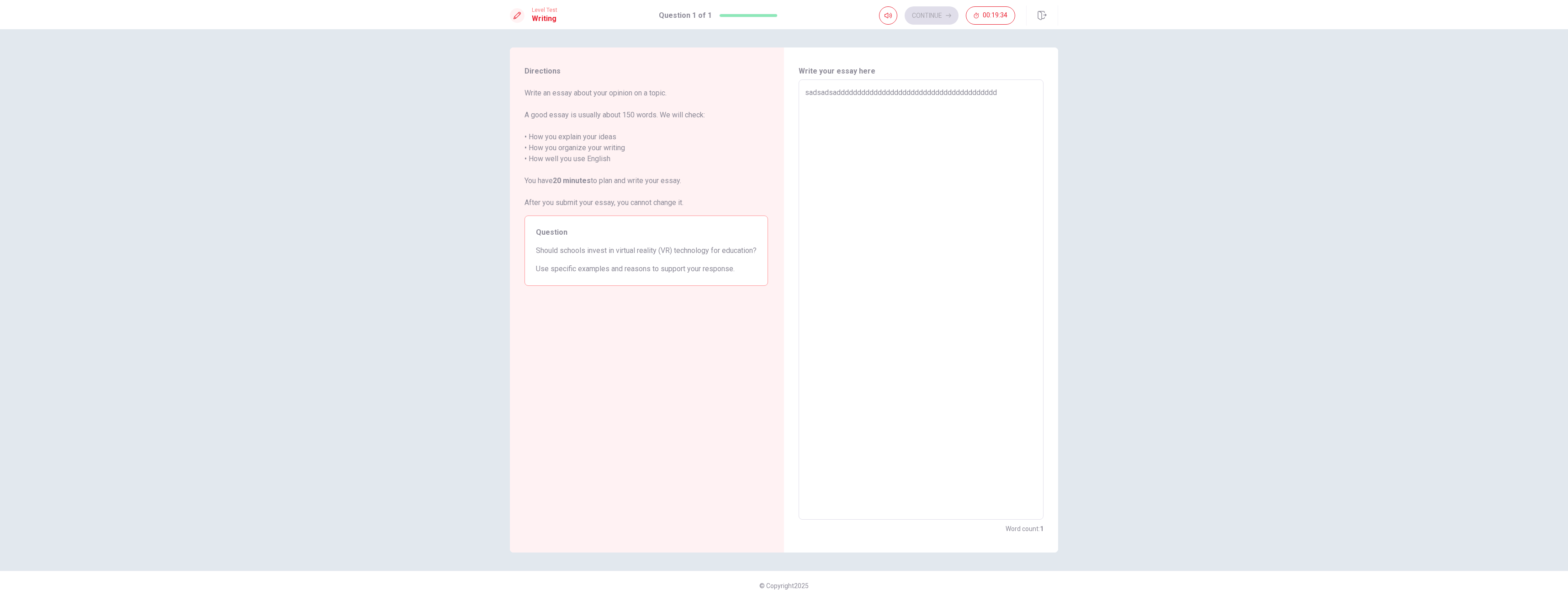
type textarea "sadsadsadddddddddddddddddddddddddddddddddddddddd"
type textarea "x"
type textarea "sadsadsaddddddddddddddddddddddddddddddddddddddddd"
type textarea "x"
type textarea "sadsadsadddddddddddddddddddddddddddddddddddddddddd"
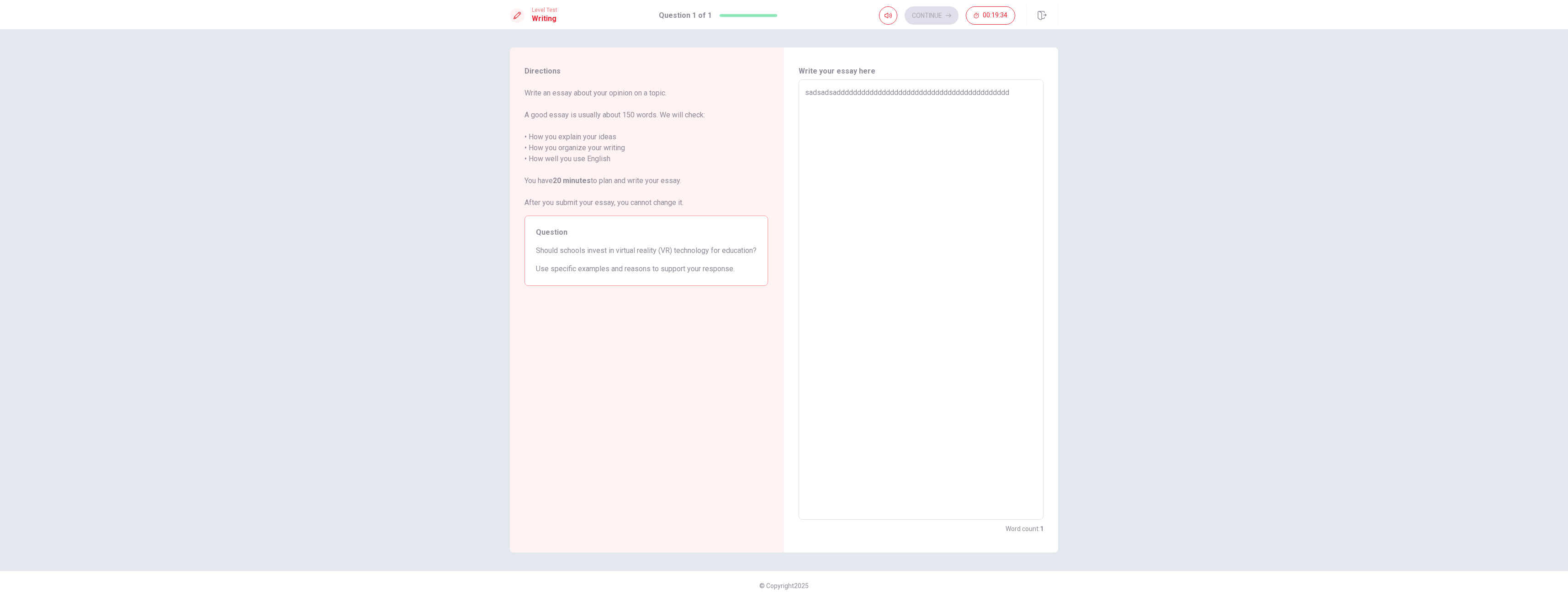
type textarea "x"
type textarea "sadsadsaddddddddddddddddddddddddddddddddddddddddddd"
type textarea "x"
type textarea "sadsadsadddddddddddddddddddddddddddddddddddddddddddd"
type textarea "x"
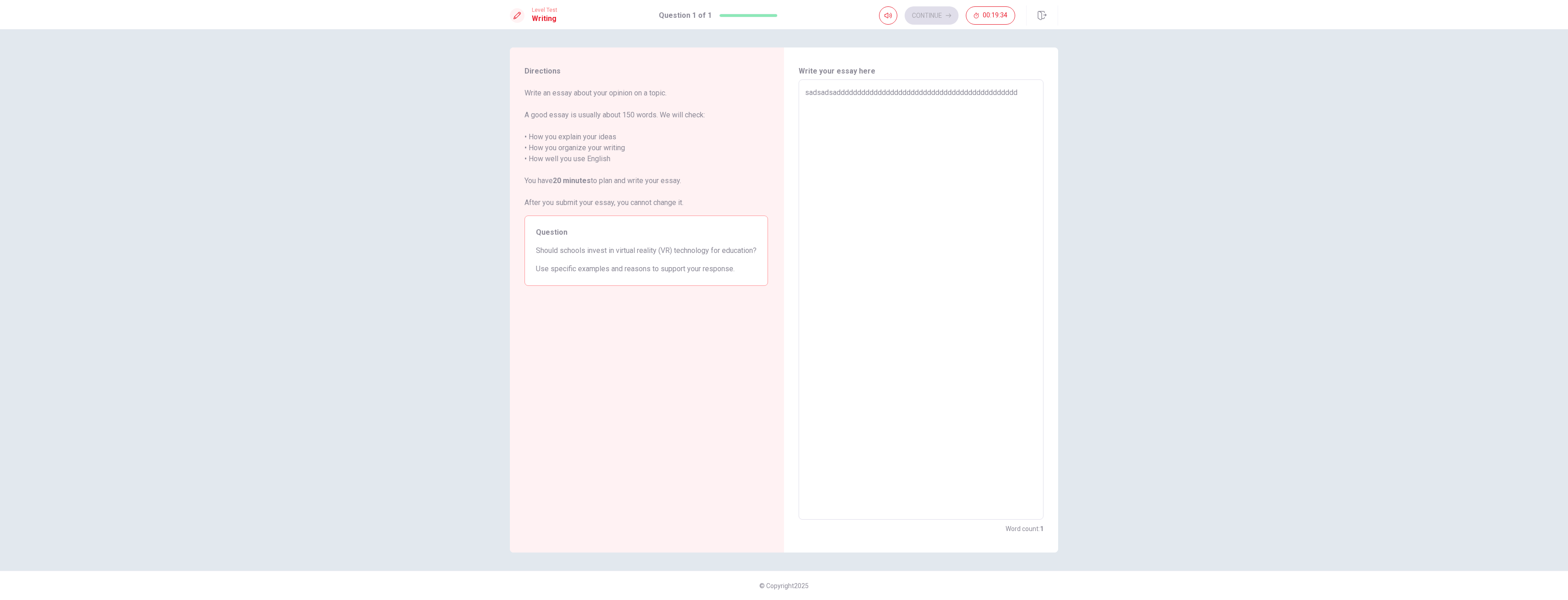
type textarea "sadsadsaddddddddddddddddddddddddddddddddddddddddddddd"
type textarea "x"
type textarea "sadsadsadddddddddddddddddddddddddddddddddddddddddddddd"
type textarea "x"
type textarea "sadsadsaddddddddddddddddddddddddddddddddddddddddddddddd"
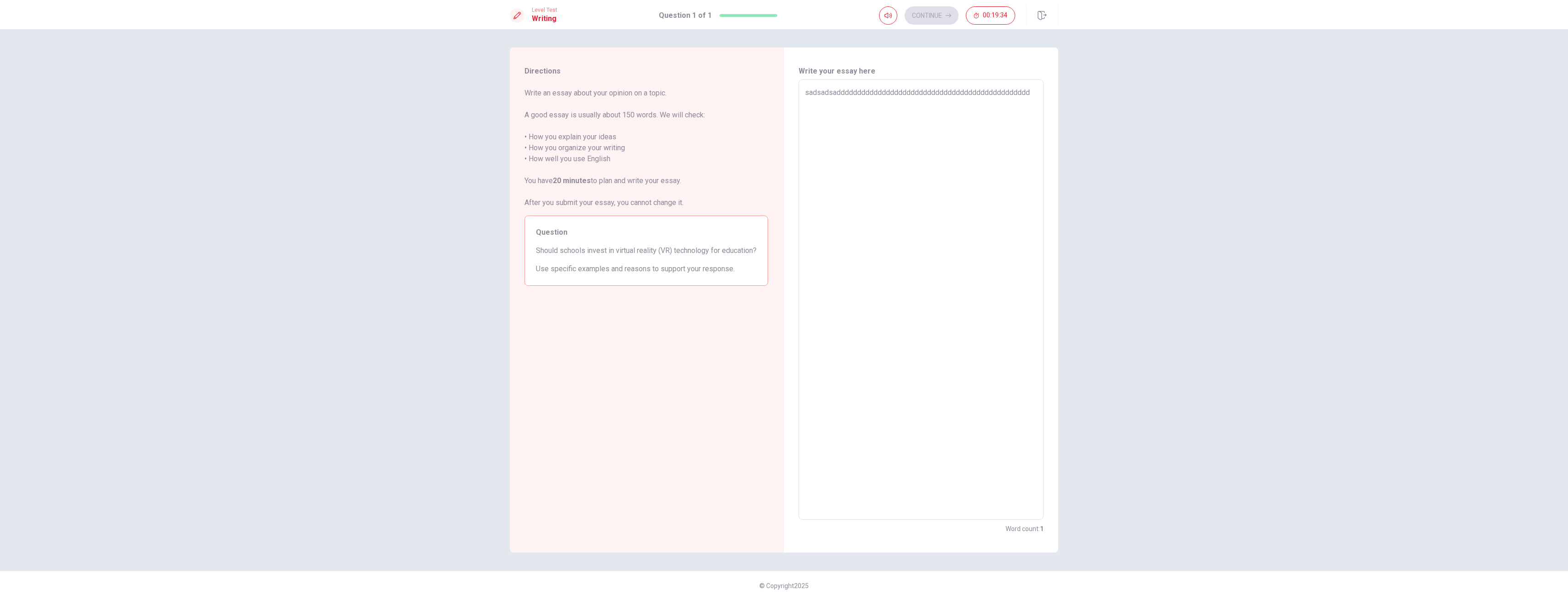
type textarea "x"
type textarea "sadsadsadddddddddddddddddddddddddddddddddddddddddddddddd"
type textarea "x"
type textarea "sadsadsaddddddddddddddddddddddddddddddddddddddddddddddddd"
type textarea "x"
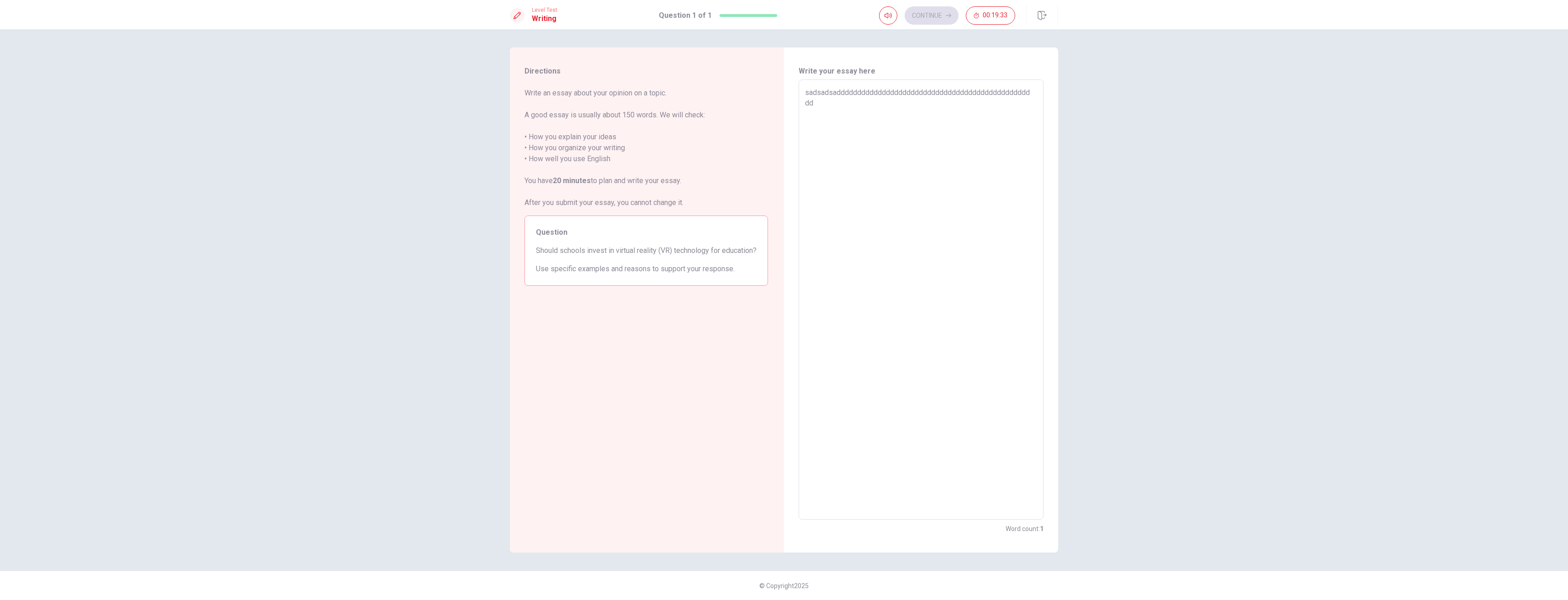
type textarea "sadsadsadddddddddddddddddddddddddddddddddddddddddddddddddd"
type textarea "x"
type textarea "sadsadsaddddddddddddddddddddddddddddddddddddddddddddddddddd"
type textarea "x"
type textarea "sadsadsadddddddddddddddddddddddddddddddddddddddddddddddddddd"
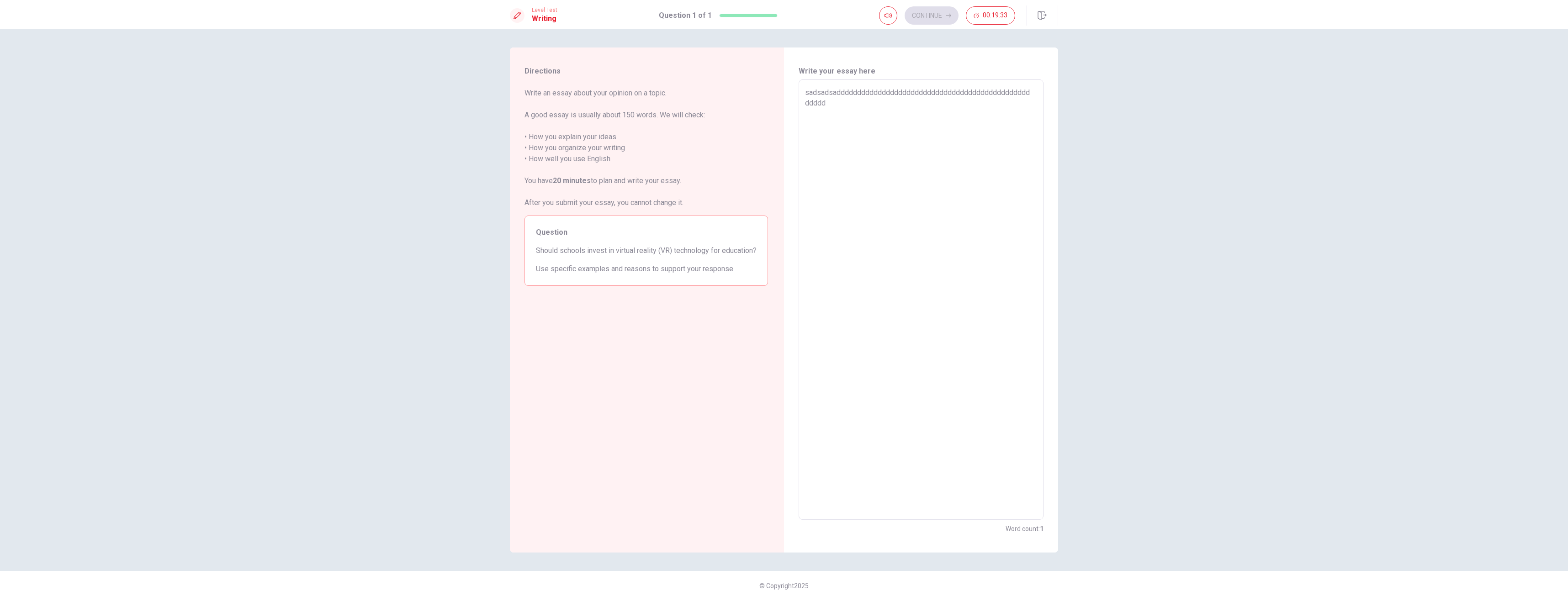
type textarea "x"
type textarea "sadsadsaddddddddddddddddddddddddddddddddddddddddddddddddddddd"
type textarea "x"
type textarea "sadsadsadddddddddddddddddddddddddddddddddddddddddddddddddddddd"
type textarea "x"
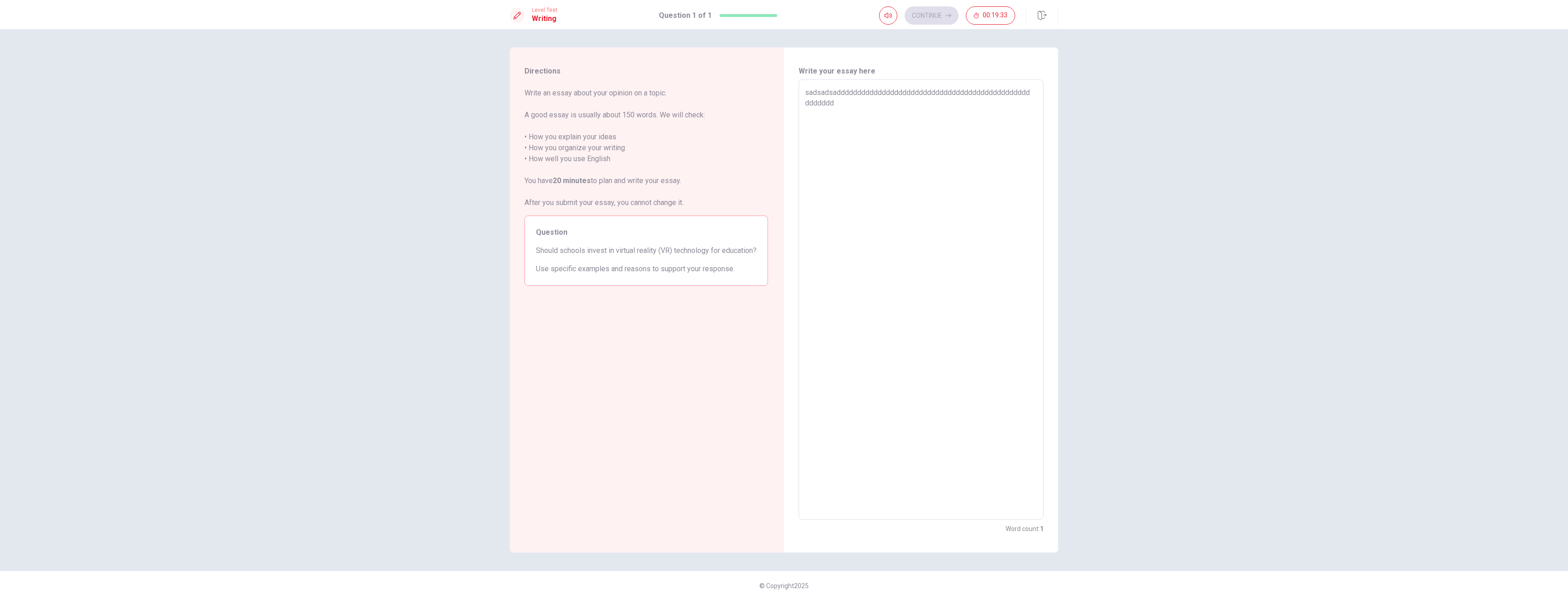
type textarea "sadsadsaddddddddddddddddddddddddddddddddddddddddddddddddddddddd"
type textarea "x"
type textarea "sadsadsadddddddddddddddddddddddddddddddddddddddddddddddddddddddd"
type textarea "x"
type textarea "sadsadsaddddddddddddddddddddddddddddddddddddddddddddddddddddddddd"
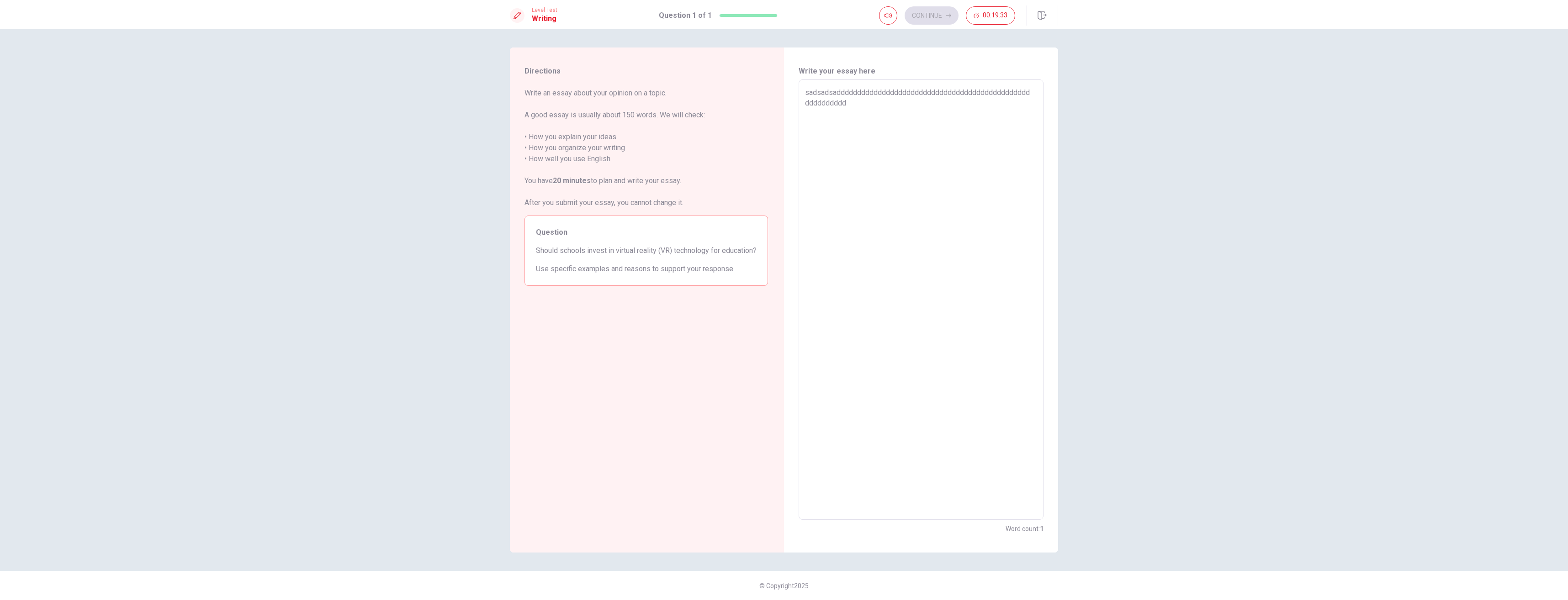
type textarea "x"
type textarea "sadsadsadddddddddddddddddddddddddddddddddddddddddddddddddddddddd"
type textarea "x"
type textarea "sadsadsaddddddddddddddddddddddddddddddddddddddddddddddddddddddd"
type textarea "x"
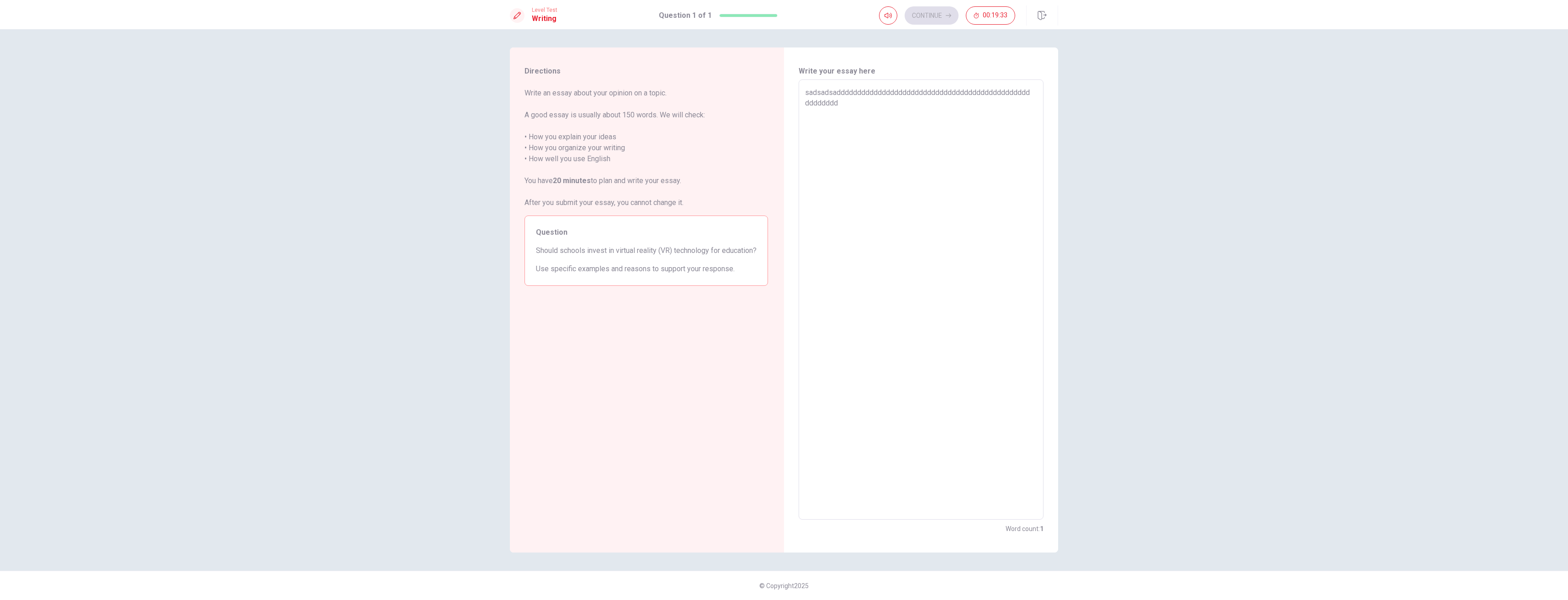
type textarea "sadsadsadddddddddddddddddddddddddddddddddddddddddddddddddddddd"
type textarea "x"
type textarea "sadsadsaddddddddddddddddddddddddddddddddddddddddddddddddddddd"
type textarea "x"
type textarea "sadsadsadddddddddddddddddddddddddddddddddddddddddddddddddddd"
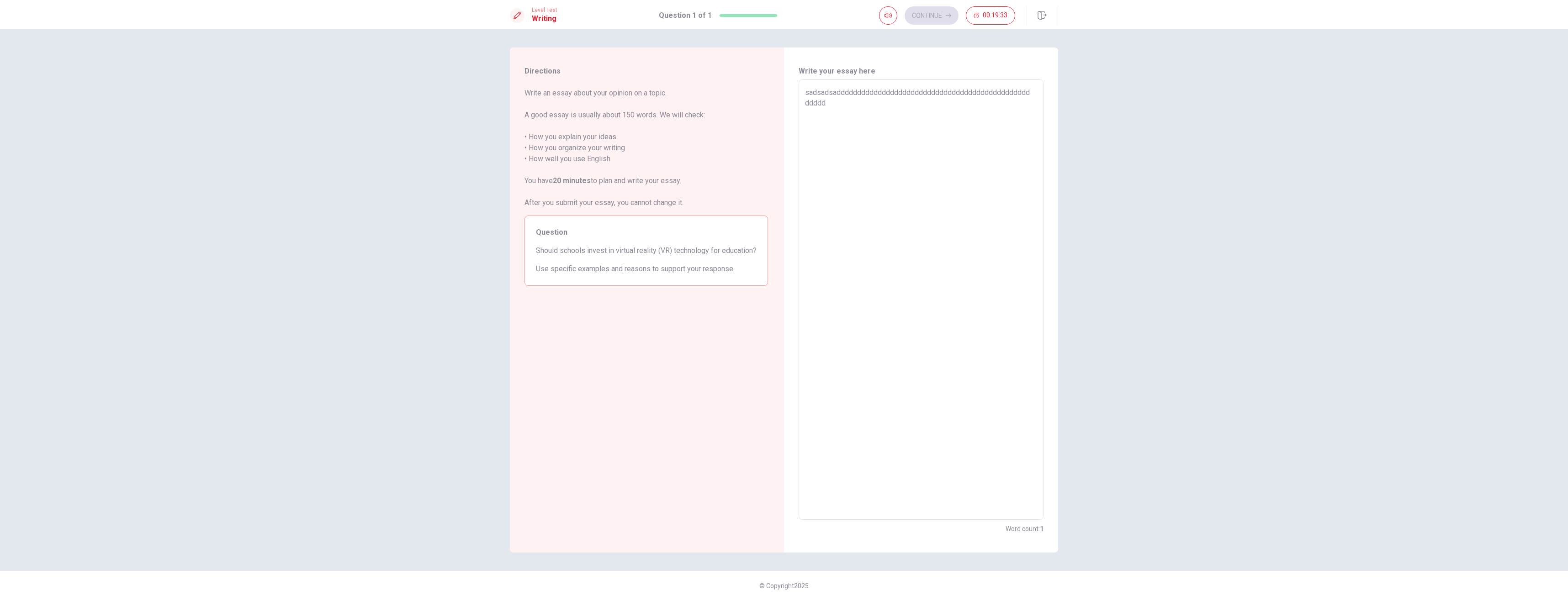
type textarea "x"
type textarea "sadsadsaddddddddddddddddddddddddddddddddddddddddddddddddddd"
type textarea "x"
type textarea "sadsadsadddddddddddddddddddddddddddddddddddddddddddddddddd"
type textarea "x"
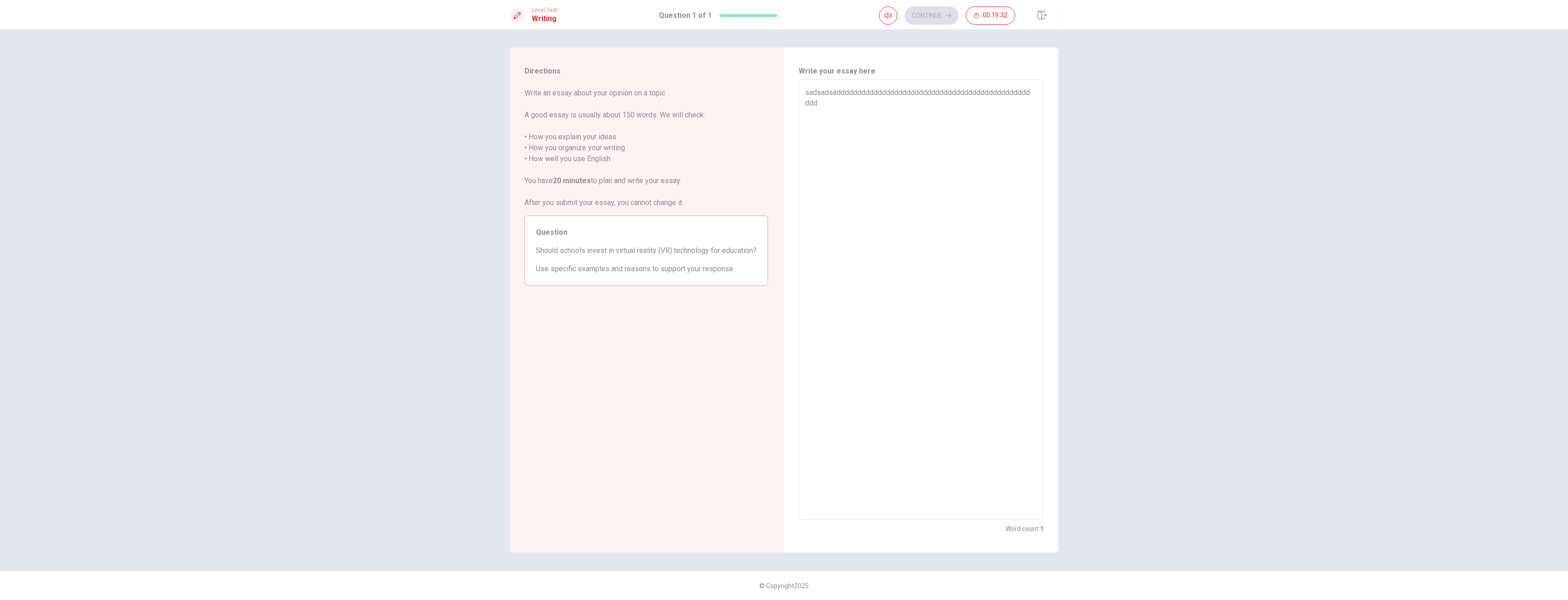
type textarea "sadsadsaddddddddddddddddddddddddddddddddddddddddddddddddd"
type textarea "x"
type textarea "sadsadsadddddddddddddddddddddddddddddddddddddddddddddddd"
type textarea "x"
type textarea "sadsadsaddddddddddddddddddddddddddddddddddddddddddddddd"
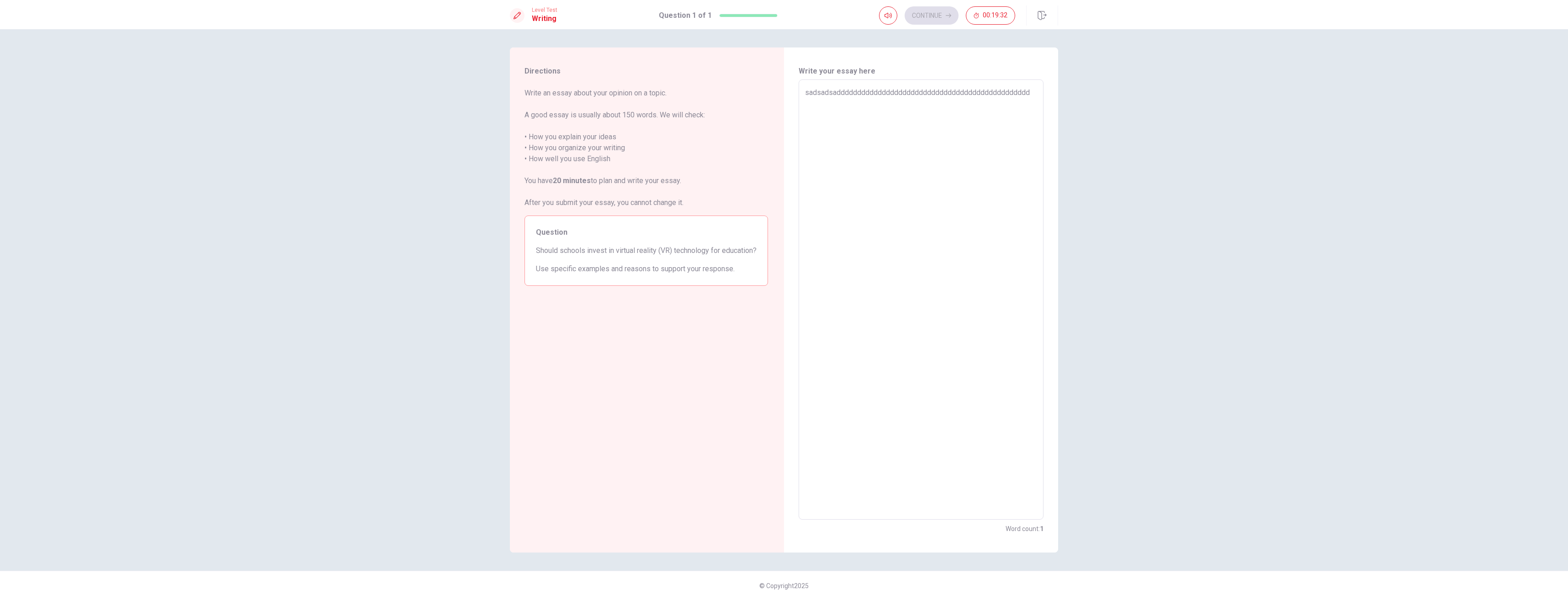
type textarea "x"
type textarea "sadsadsadddddddddddddddddddddddddddddddddddddddddddddd"
type textarea "x"
type textarea "sadsadsaddddddddddddddddddddddddddddddddddddddddddddd"
type textarea "x"
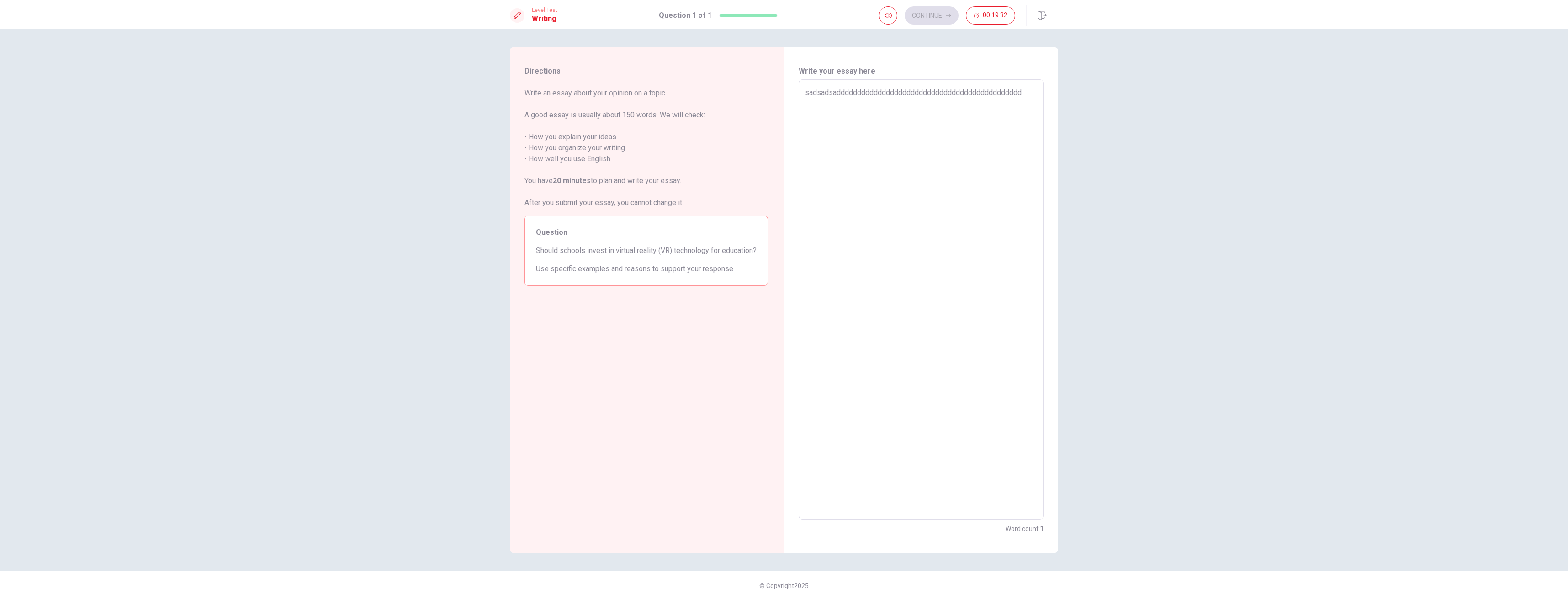
type textarea "sadsadsadddddddddddddddddddddddddddddddddddddddddddd"
type textarea "x"
type textarea "sadsadsaddddddddddddddddddddddddddddddddddddddddddd"
type textarea "x"
type textarea "sadsadsadddddddddddddddddddddddddddddddddddddddddd"
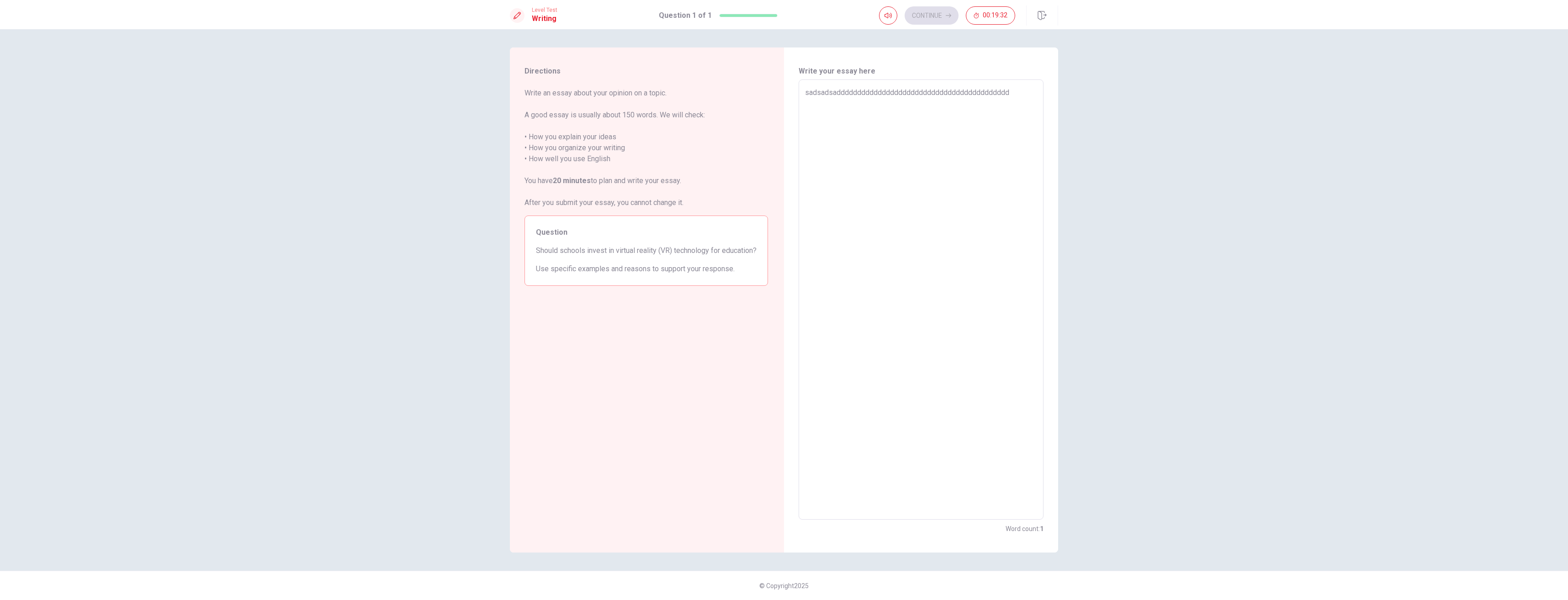
type textarea "x"
type textarea "sadsadsaddddddddddddddddddddddddddddddddddddddddd"
type textarea "x"
type textarea "sadsadsadddddddddddddddddddddddddddddddddddddddd"
type textarea "x"
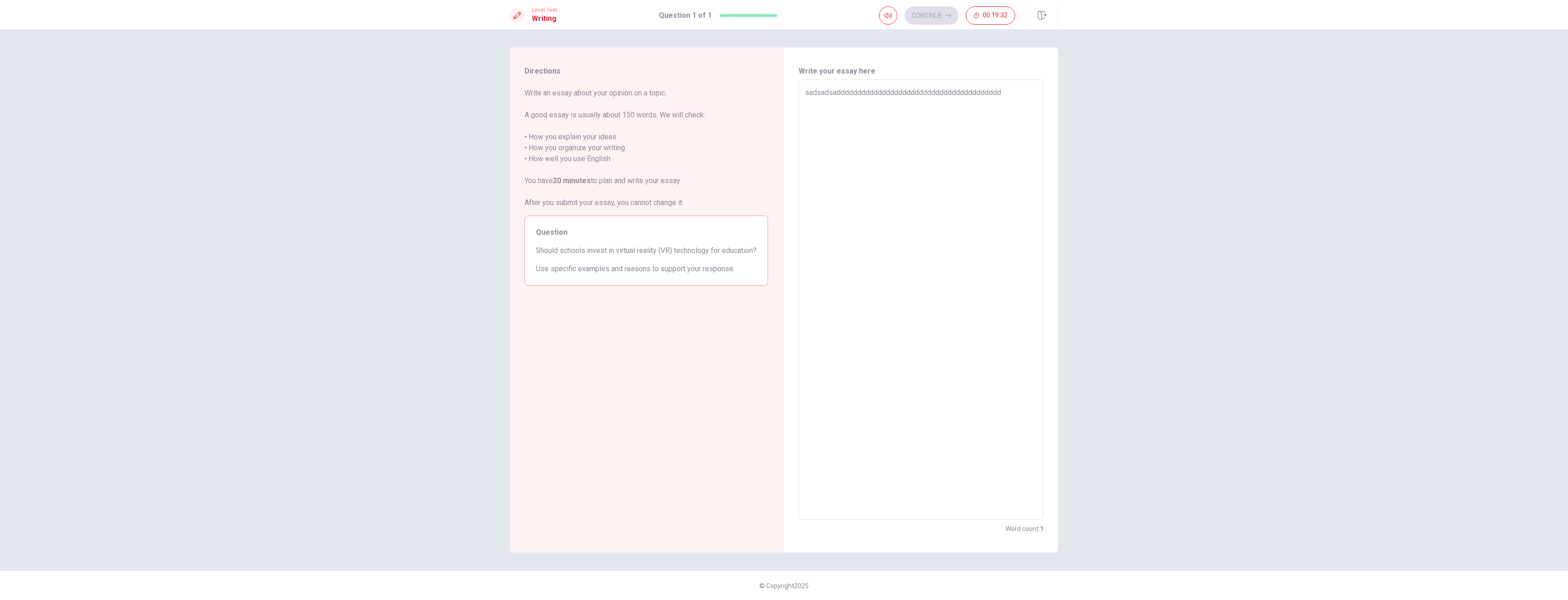
type textarea "sadsadsaddddddddddddddddddddddddddddddddddddddd"
type textarea "x"
type textarea "sadsadsadddddddddddddddddddddddddddddddddddddd"
type textarea "x"
type textarea "sadsadsaddddddddddddddddddddddddddddddddddddd"
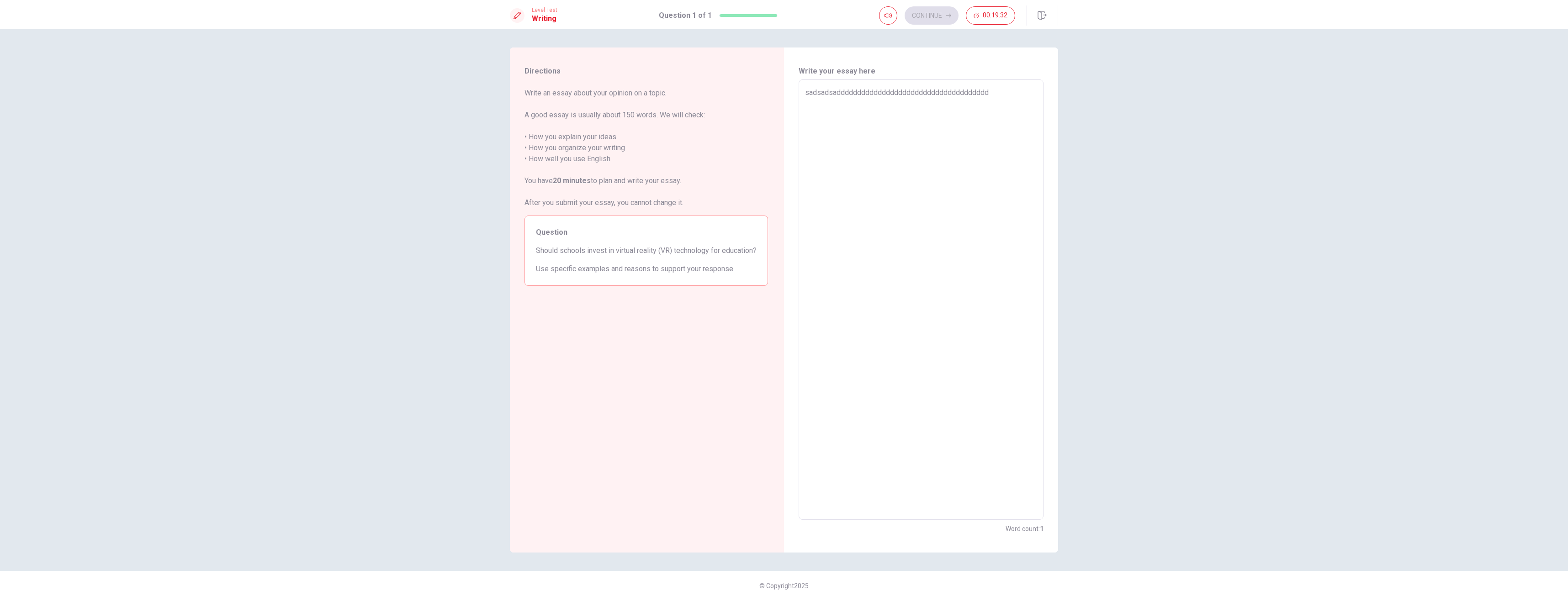
type textarea "x"
click at [926, 189] on textarea at bounding box center [921, 299] width 232 height 425
click at [865, 110] on textarea at bounding box center [921, 299] width 232 height 425
click at [962, 315] on textarea at bounding box center [921, 299] width 232 height 425
click at [983, 182] on textarea "School should invest in virtural reality technoligy for education. Because" at bounding box center [921, 299] width 232 height 425
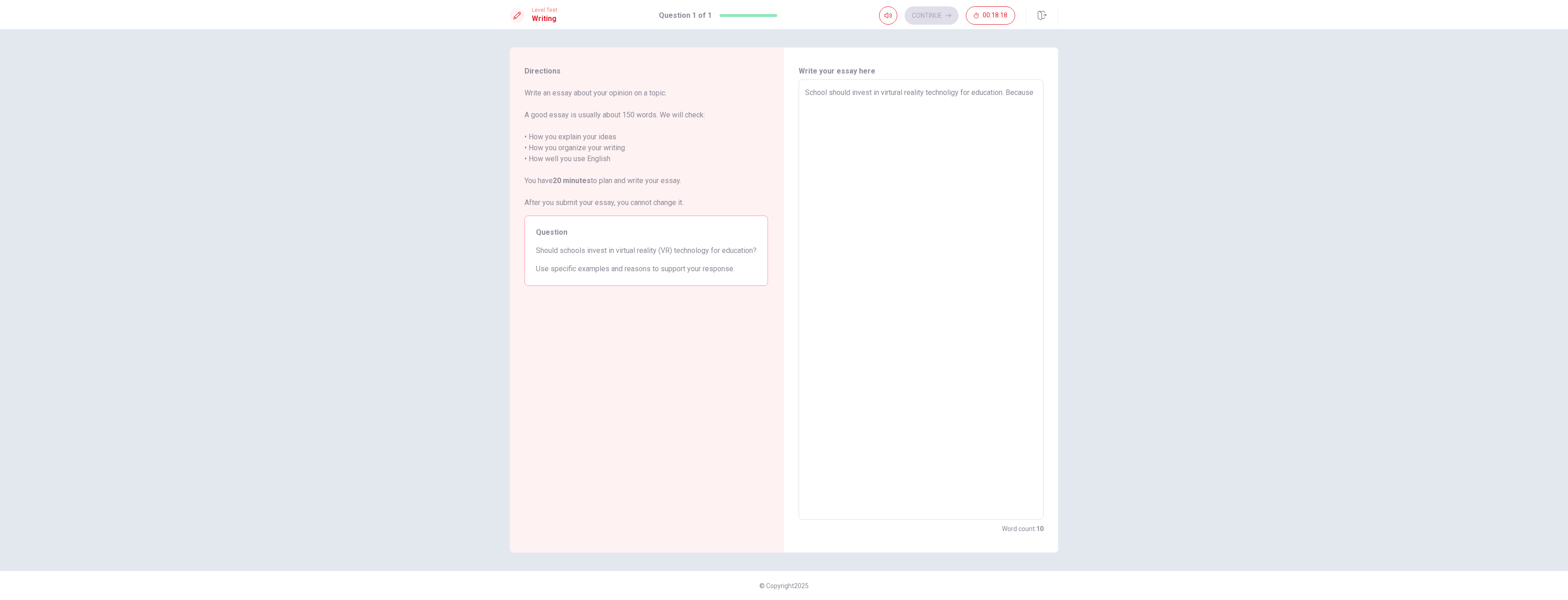
click at [931, 119] on textarea "School should invest in virtural reality technoligy for education. Because" at bounding box center [921, 299] width 232 height 425
click at [924, 162] on textarea "School should invest in virtural reality technoligy for education. Because it p…" at bounding box center [921, 299] width 232 height 425
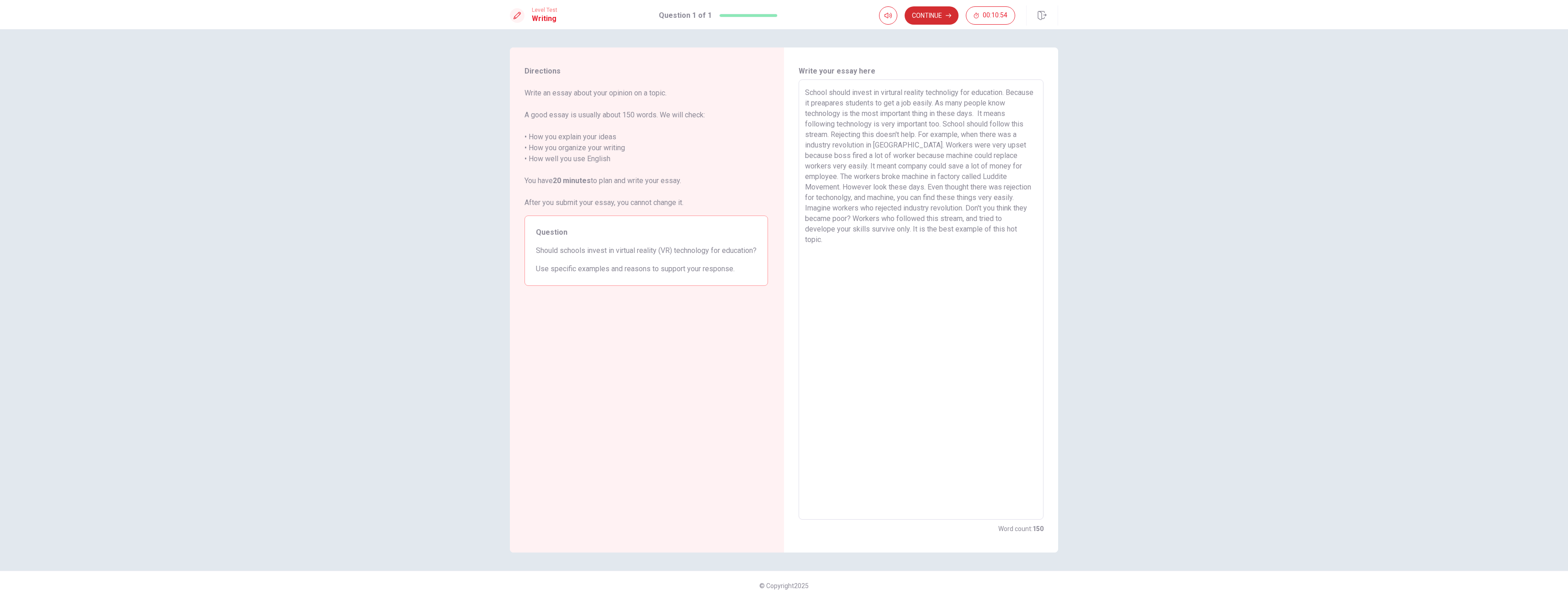
click at [936, 15] on button "Continue" at bounding box center [931, 15] width 54 height 18
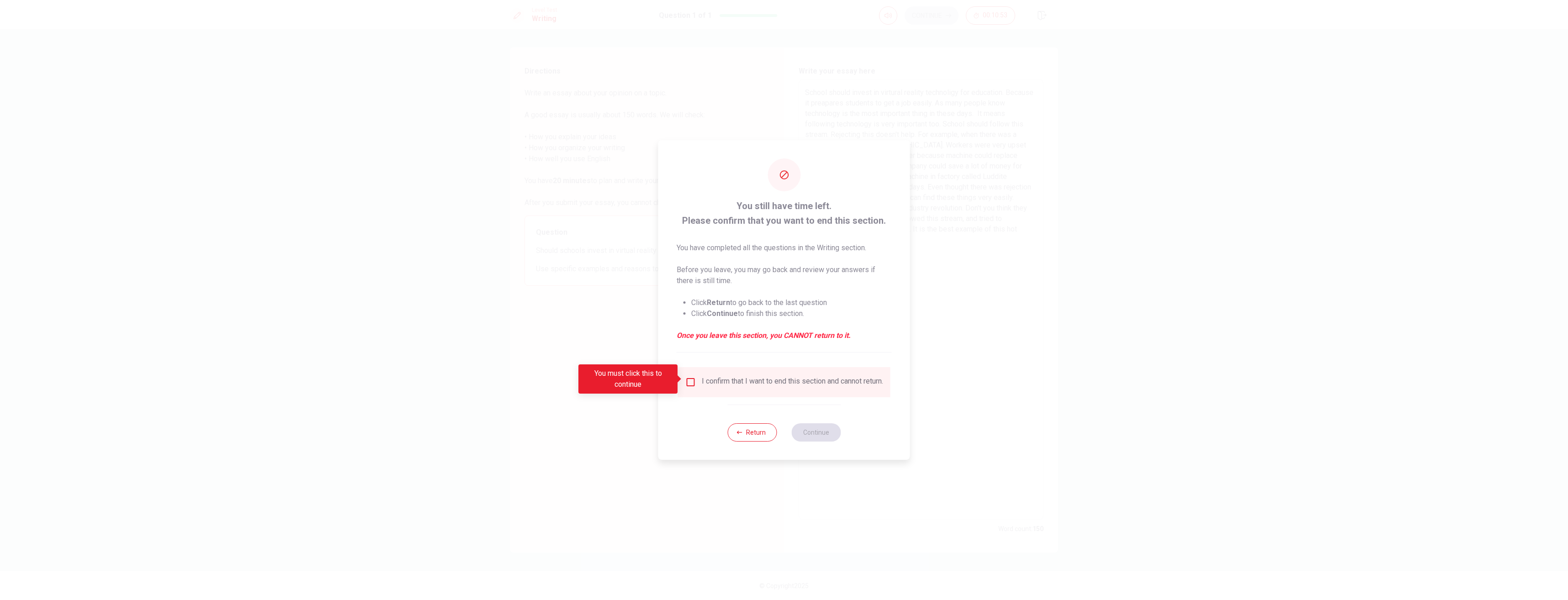
click at [729, 377] on div "I confirm that I want to end this section and cannot return." at bounding box center [792, 382] width 181 height 11
click at [697, 378] on div "I confirm that I want to end this section and cannot return." at bounding box center [784, 382] width 198 height 11
click at [687, 377] on input "You must click this to continue" at bounding box center [691, 382] width 11 height 11
click at [814, 433] on button "Continue" at bounding box center [816, 432] width 50 height 18
